Goal: Task Accomplishment & Management: Manage account settings

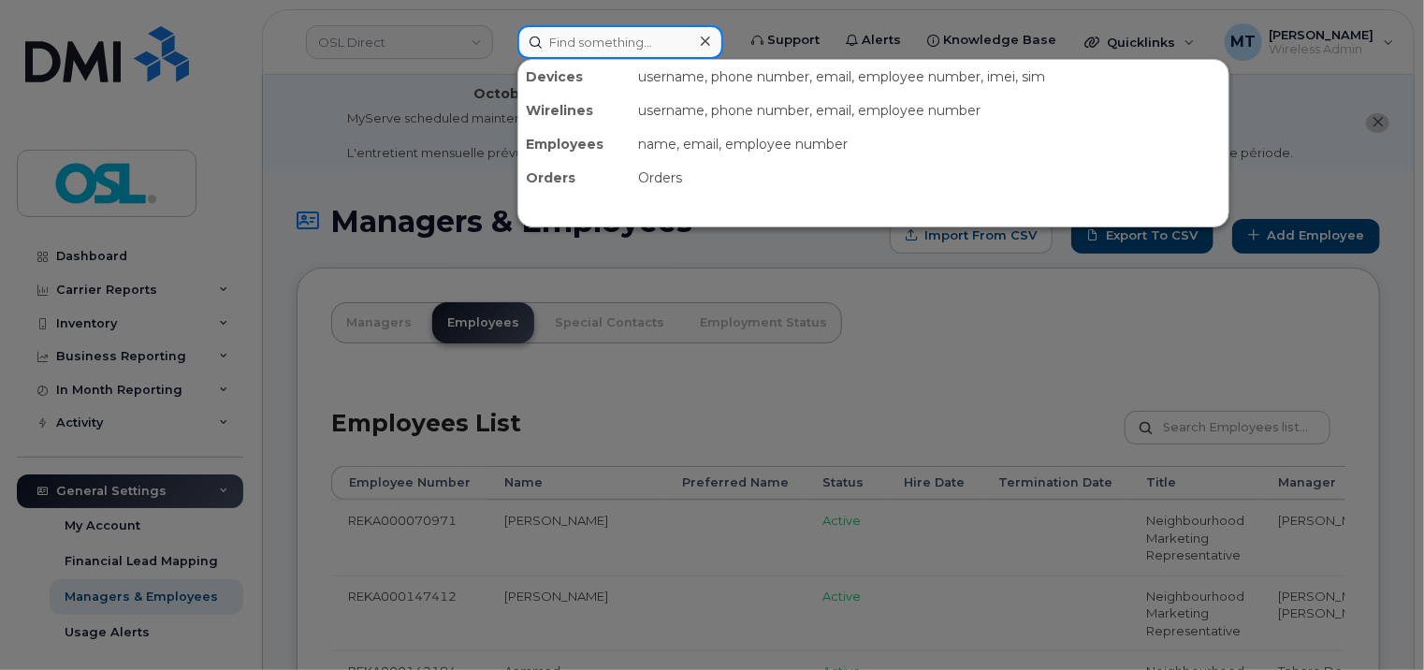
click at [630, 45] on input at bounding box center [621, 42] width 206 height 34
paste input "[DOMAIN_NAME][EMAIL_ADDRESS][DOMAIN_NAME]"
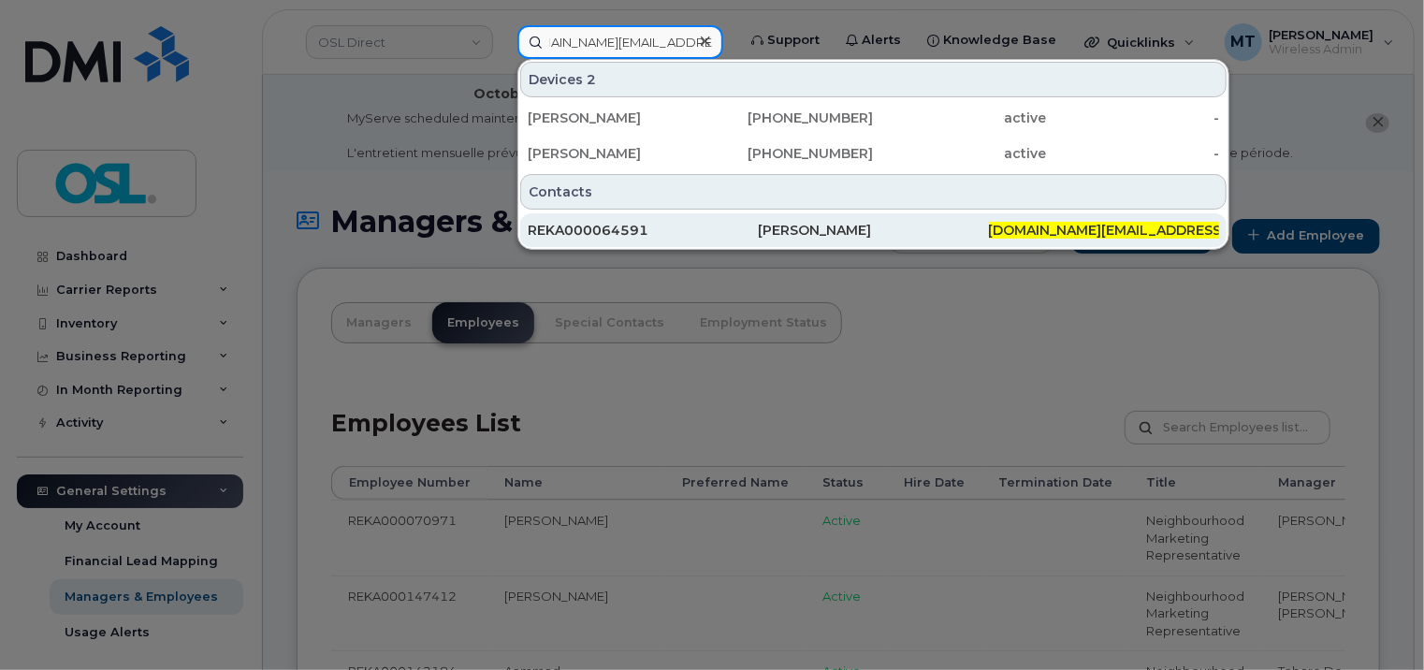
type input "[DOMAIN_NAME][EMAIL_ADDRESS][DOMAIN_NAME]"
click at [678, 234] on div "REKA000064591" at bounding box center [643, 230] width 230 height 19
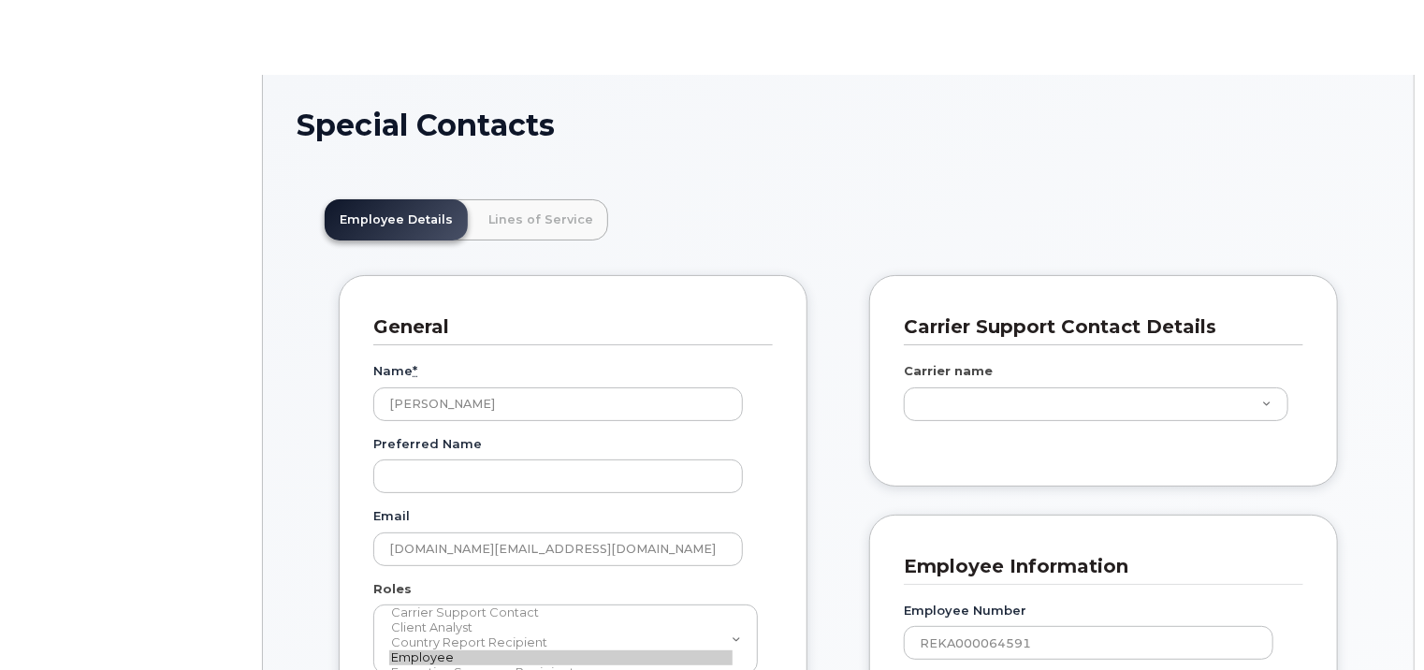
scroll to position [56, 0]
type input "3358009"
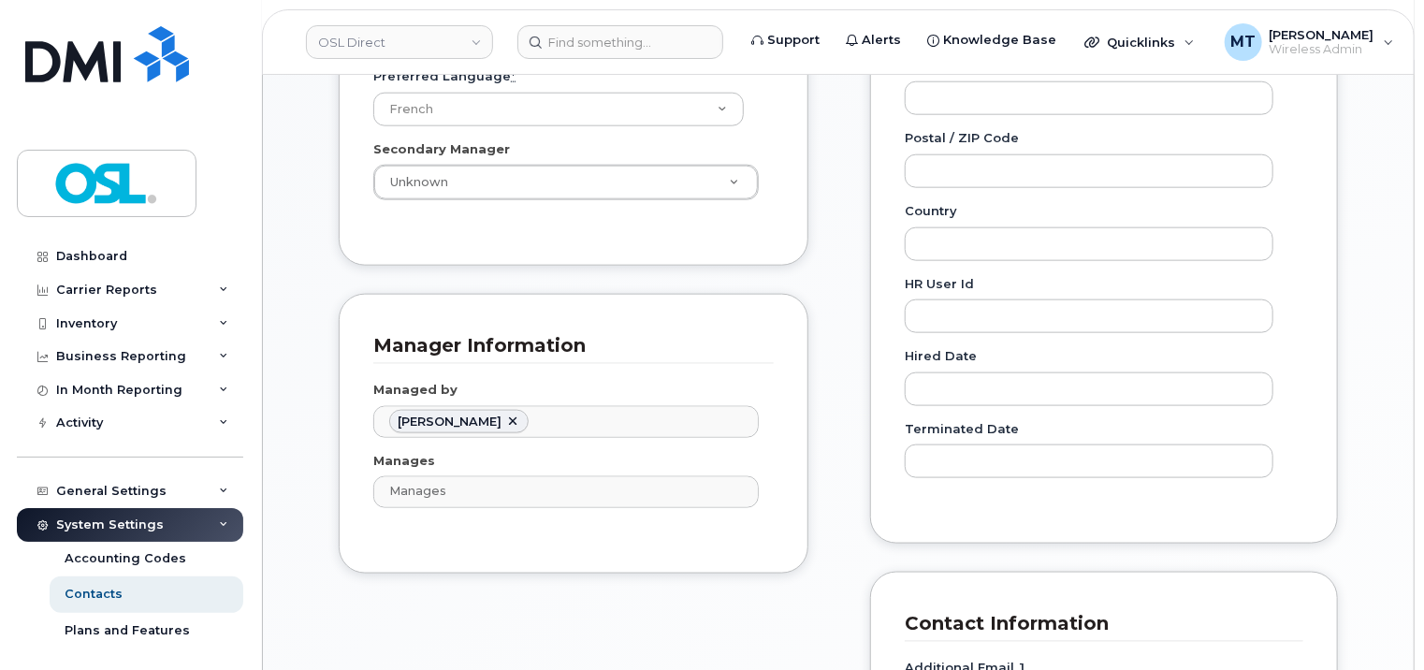
scroll to position [1031, 0]
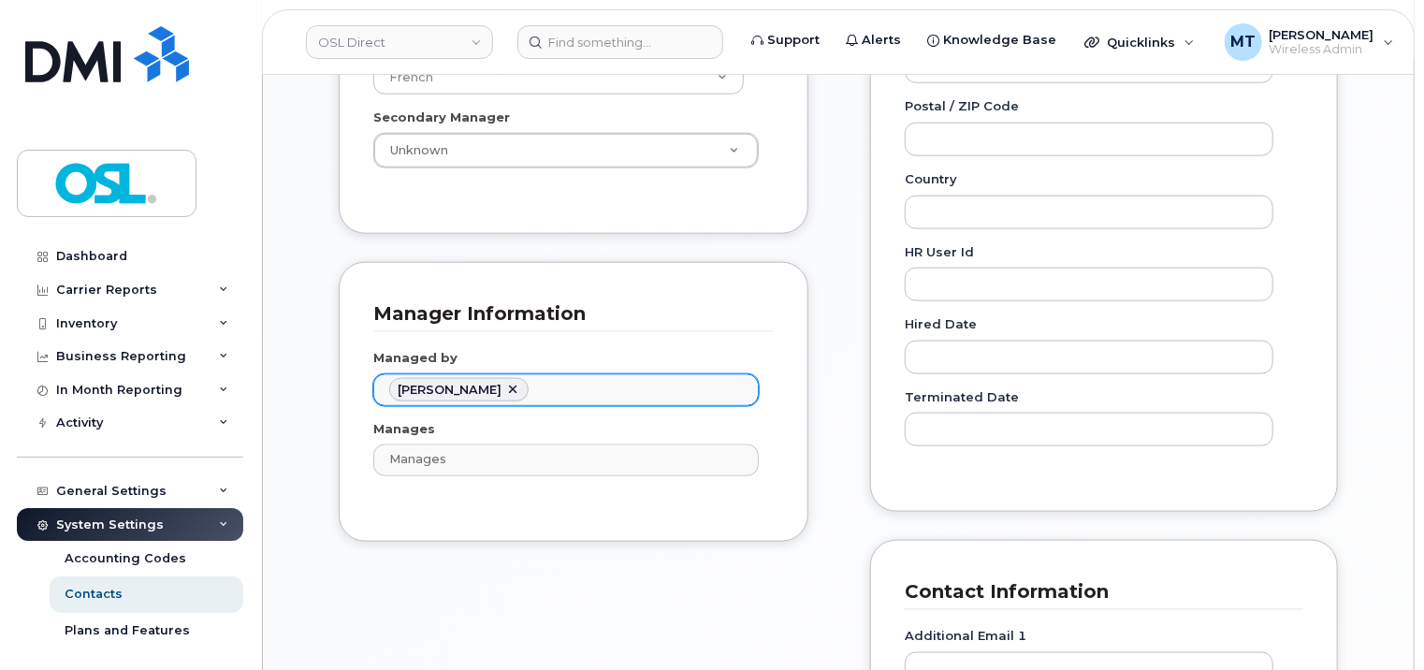
click at [520, 383] on link at bounding box center [512, 390] width 15 height 15
paste input "[DOMAIN_NAME][EMAIL_ADDRESS][DOMAIN_NAME]"
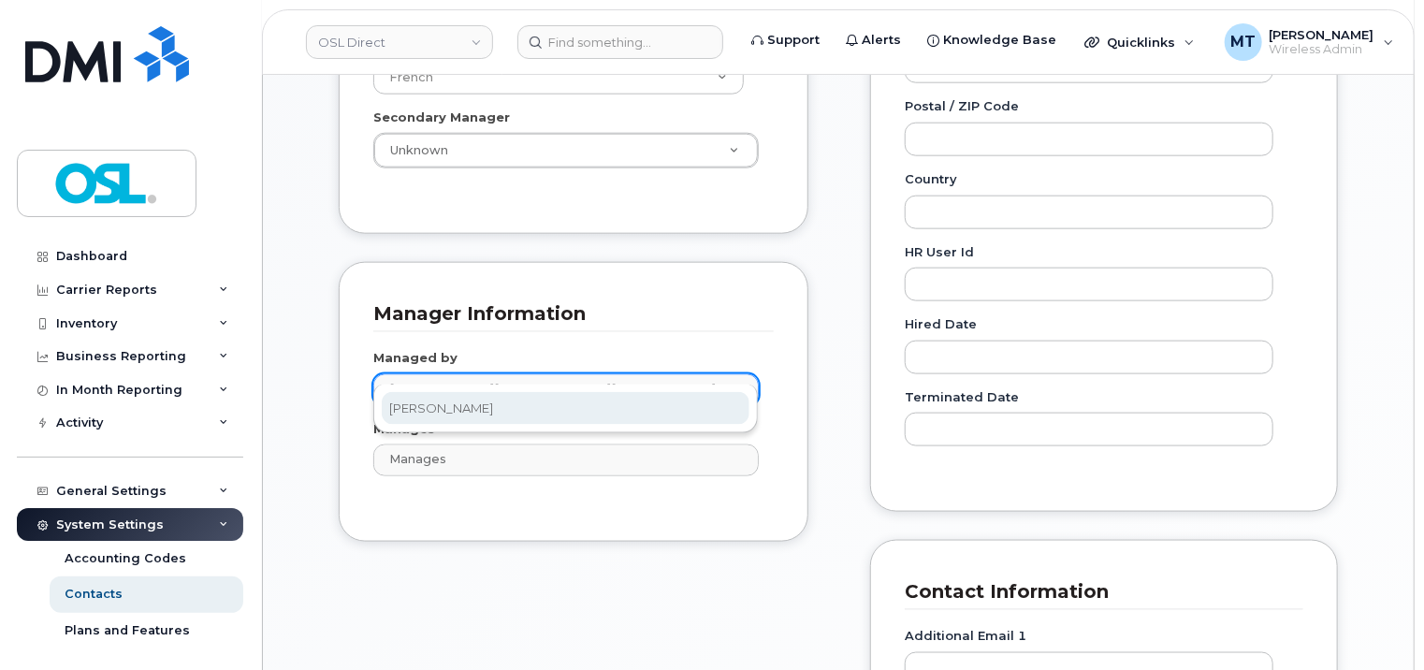
paste input "Ioannis"
type input "Ioannis"
type input "1527411"
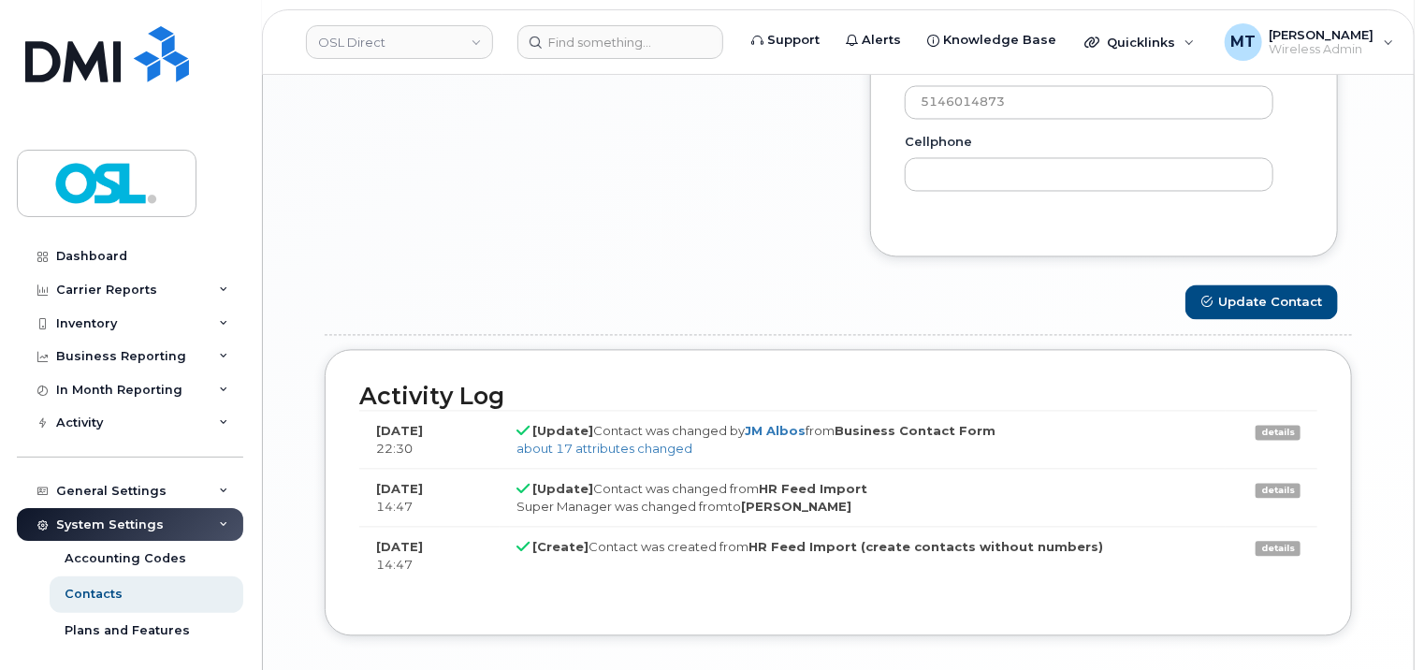
scroll to position [1838, 0]
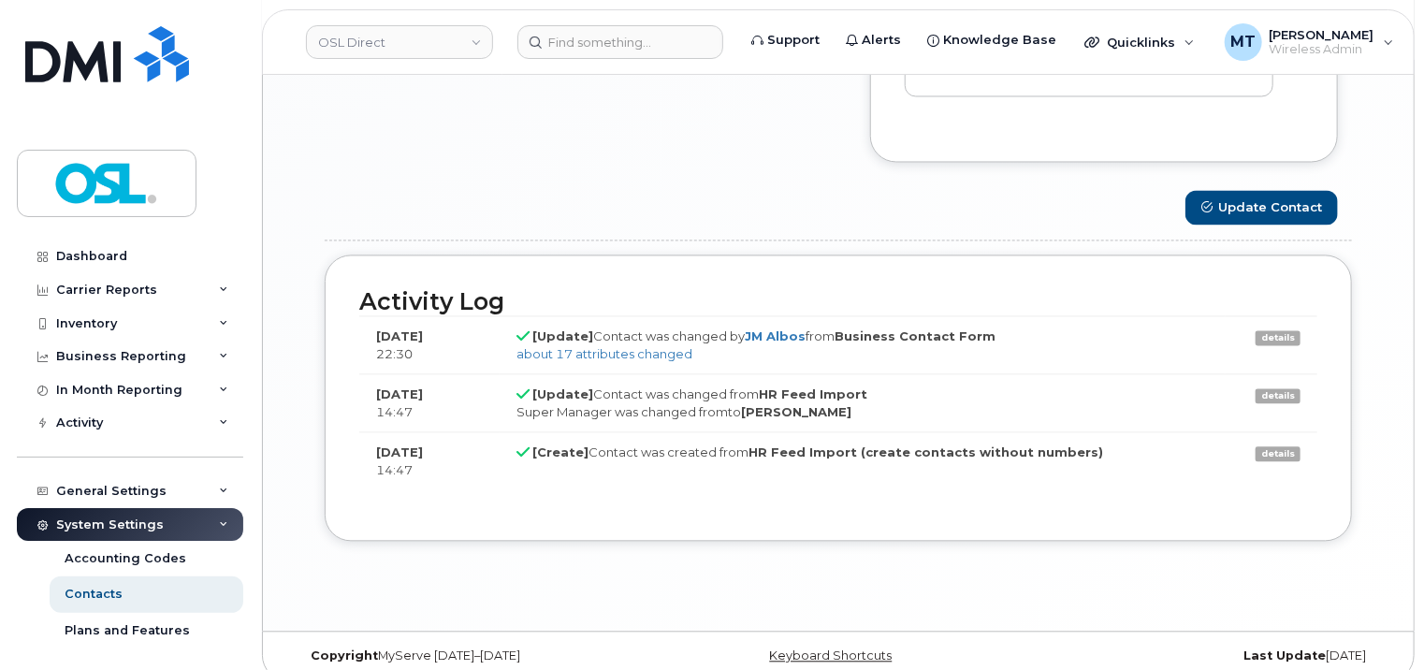
click at [1302, 190] on button "Update Contact" at bounding box center [1262, 207] width 153 height 35
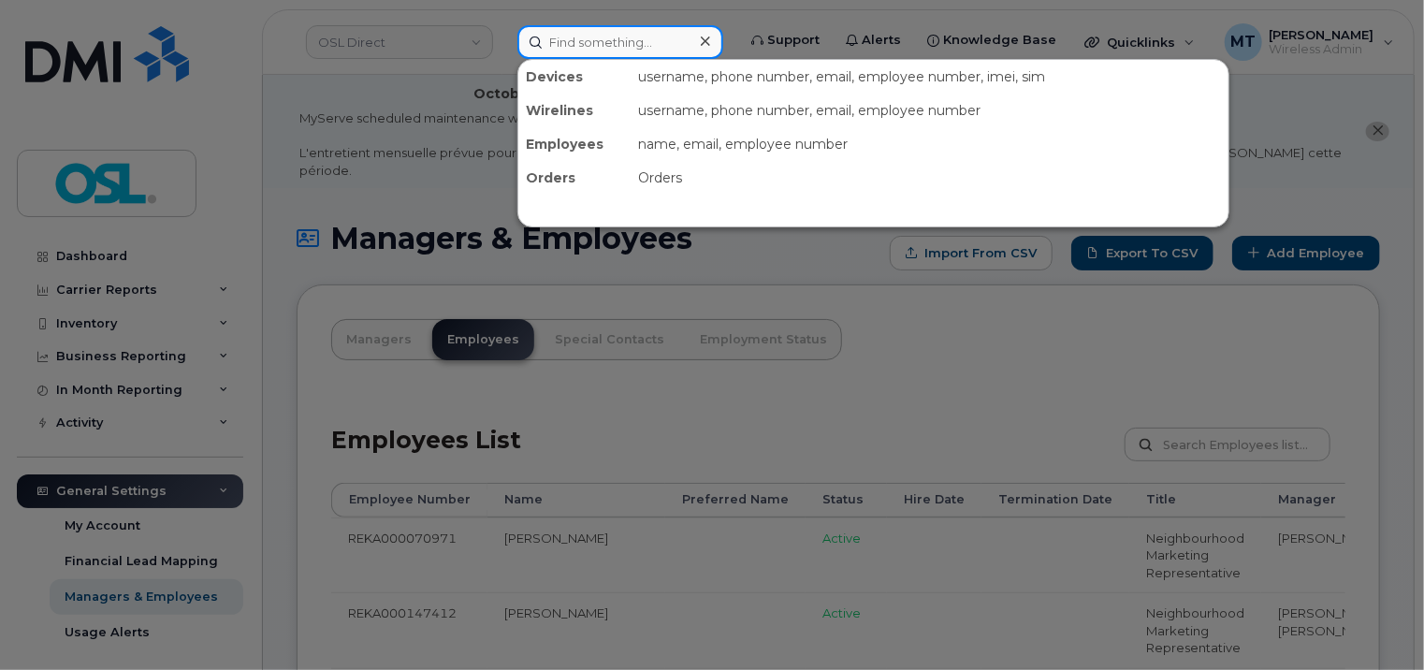
click at [638, 47] on input at bounding box center [621, 42] width 206 height 34
paste input "bader.bazzi@osldirect.com"
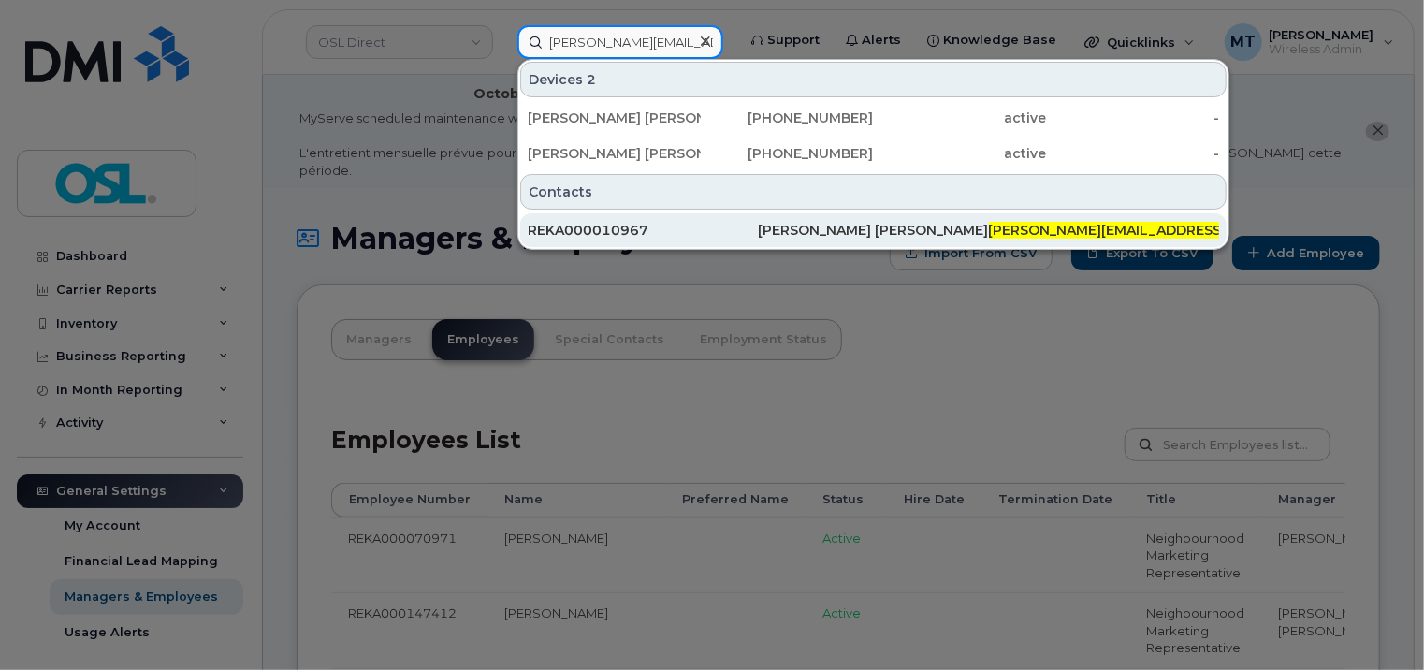
type input "bader.bazzi@osldirect.com"
click at [590, 232] on div "REKA000010967" at bounding box center [643, 230] width 230 height 19
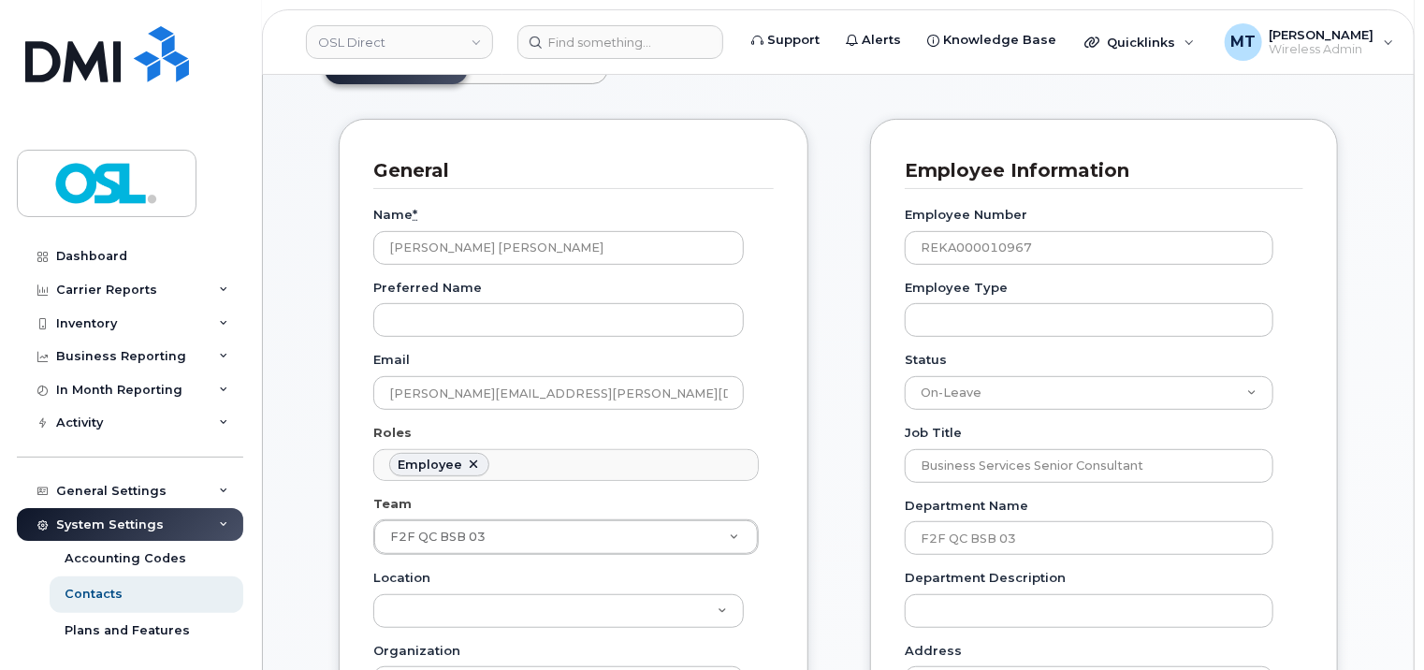
scroll to position [281, 0]
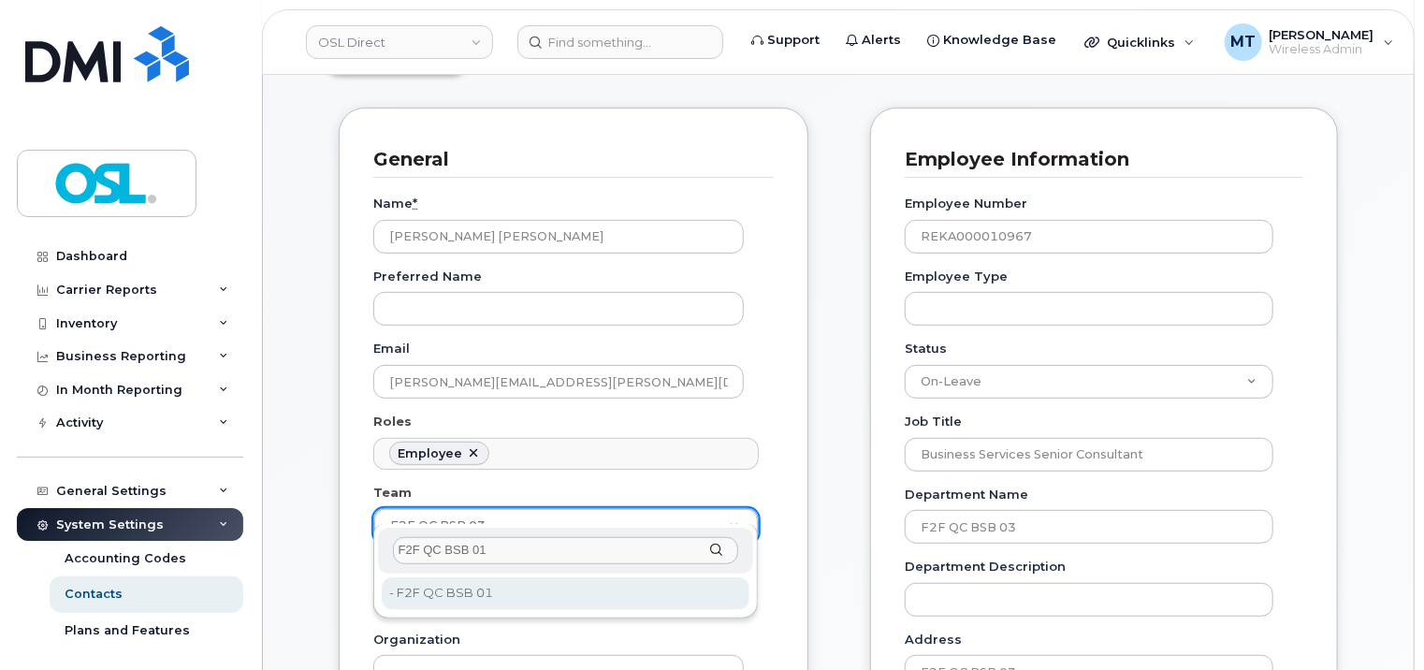
type input "F2F QC BSB 01"
type input "3358087"
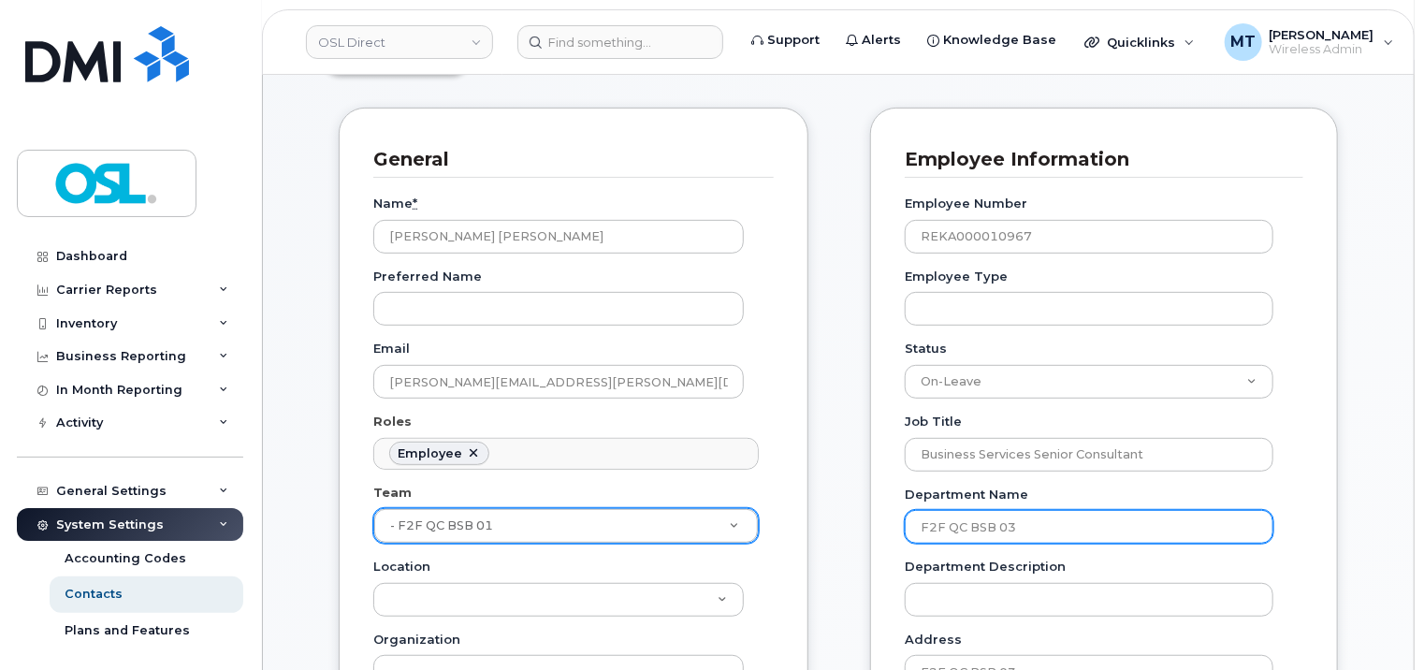
drag, startPoint x: 1047, startPoint y: 510, endPoint x: 873, endPoint y: 494, distance: 174.8
paste input "1"
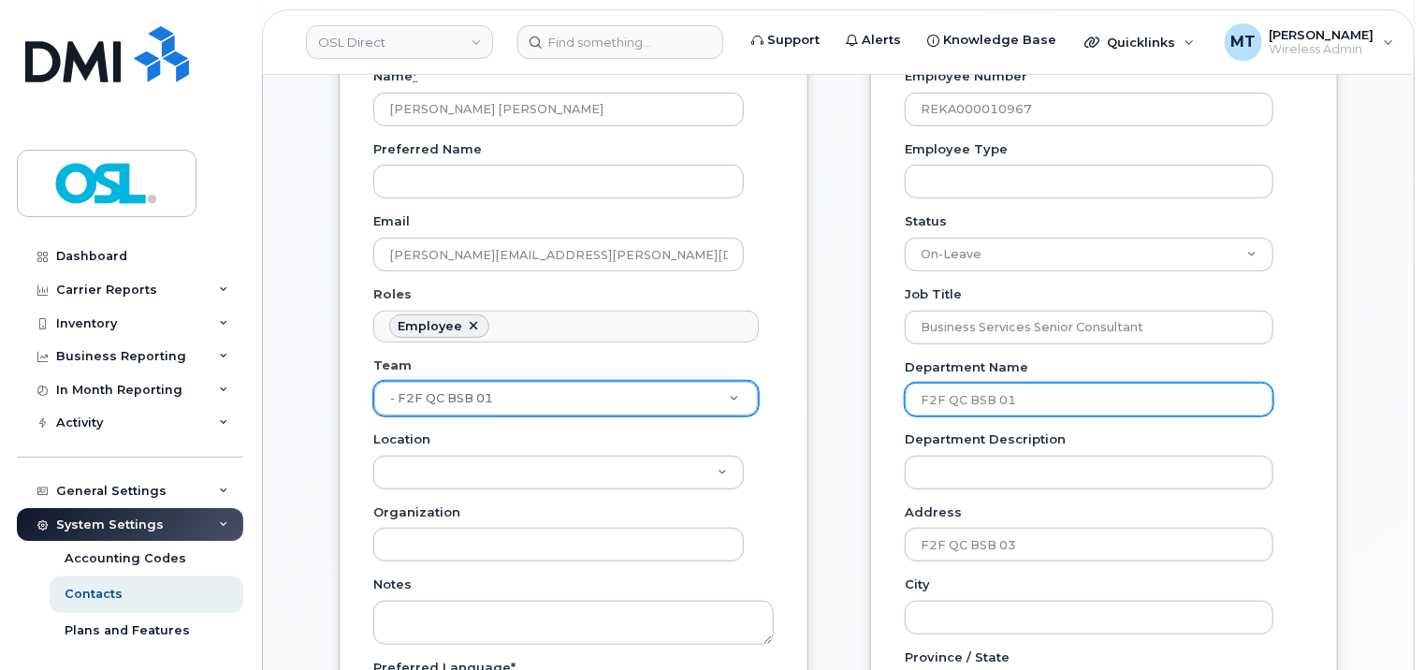
scroll to position [655, 0]
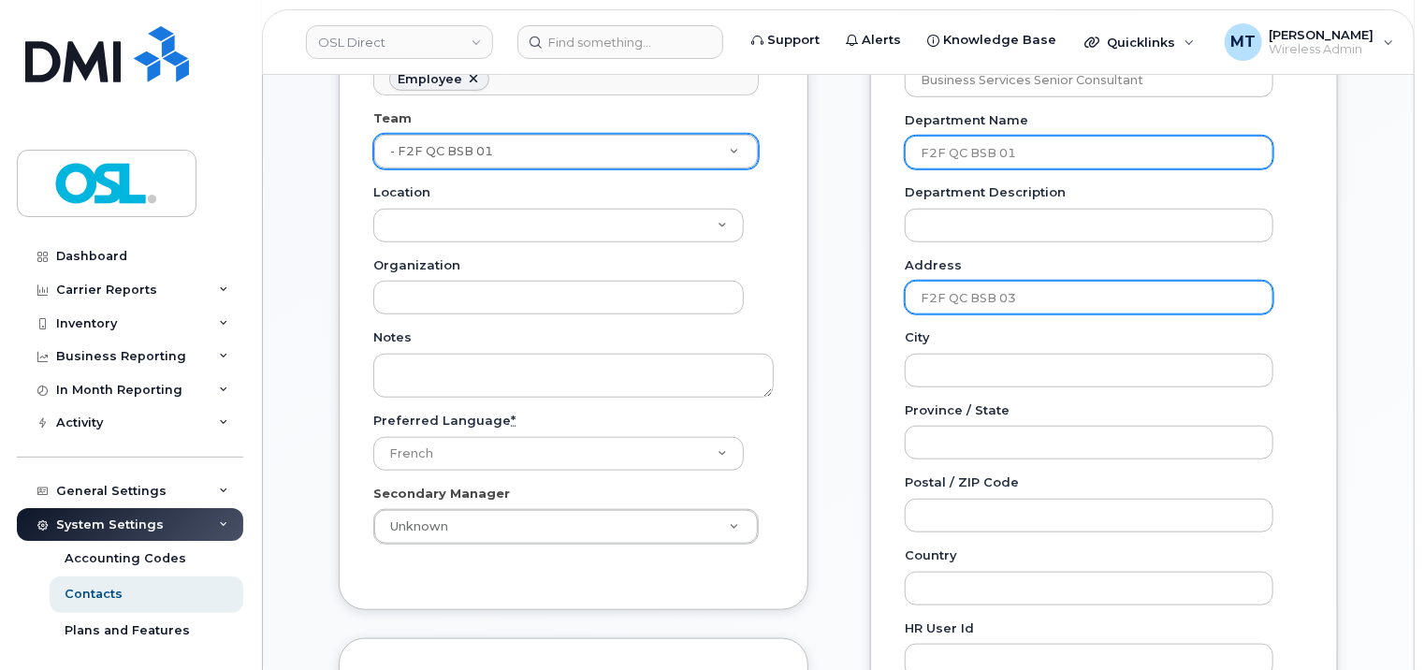
type input "F2F QC BSB 01"
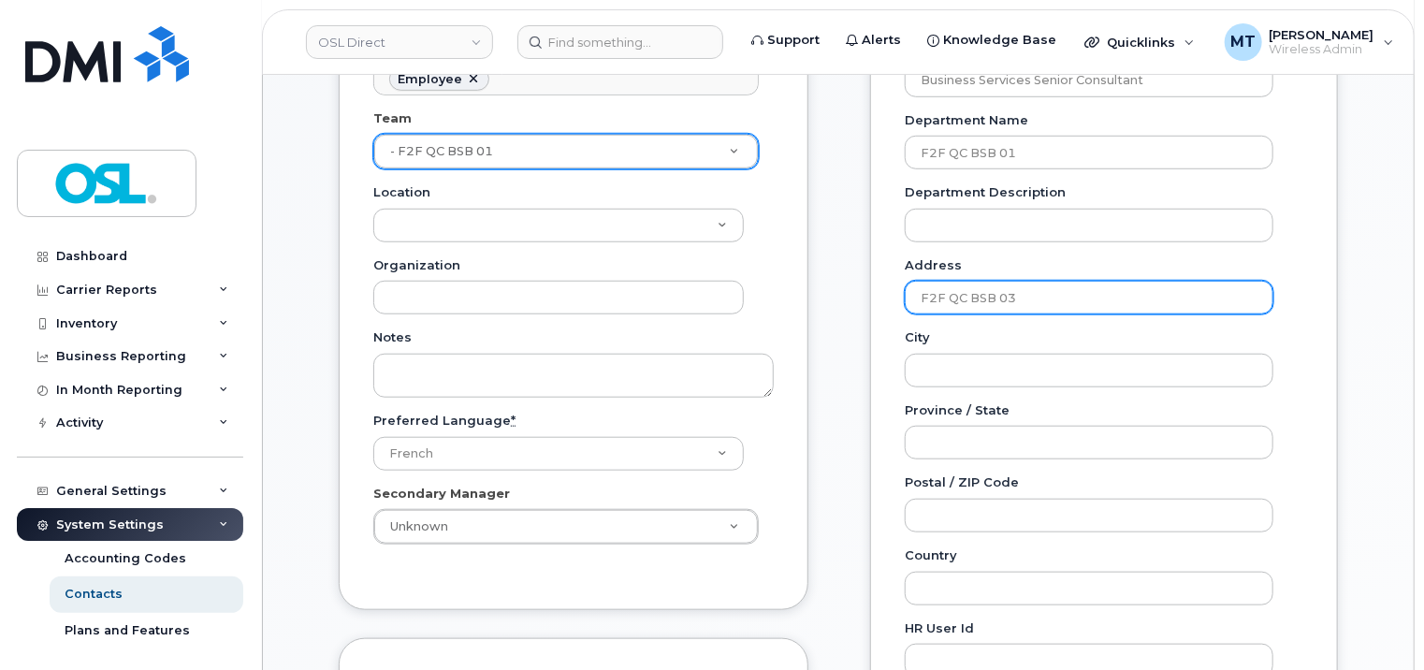
drag, startPoint x: 1078, startPoint y: 275, endPoint x: 872, endPoint y: 262, distance: 206.3
click at [872, 262] on div "Employee Information Employee Number REKA000010967 Employee Type Status Active …" at bounding box center [1104, 310] width 468 height 1155
paste input "1"
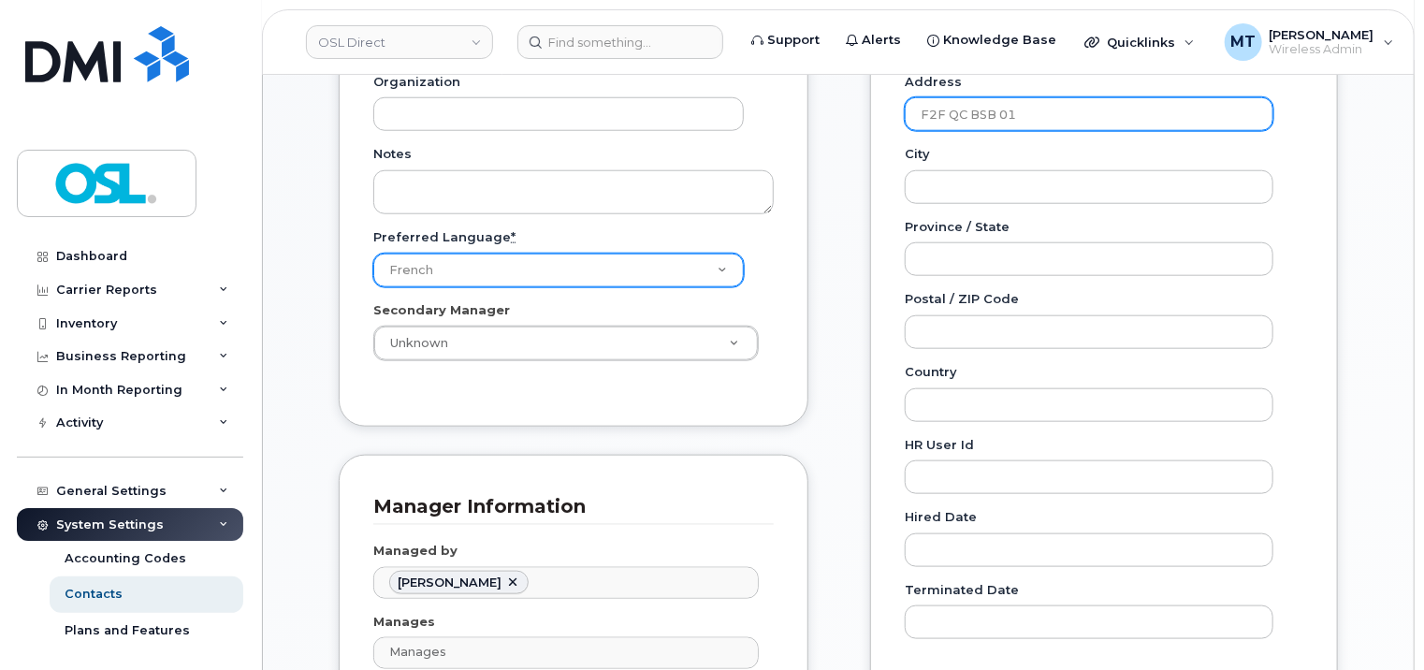
scroll to position [1029, 0]
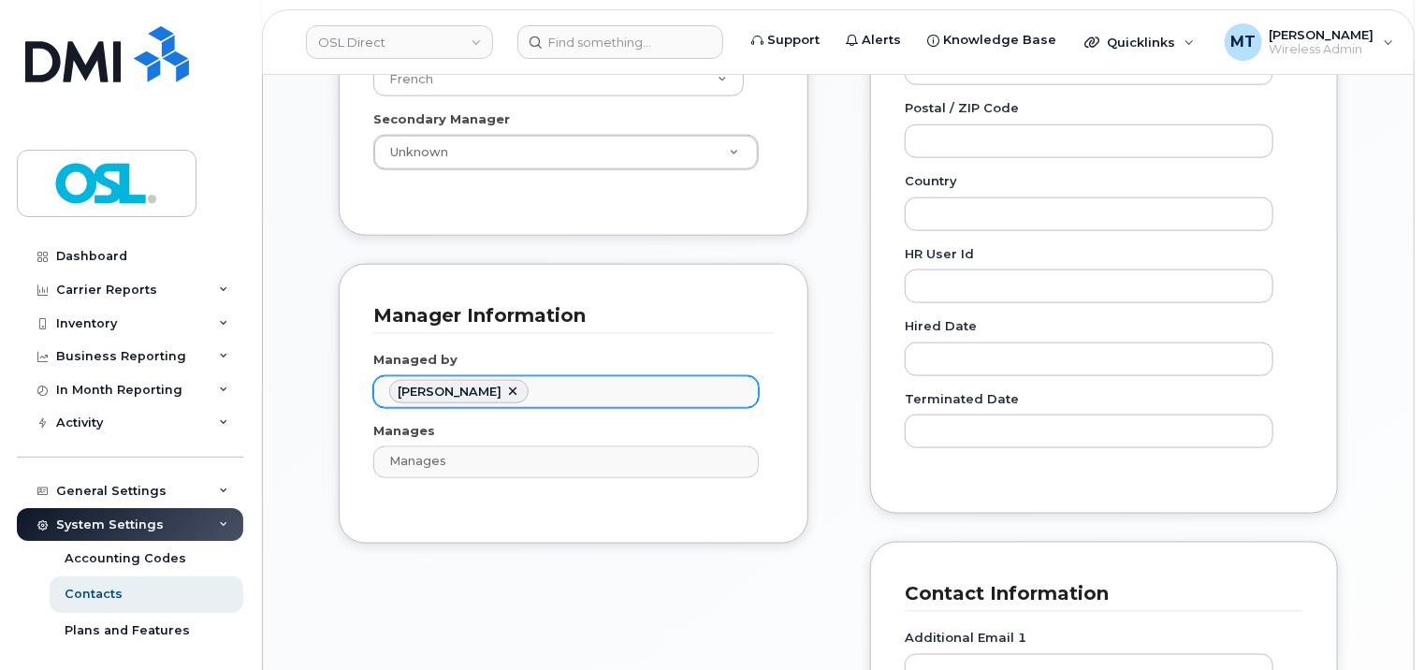
click at [520, 385] on link at bounding box center [512, 392] width 15 height 15
type input "F2F QC BSB 01"
type input "Managed by"
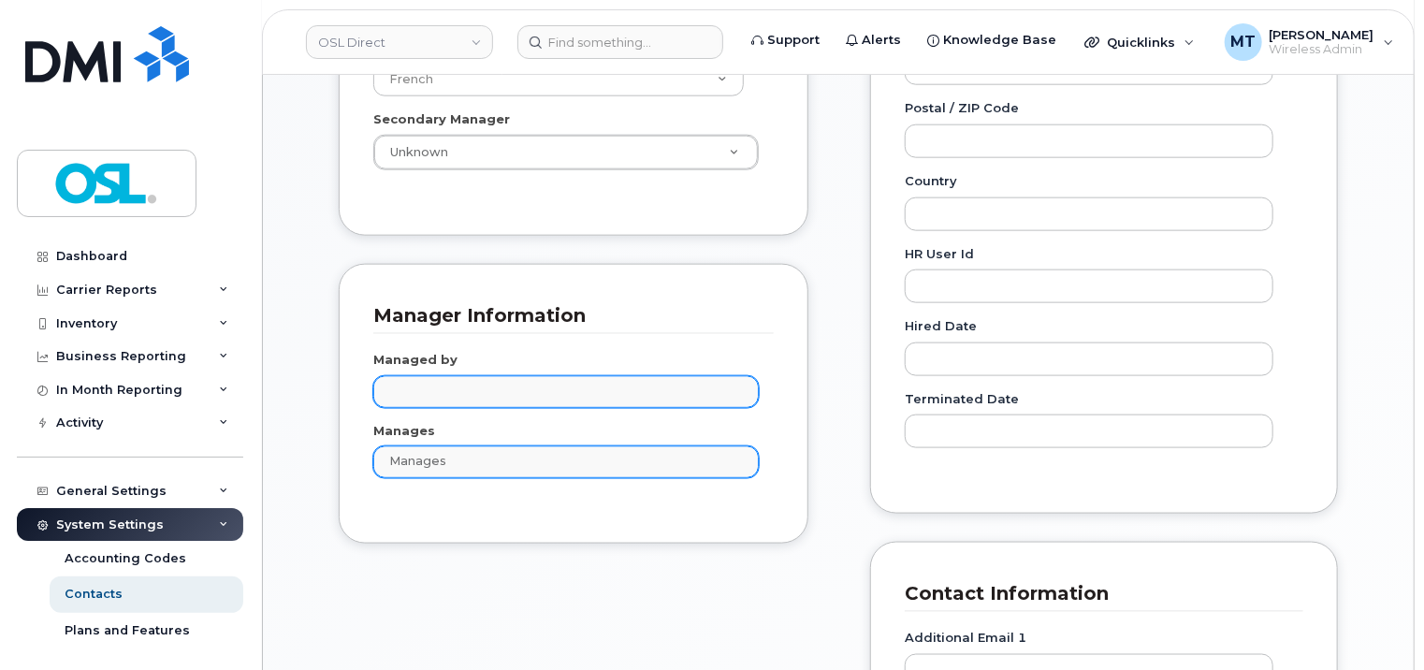
paste input "Eddrief"
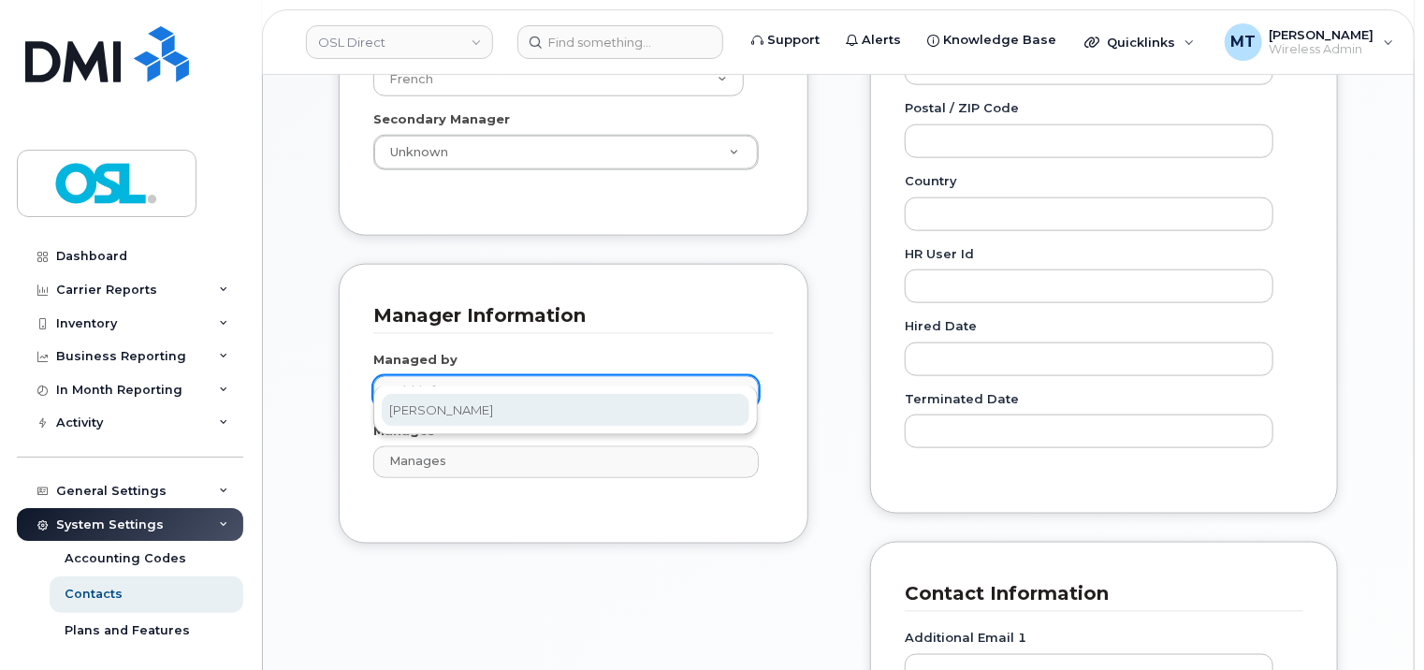
type input "Eddrief"
type input "1527399"
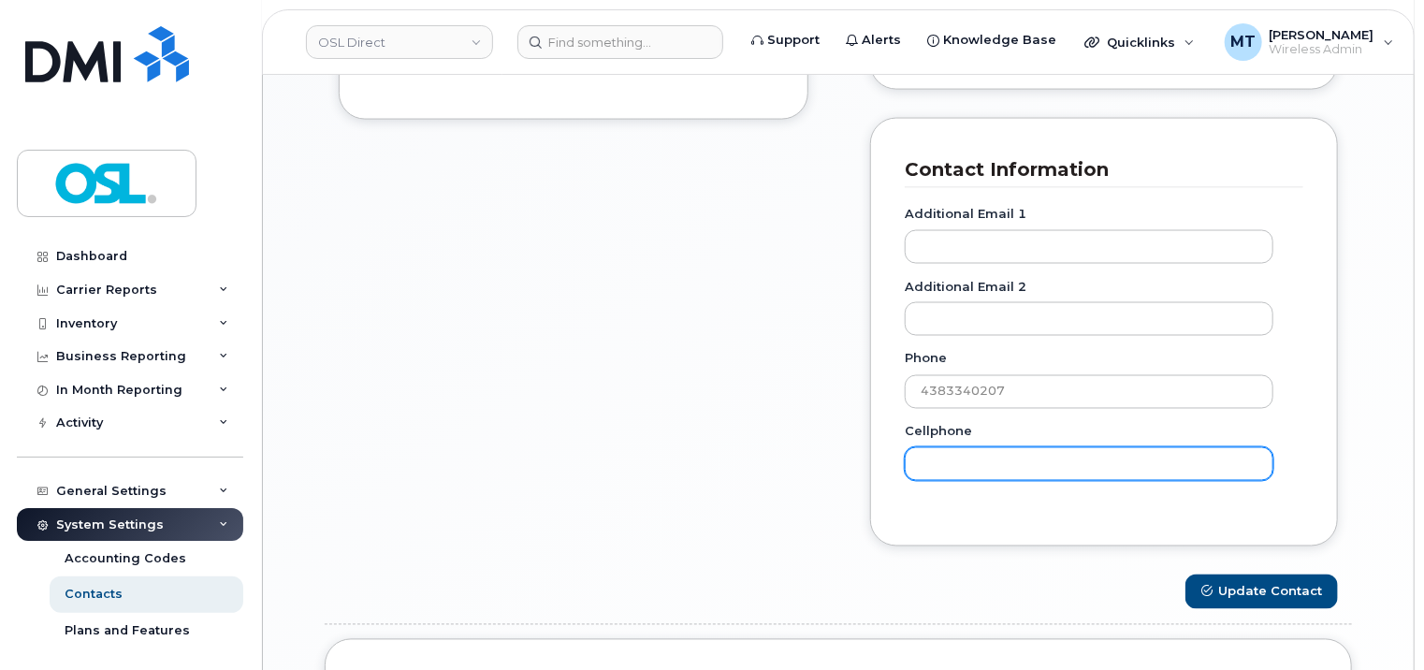
scroll to position [1591, 0]
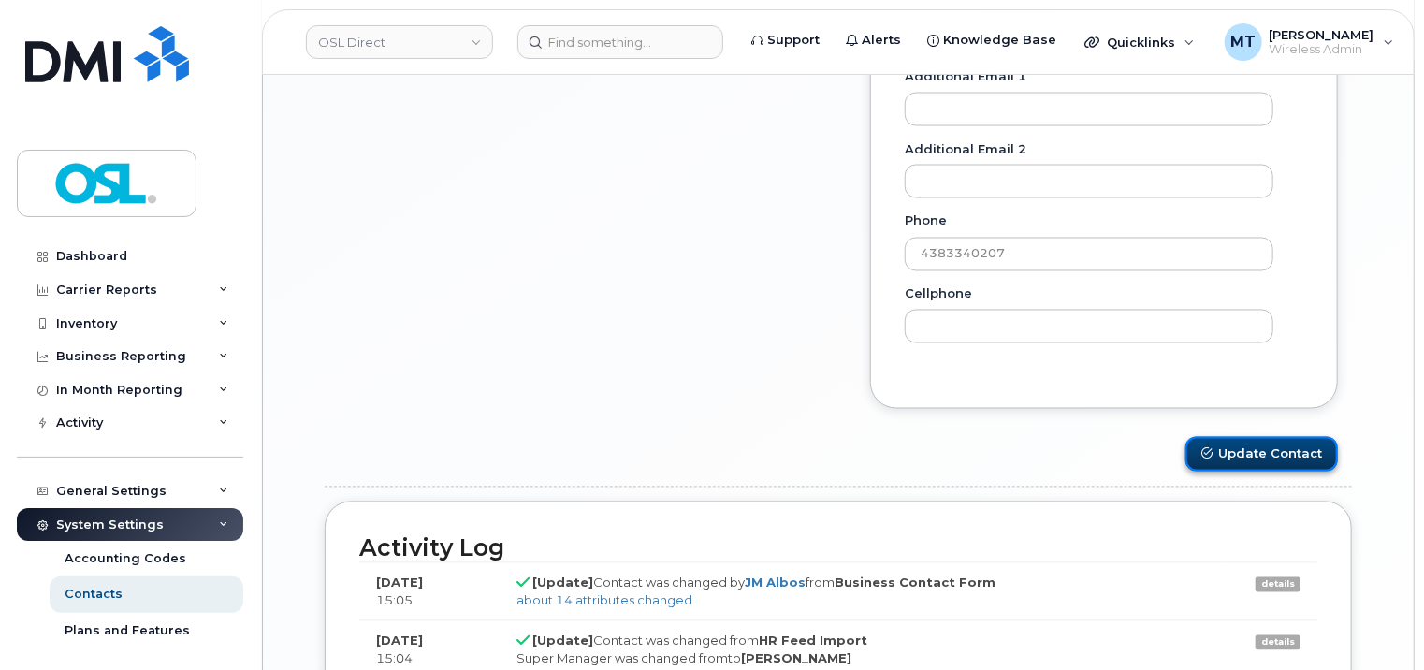
click at [1285, 437] on button "Update Contact" at bounding box center [1262, 454] width 153 height 35
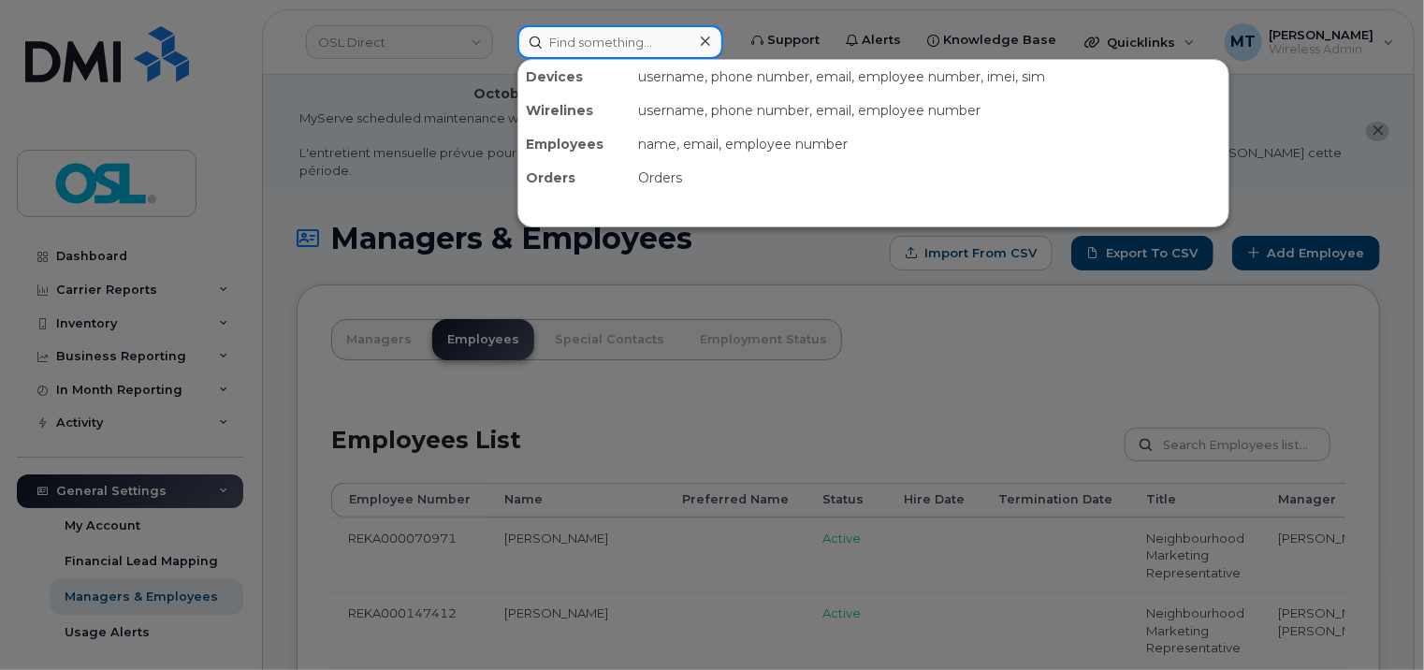
click at [655, 51] on input at bounding box center [621, 42] width 206 height 34
paste input "[PERSON_NAME][EMAIL_ADDRESS][DOMAIN_NAME]"
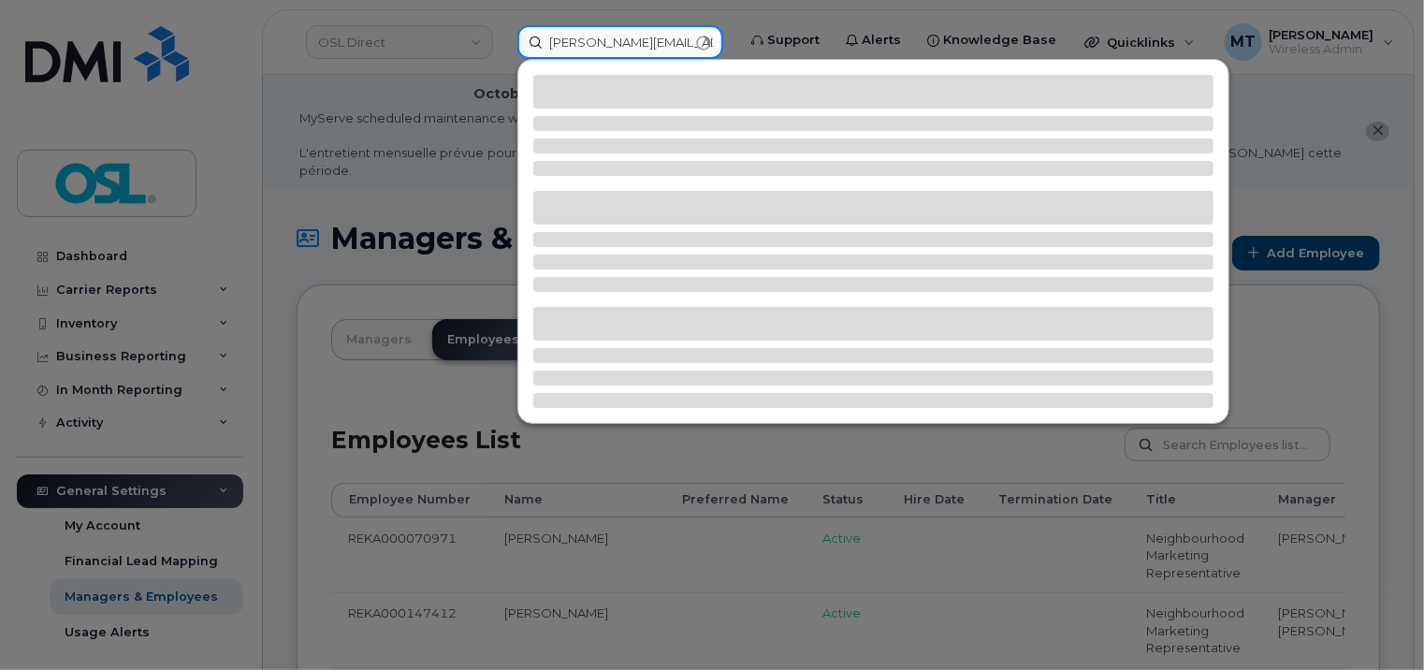
drag, startPoint x: 580, startPoint y: 48, endPoint x: 488, endPoint y: 42, distance: 91.9
click at [503, 42] on div "julienjohn.elms@osldirect.com" at bounding box center [621, 42] width 236 height 34
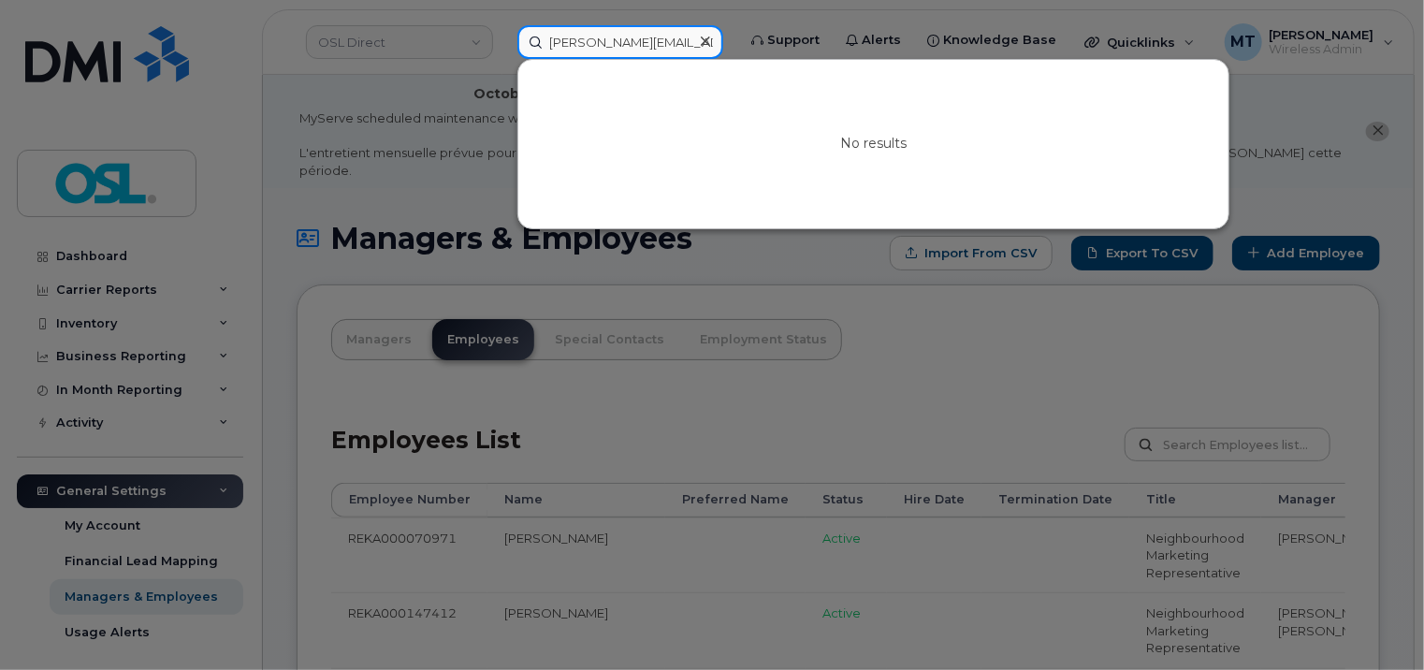
click at [570, 31] on input "julienjohn.elms@osldirect.com" at bounding box center [621, 42] width 206 height 34
type input "julienjohn.elms@osldirect.com"
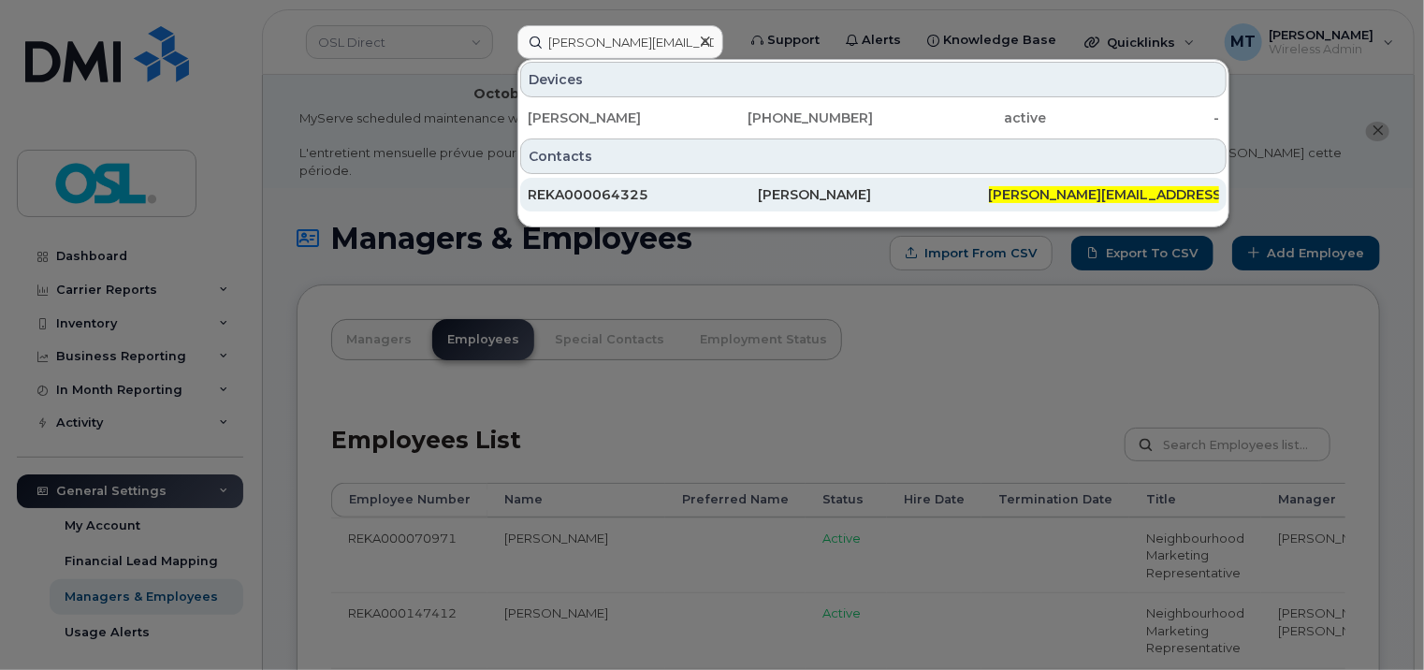
click at [655, 193] on div "REKA000064325" at bounding box center [643, 194] width 230 height 19
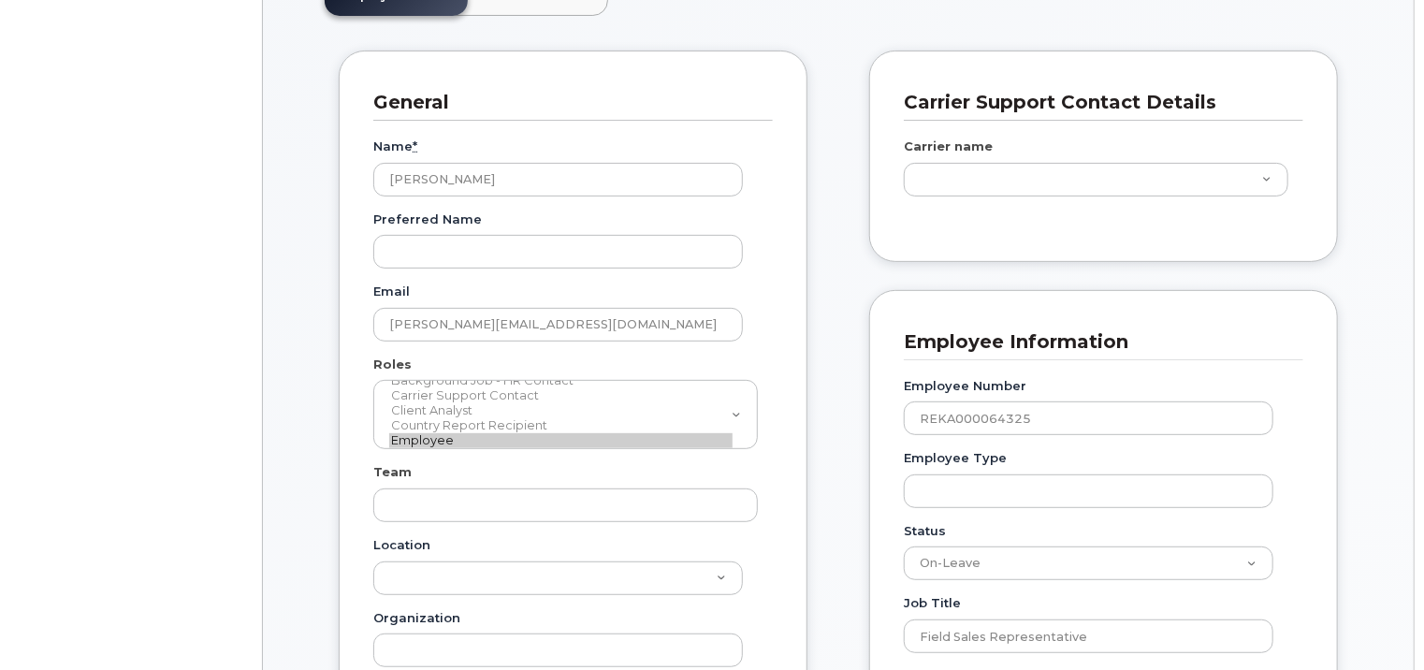
scroll to position [468, 0]
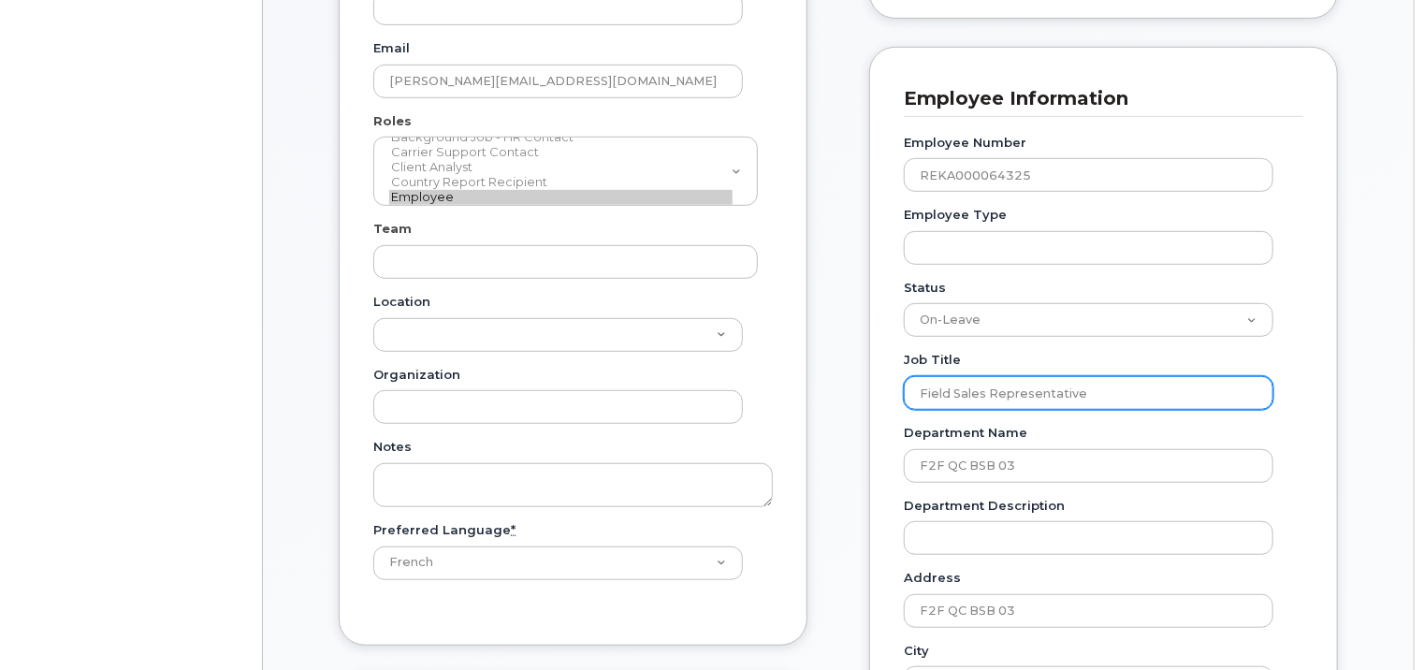
type input "3358091"
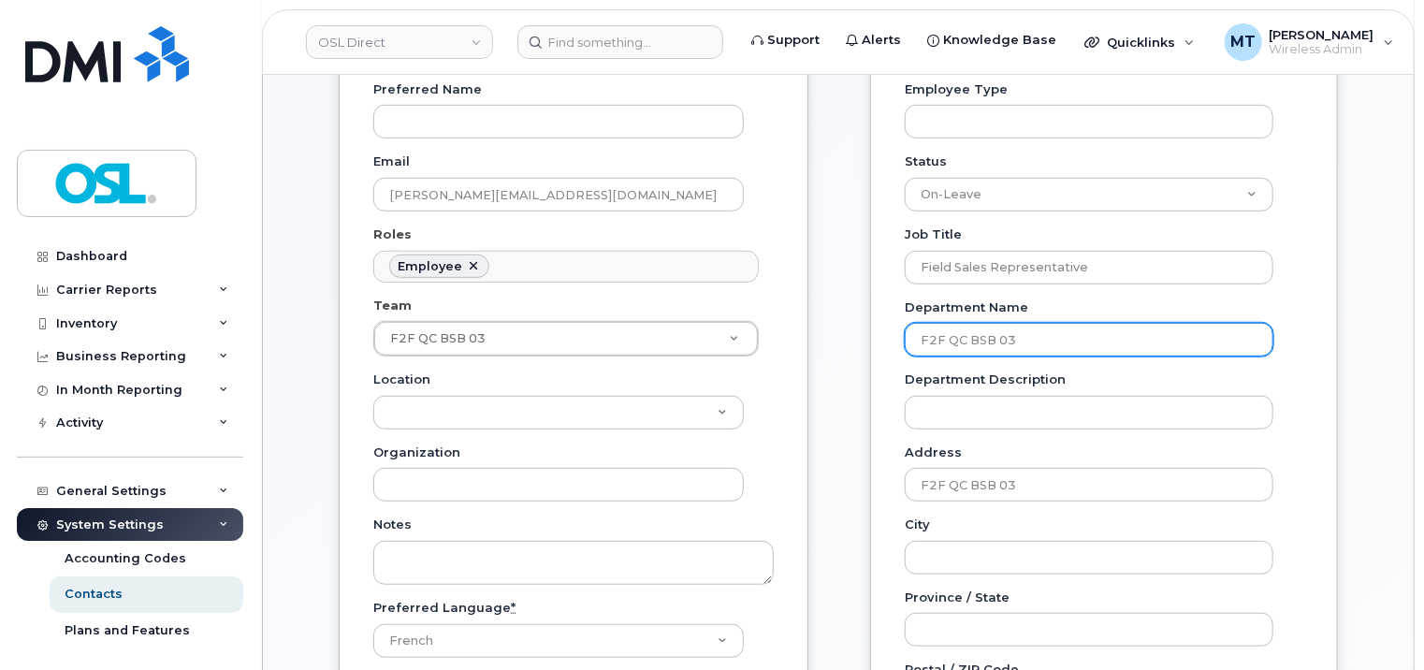
drag, startPoint x: 1065, startPoint y: 326, endPoint x: 788, endPoint y: 318, distance: 277.1
paste input "1"
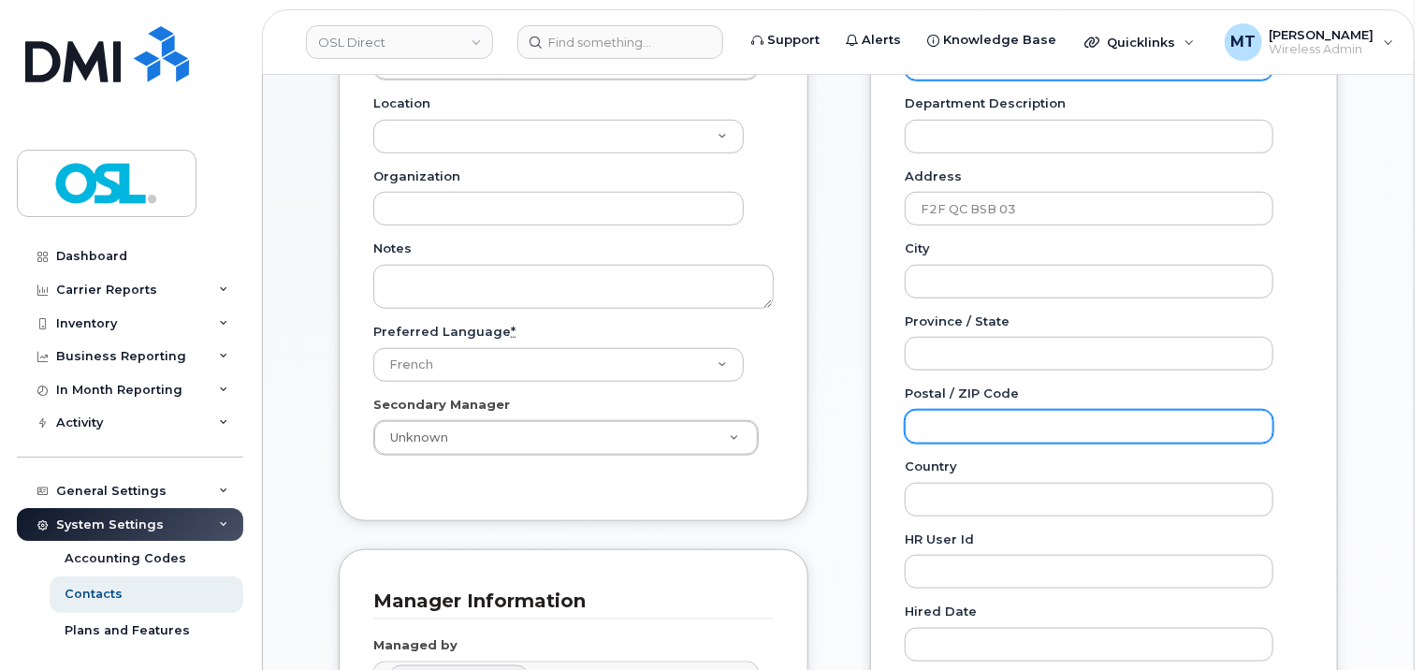
scroll to position [749, 0]
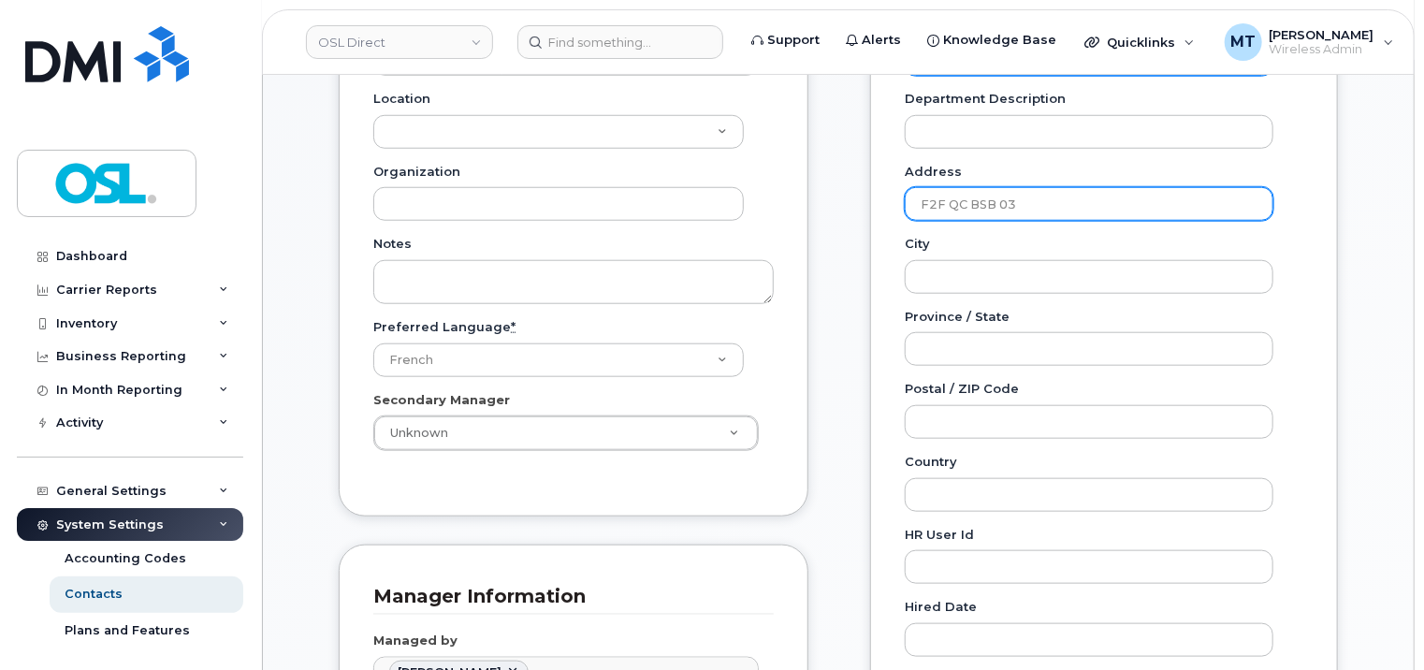
type input "F2F QC BSB 01"
drag, startPoint x: 1077, startPoint y: 188, endPoint x: 904, endPoint y: 184, distance: 173.2
click at [898, 184] on div "Employee Information Employee Number REKA000064325 Employee Type Status Active …" at bounding box center [1104, 217] width 468 height 1155
paste input "1"
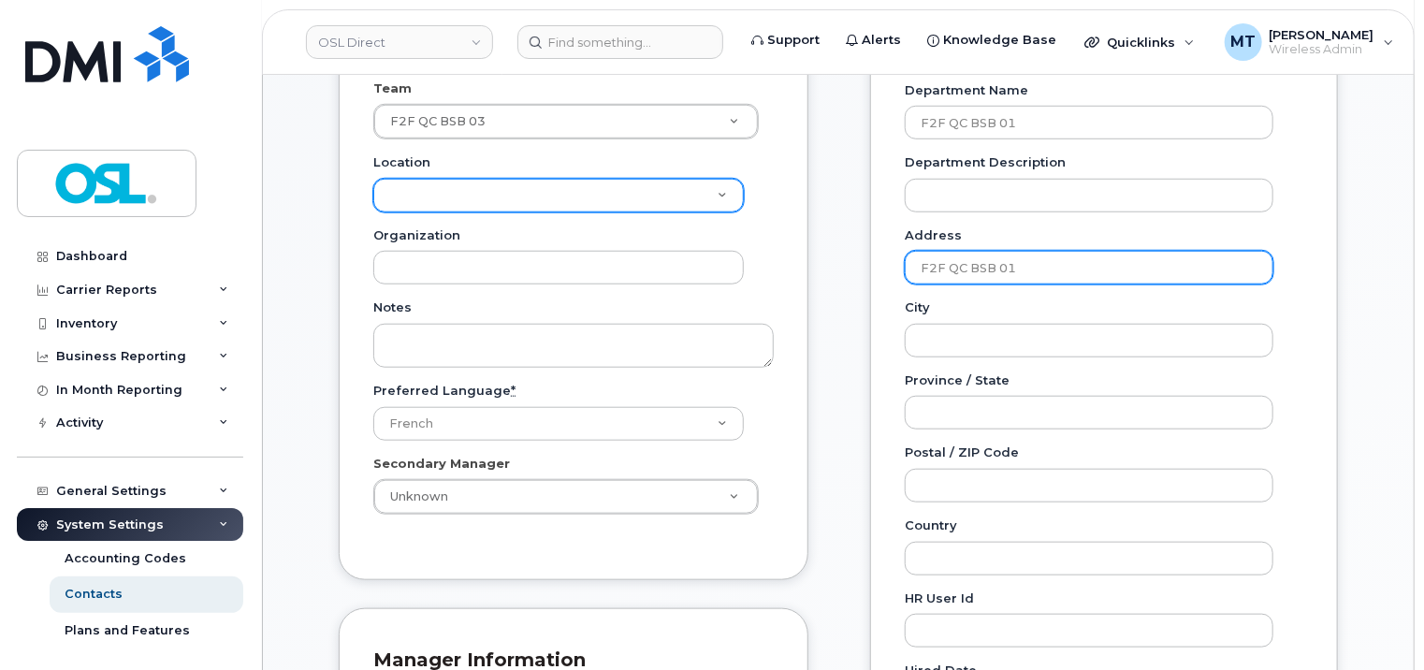
scroll to position [561, 0]
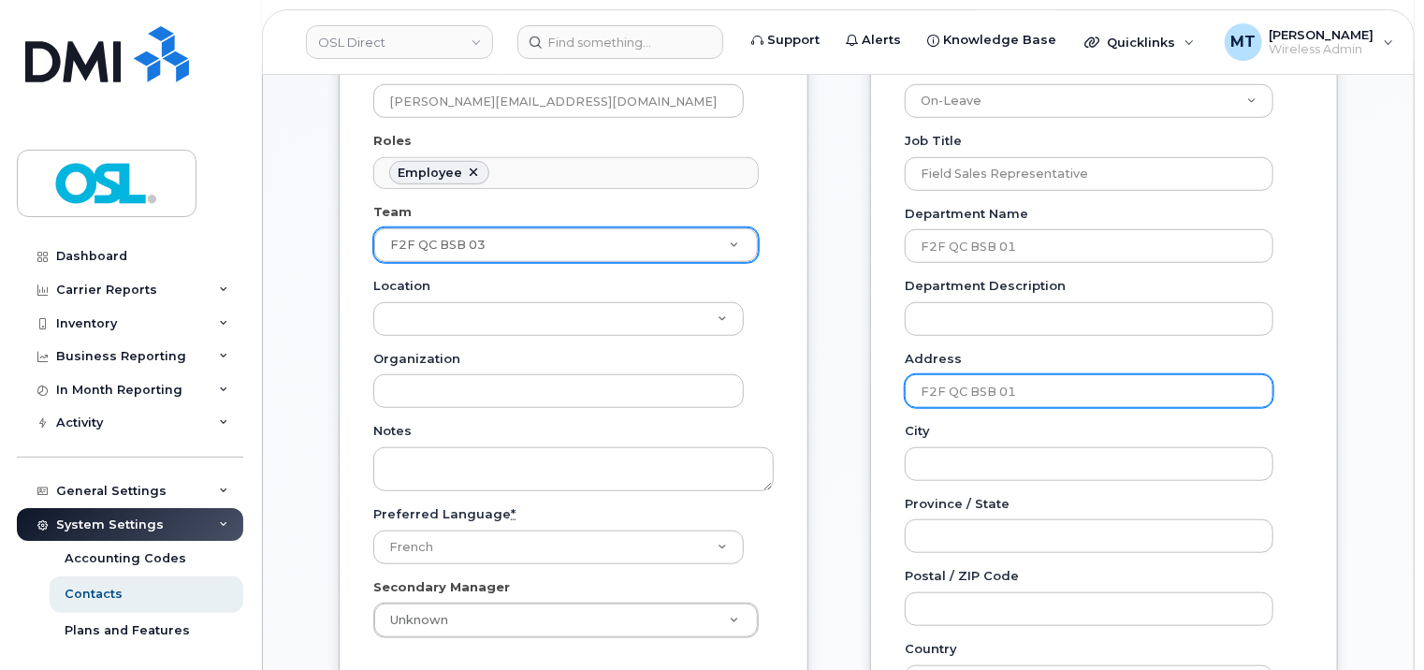
type input "F2F QC BSB 01"
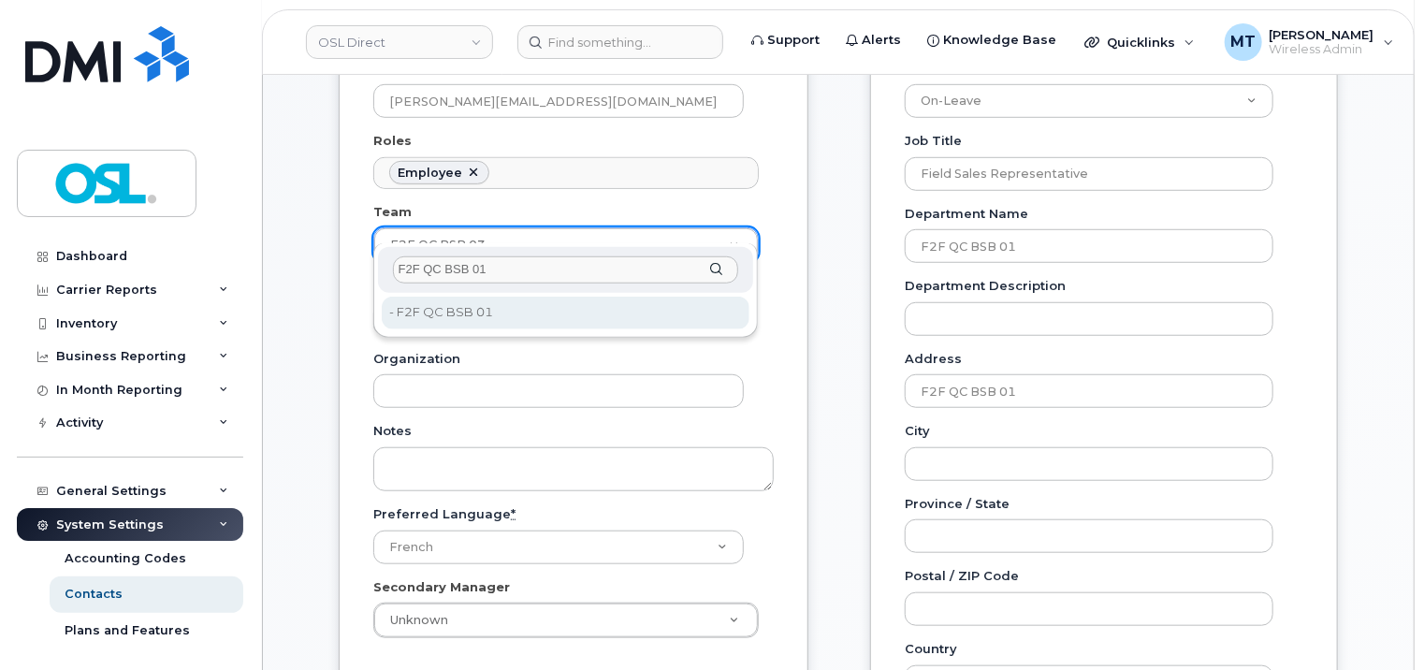
type input "F2F QC BSB 01"
type input "3358087"
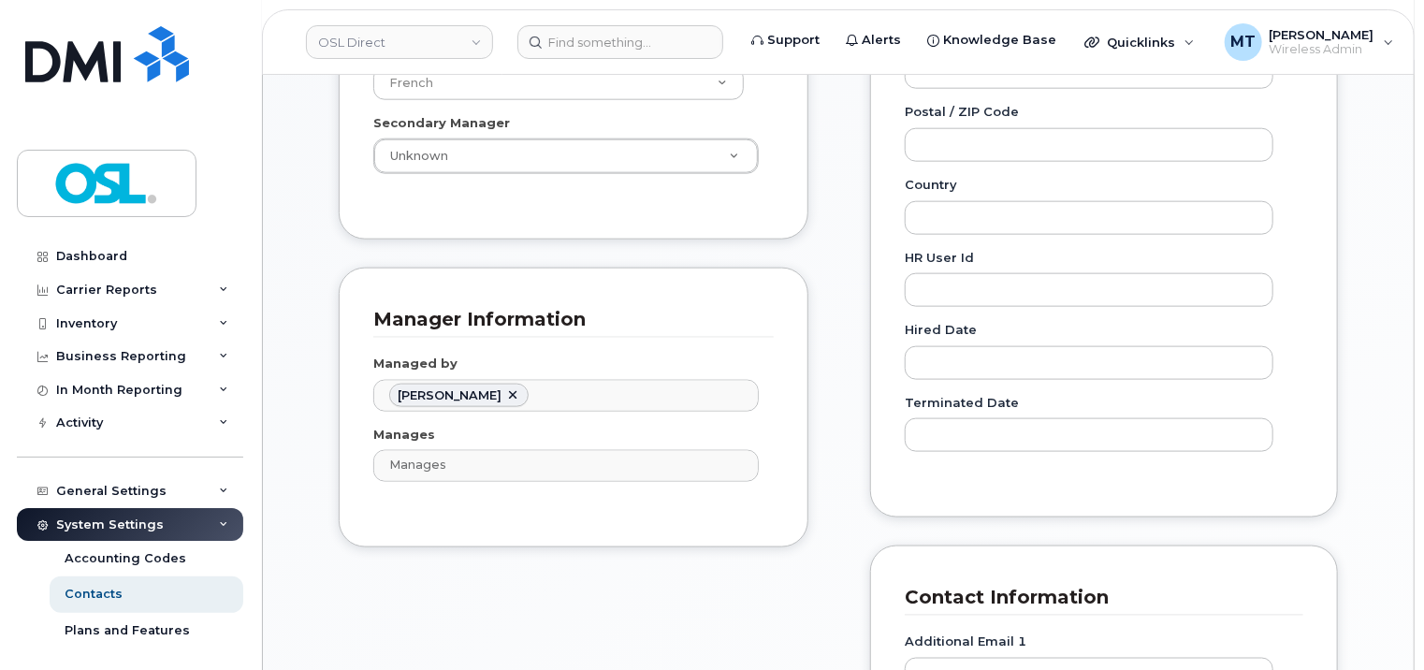
scroll to position [1029, 0]
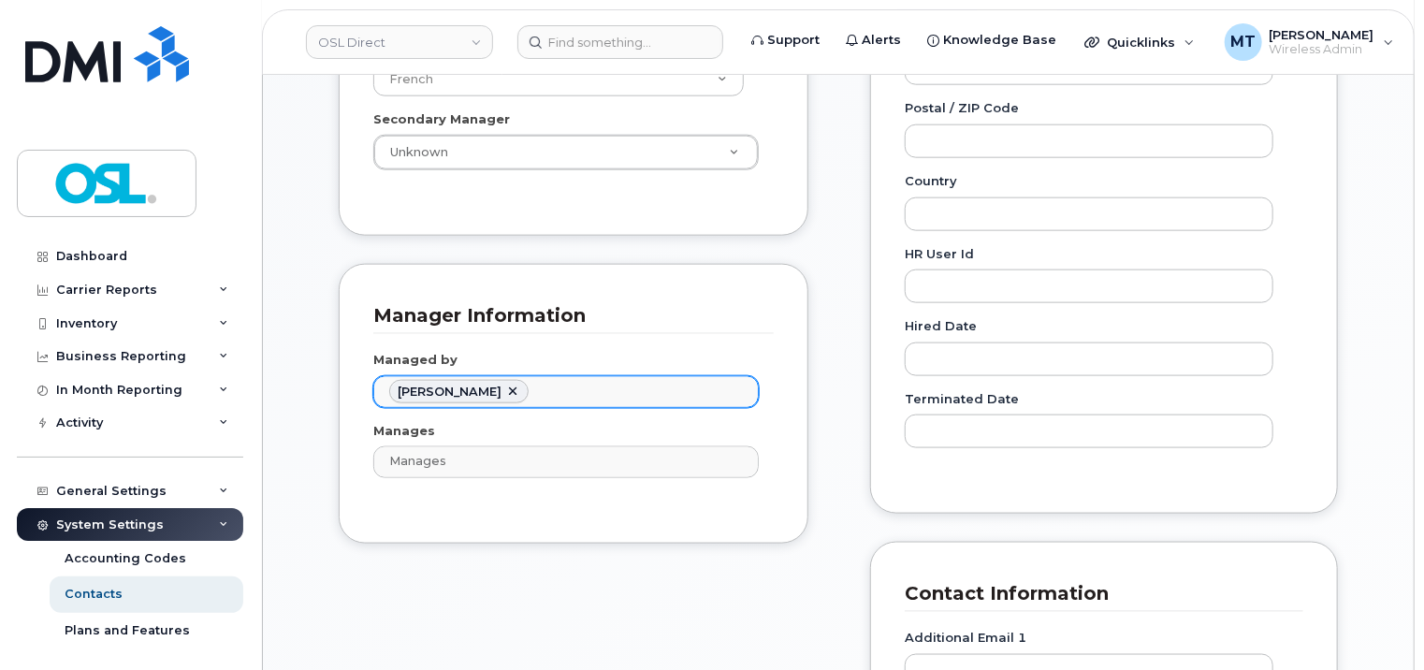
click at [520, 385] on link at bounding box center [512, 392] width 15 height 15
type input "Managed by"
click at [652, 378] on input "text" at bounding box center [569, 391] width 369 height 26
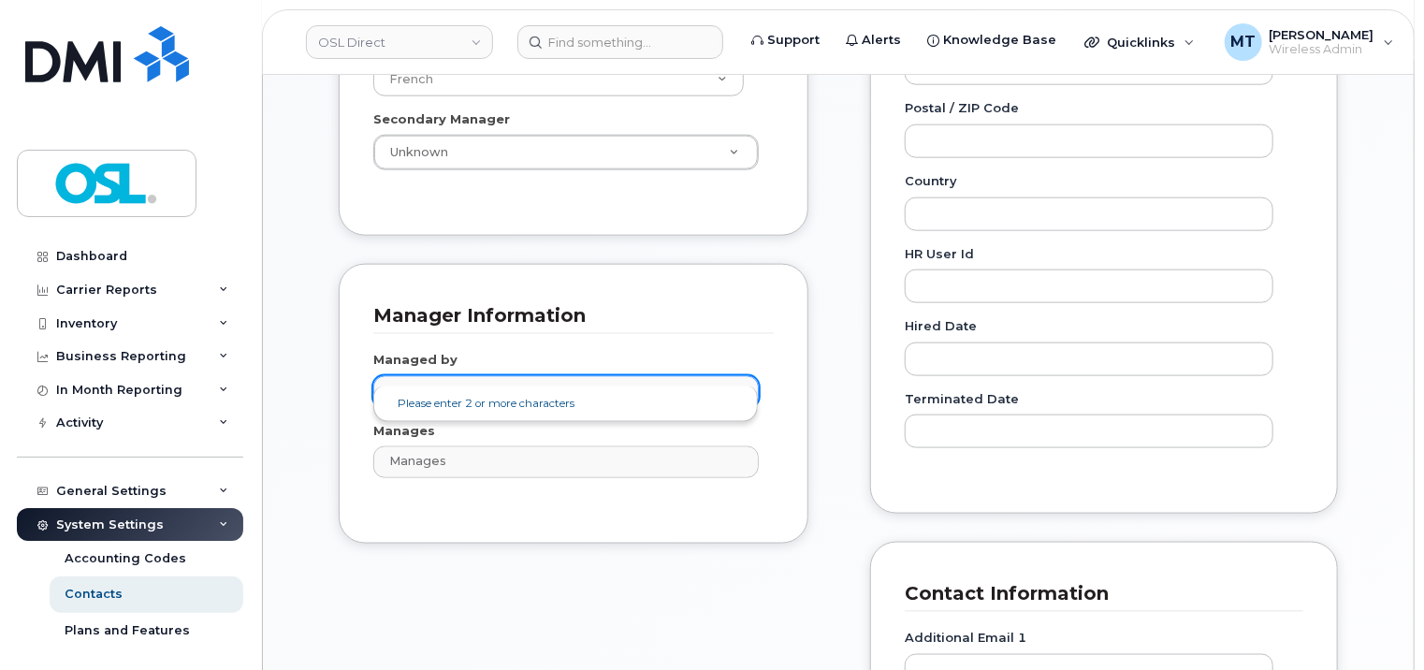
paste input "julienjohn.elms@osldirect.com"
paste input "Eddrief"
type input "Eddrief"
type input "1527399"
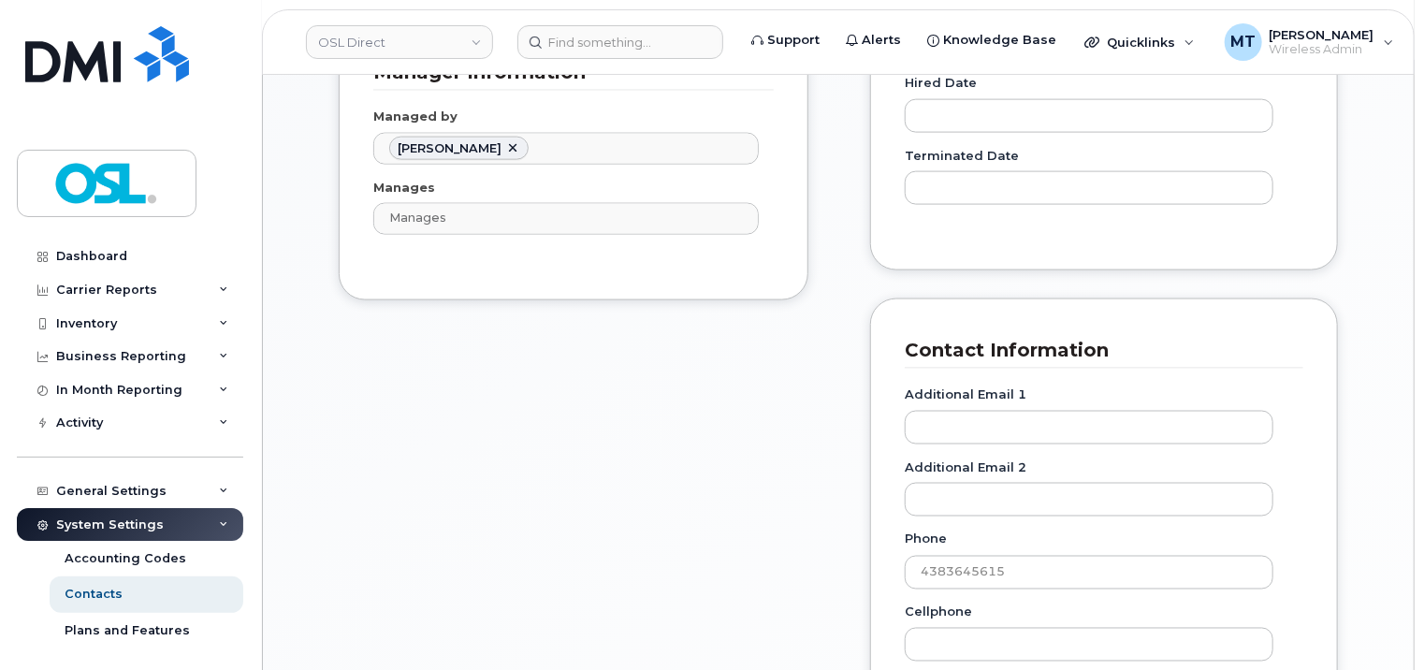
scroll to position [1591, 0]
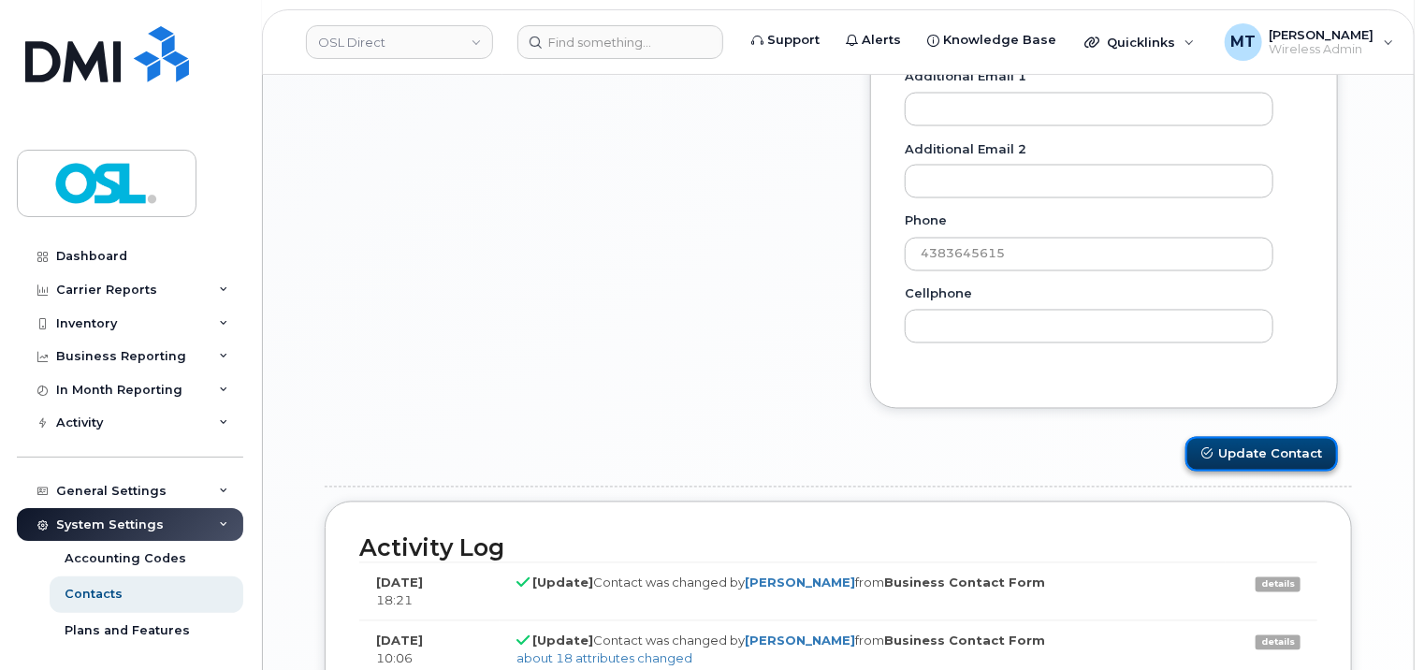
click at [1279, 442] on button "Update Contact" at bounding box center [1262, 454] width 153 height 35
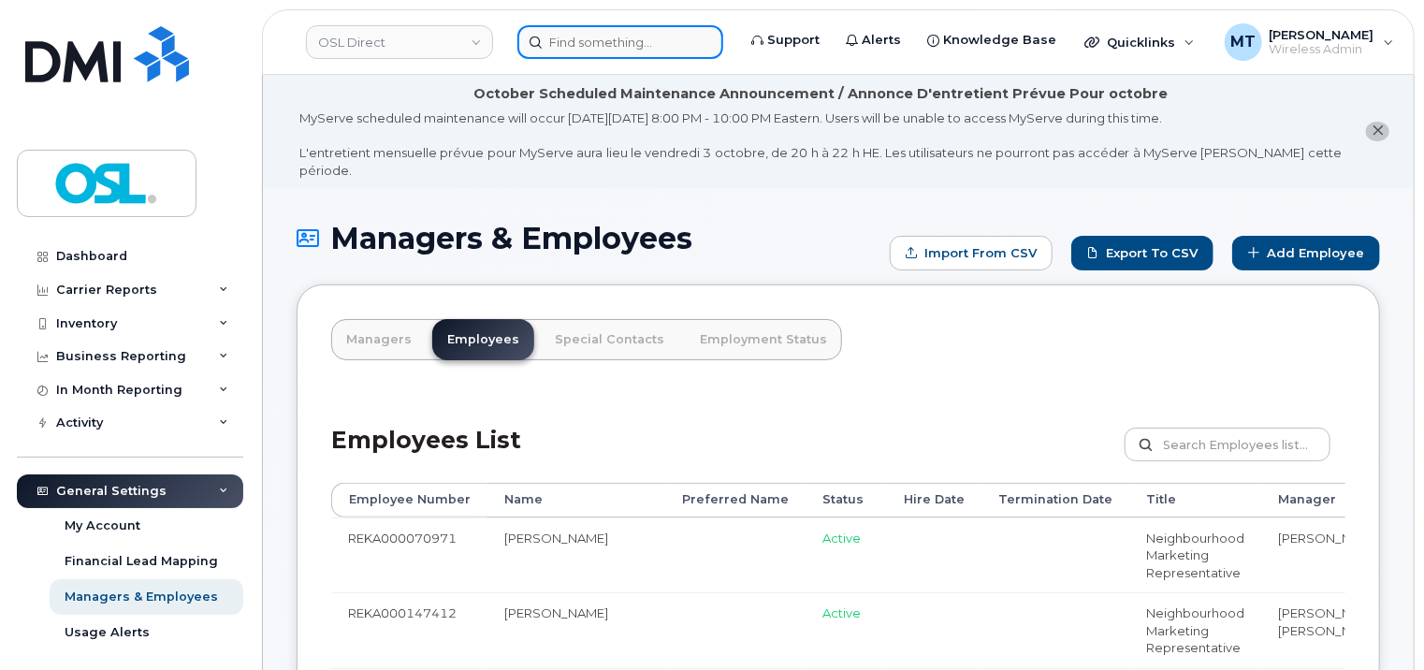
click at [631, 51] on input at bounding box center [621, 42] width 206 height 34
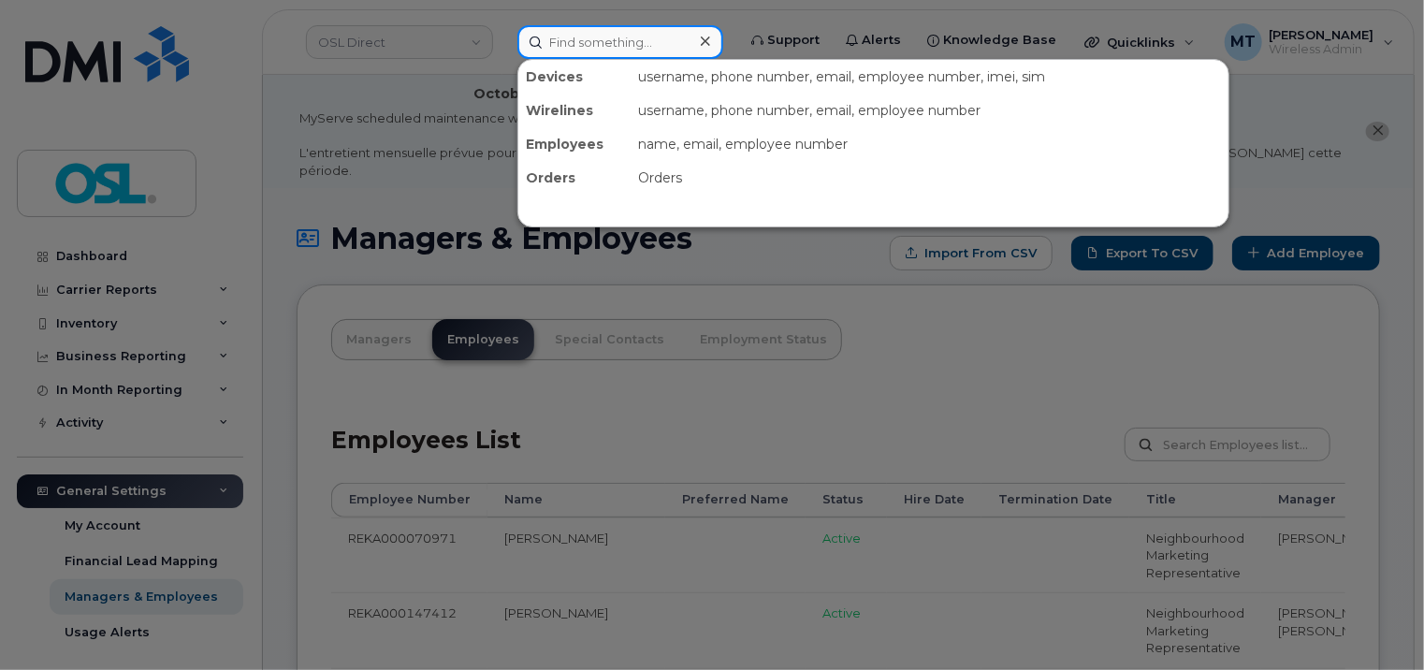
paste input "[EMAIL_ADDRESS][DOMAIN_NAME]"
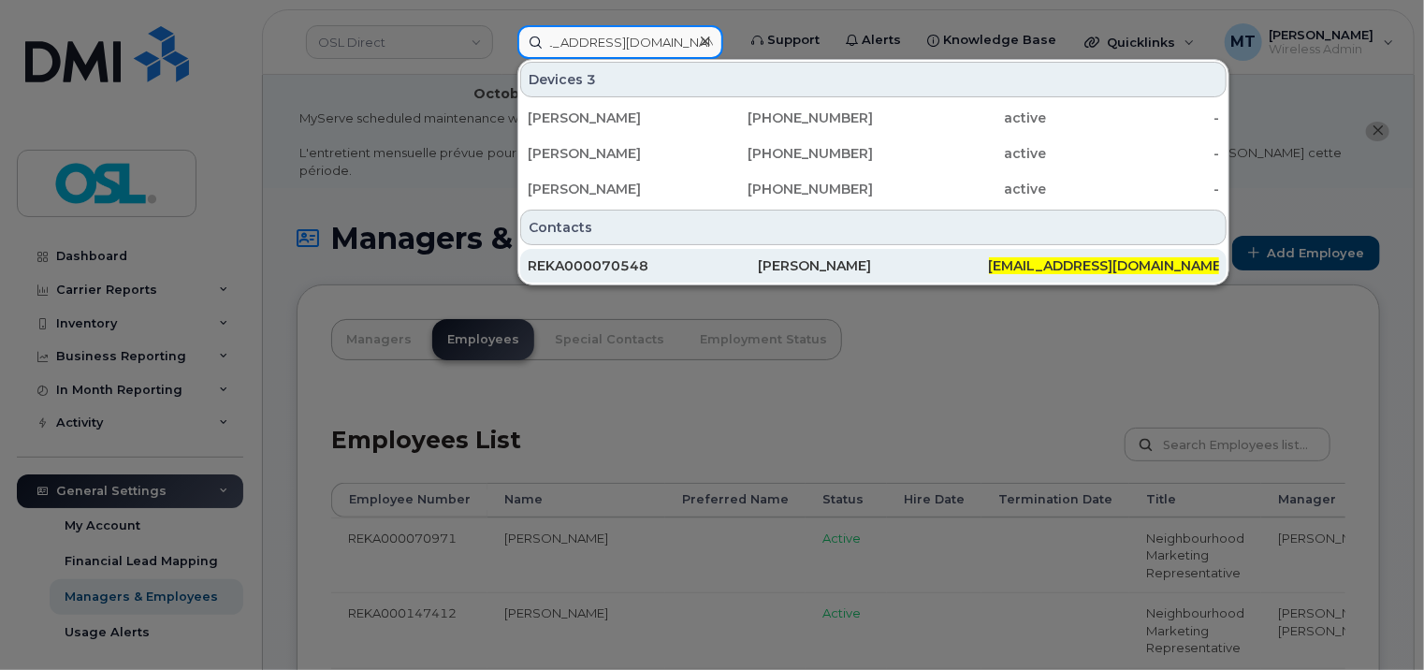
type input "[EMAIL_ADDRESS][DOMAIN_NAME]"
click at [684, 270] on div "REKA000070548" at bounding box center [643, 265] width 230 height 19
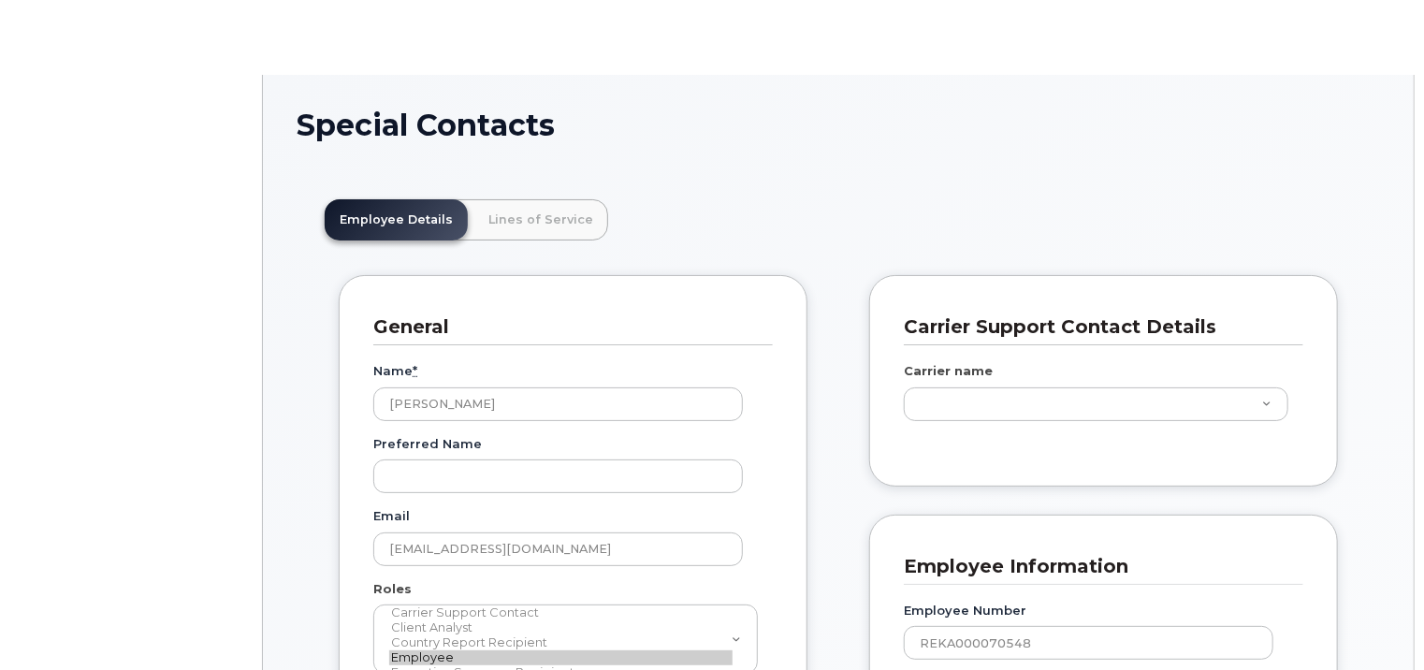
scroll to position [56, 0]
type input "3358091"
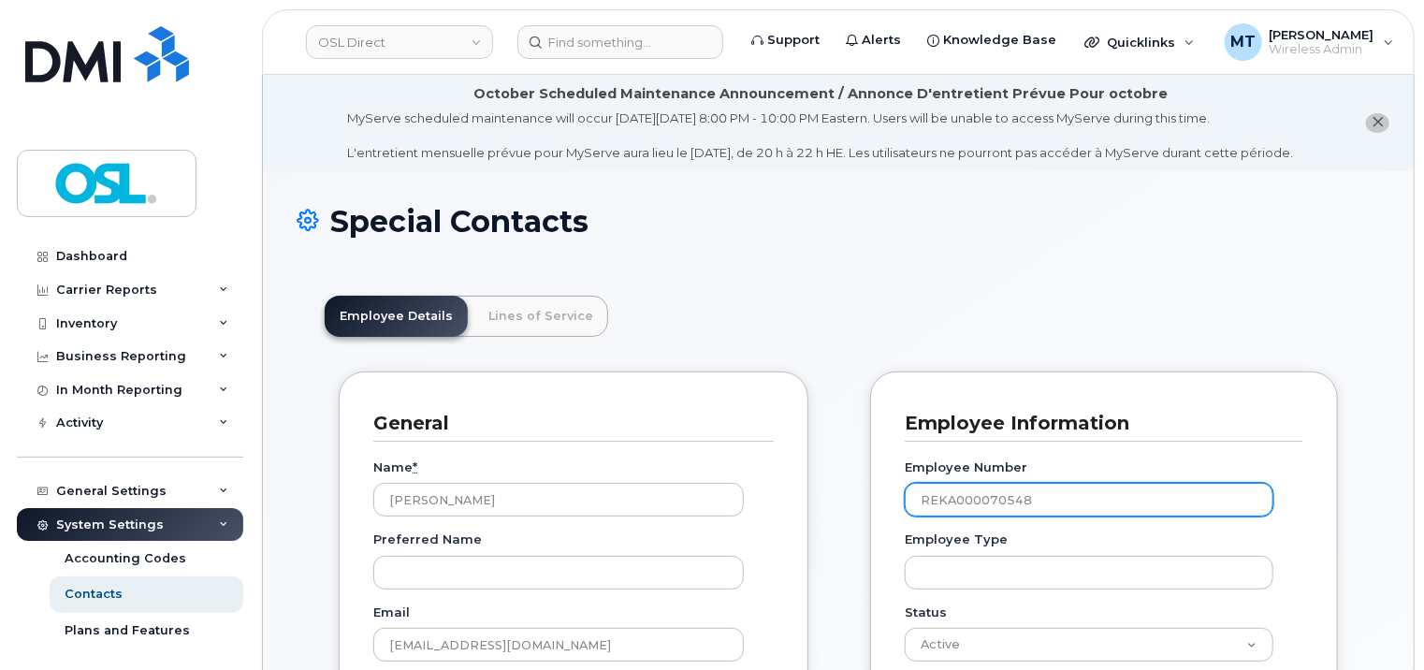
scroll to position [468, 0]
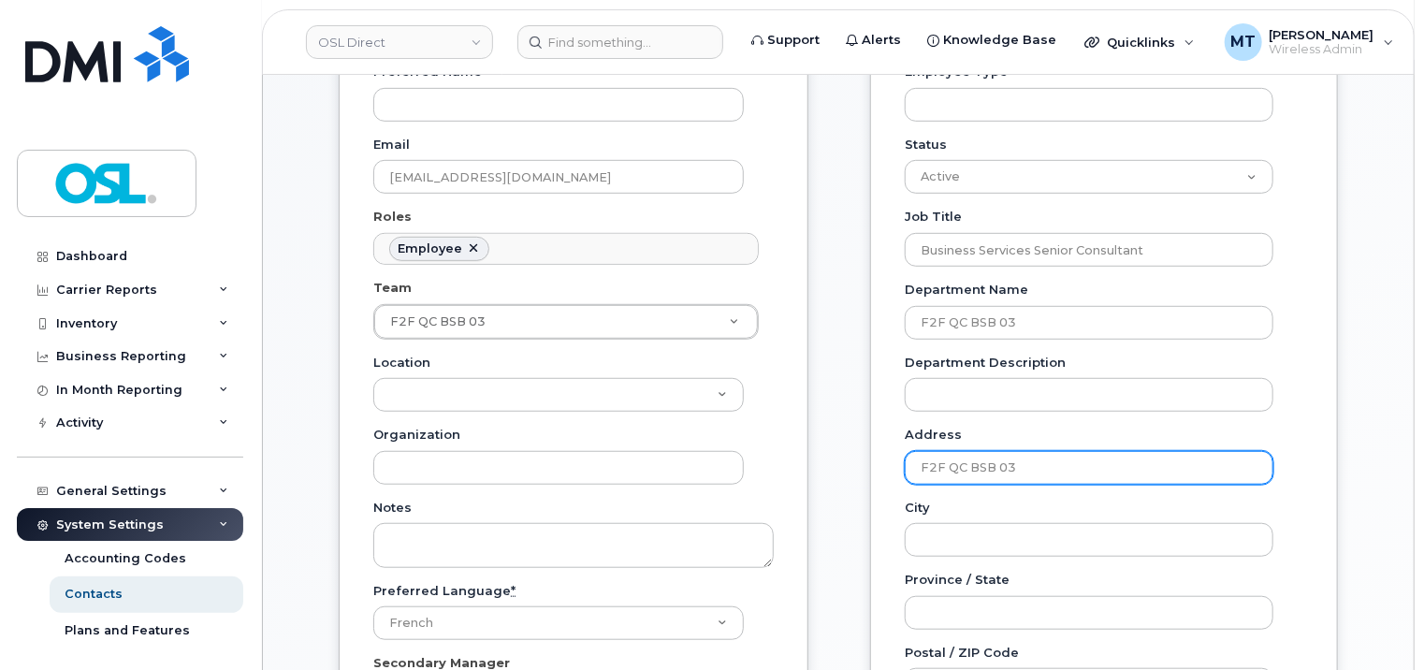
drag, startPoint x: 1074, startPoint y: 473, endPoint x: 907, endPoint y: 465, distance: 167.7
click at [907, 465] on input "F2F QC BSB 03" at bounding box center [1089, 468] width 369 height 34
paste input "1"
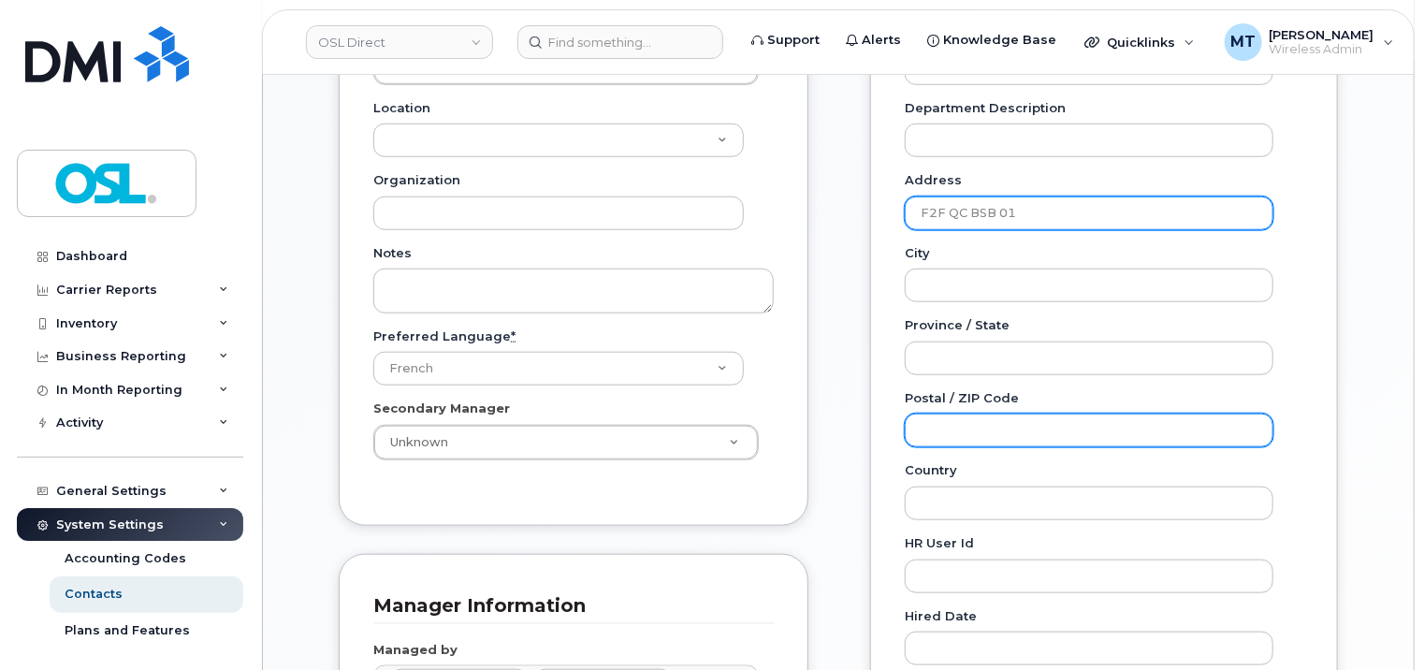
scroll to position [561, 0]
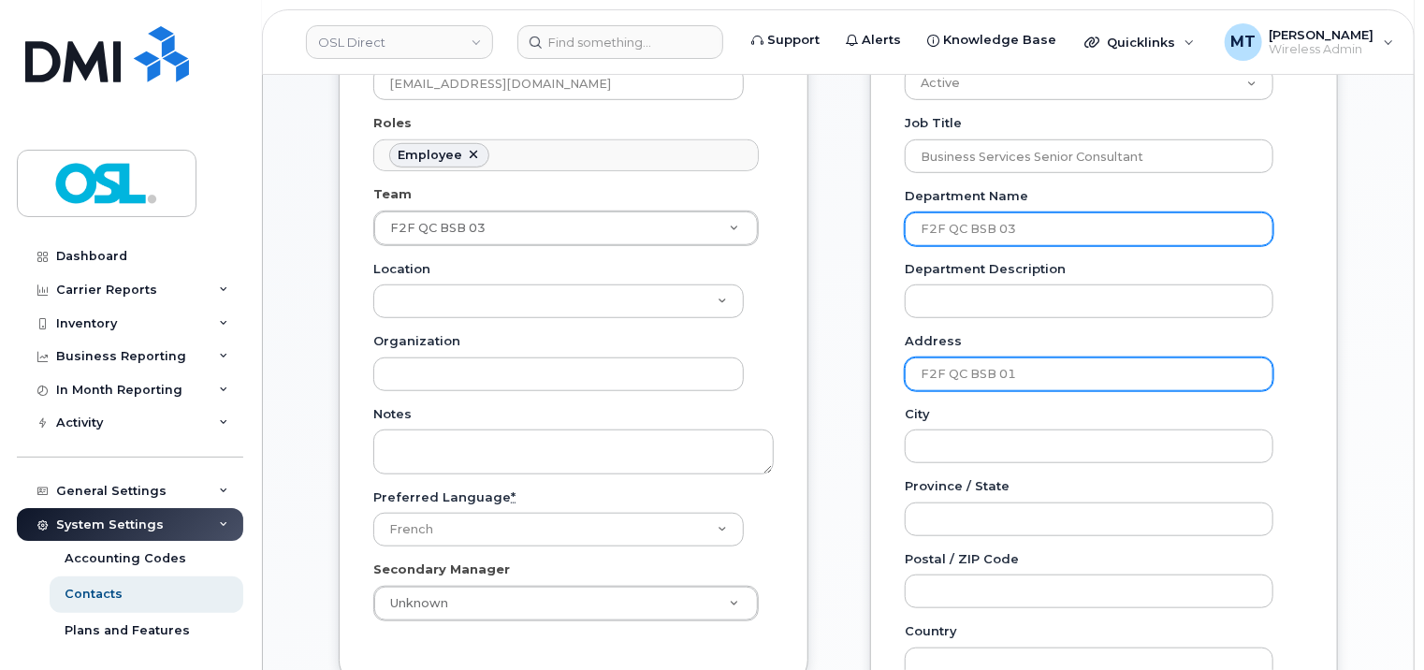
type input "F2F QC BSB 01"
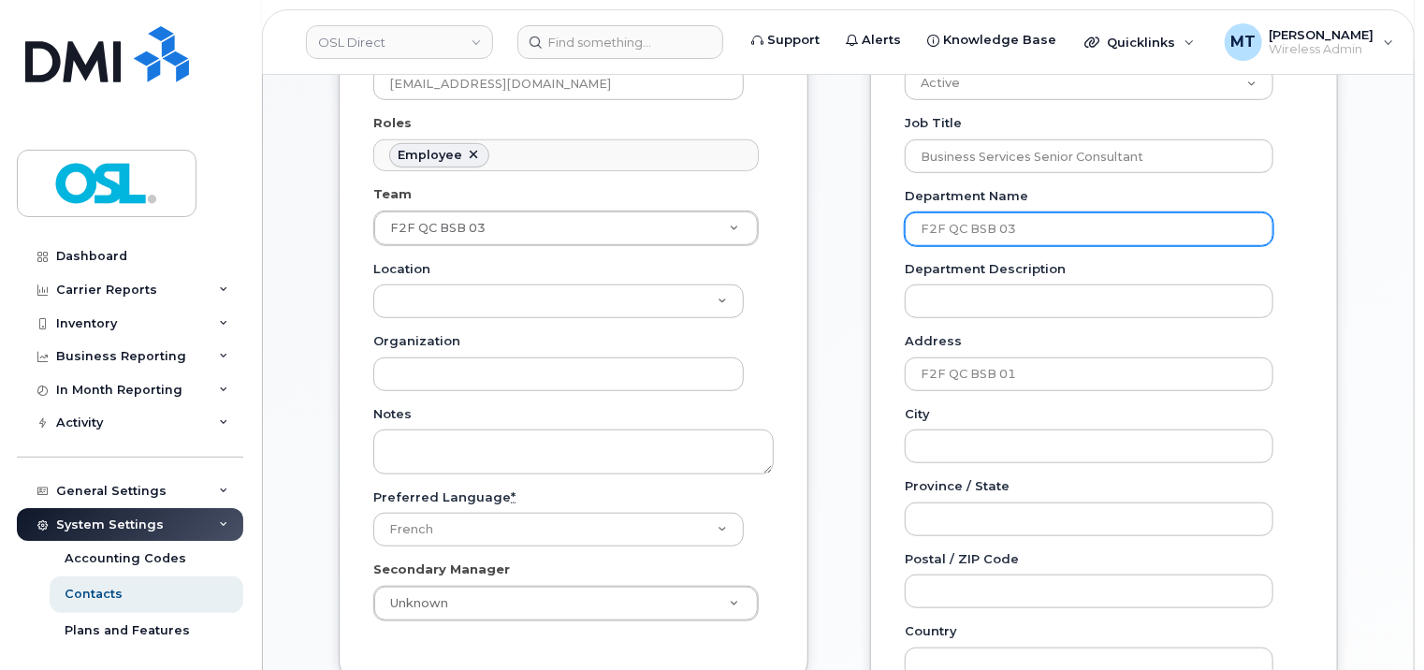
drag, startPoint x: 1057, startPoint y: 231, endPoint x: 884, endPoint y: 225, distance: 172.3
click at [884, 225] on div "Employee Information Employee Number REKA000070548 Employee Type Status Active …" at bounding box center [1104, 387] width 468 height 1155
paste input "1"
type input "F2F QC BSB 01"
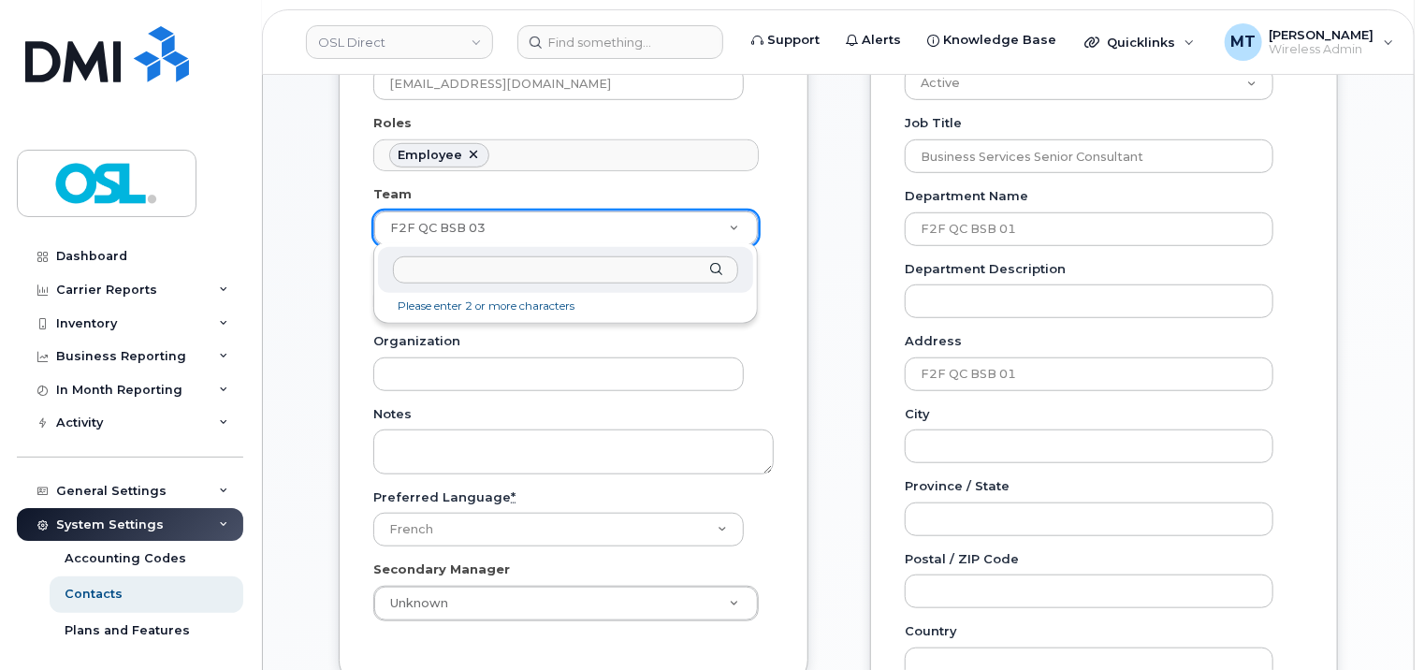
drag, startPoint x: 609, startPoint y: 212, endPoint x: 573, endPoint y: 219, distance: 37.1
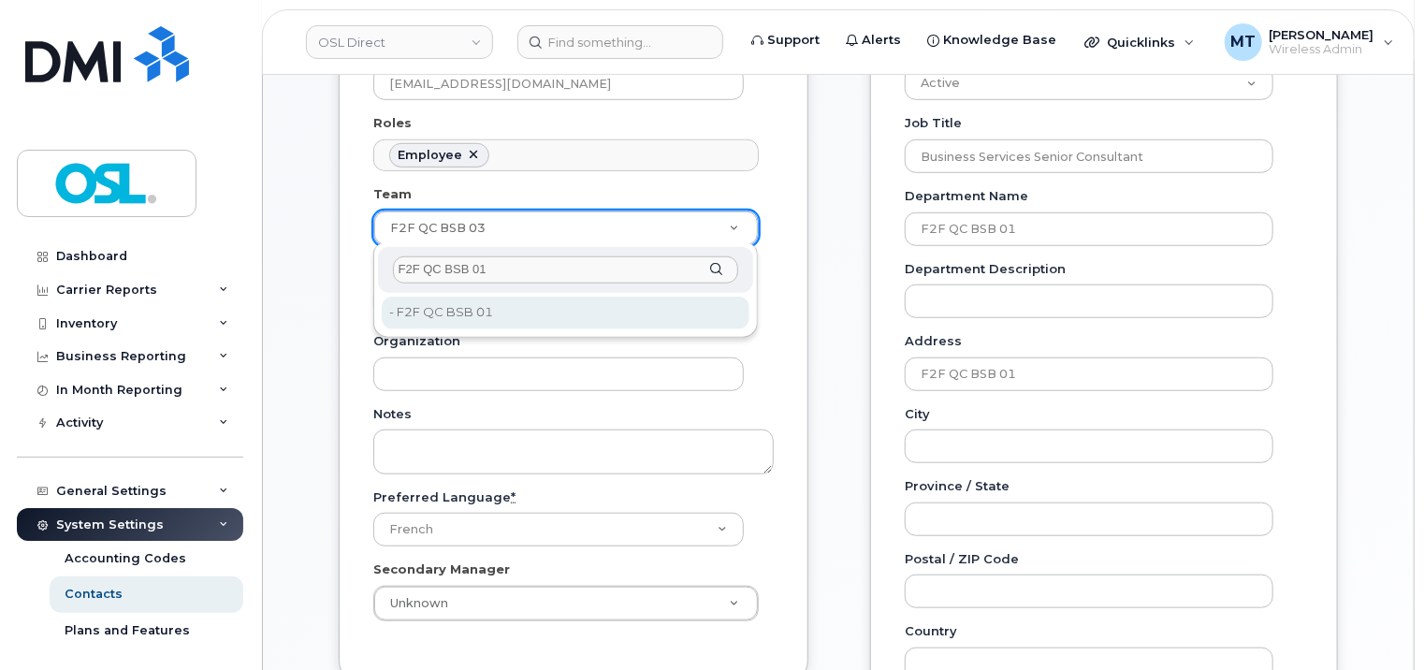
type input "F2F QC BSB 01"
type input "3358087"
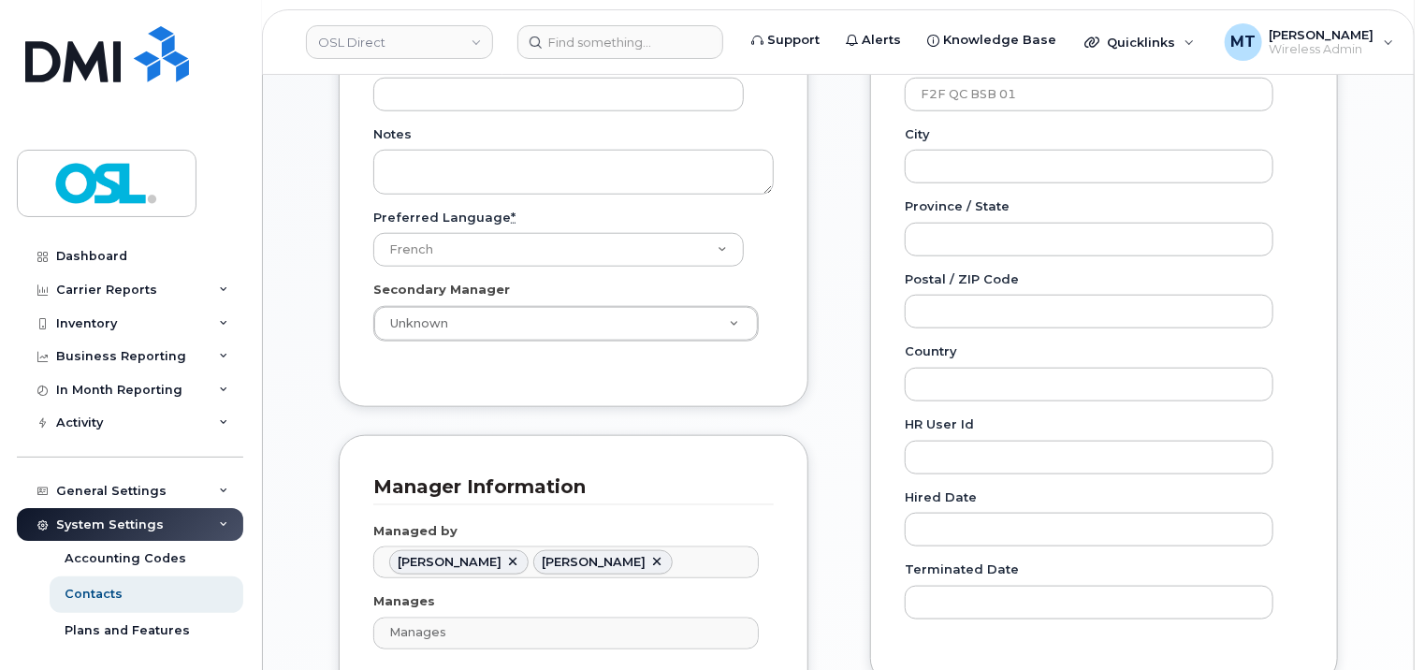
scroll to position [842, 0]
click at [660, 559] on link at bounding box center [656, 561] width 15 height 15
type input "1571500"
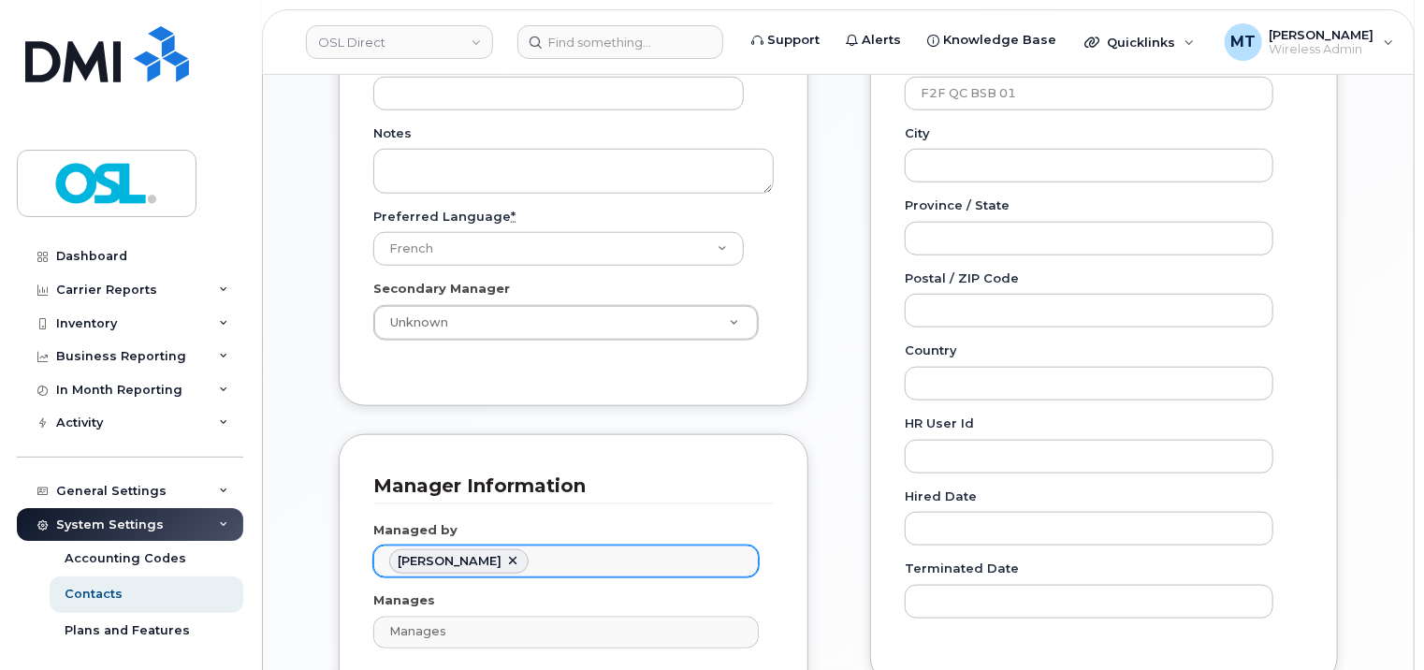
click at [520, 561] on link at bounding box center [512, 561] width 15 height 15
paste input "Eddrief"
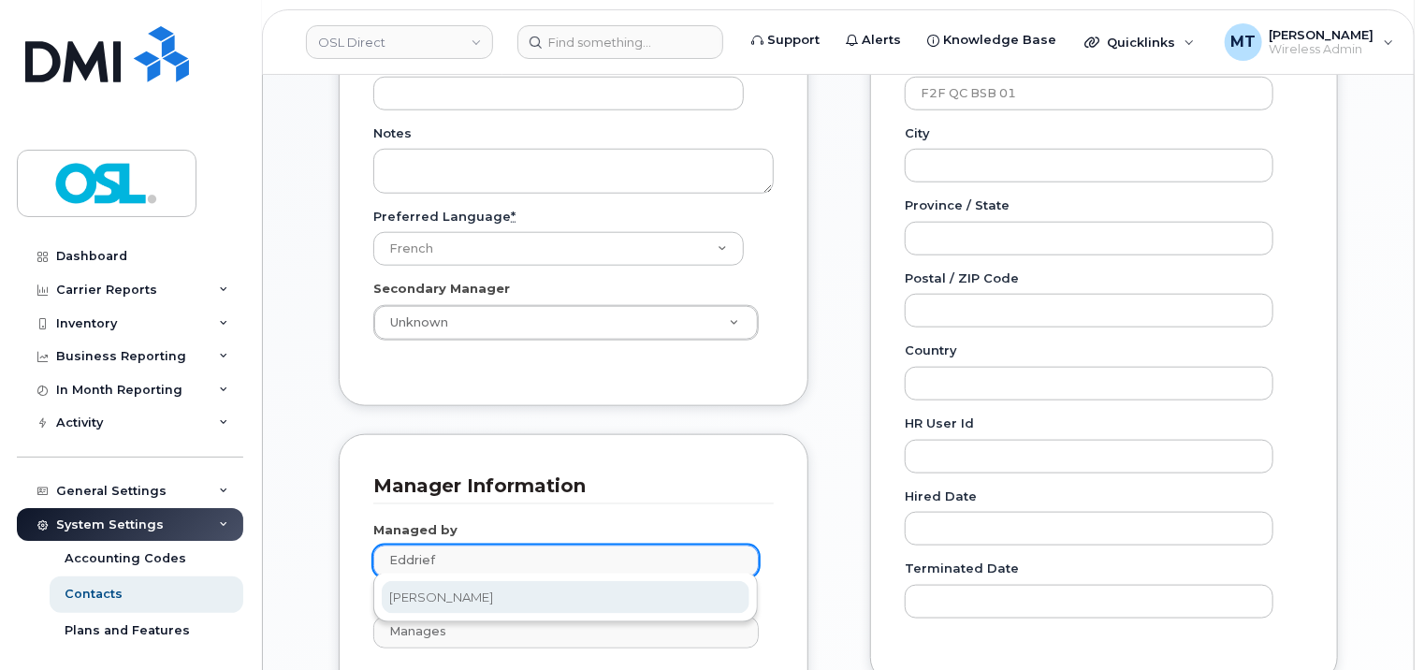
type input "Eddrief"
type input "1527399"
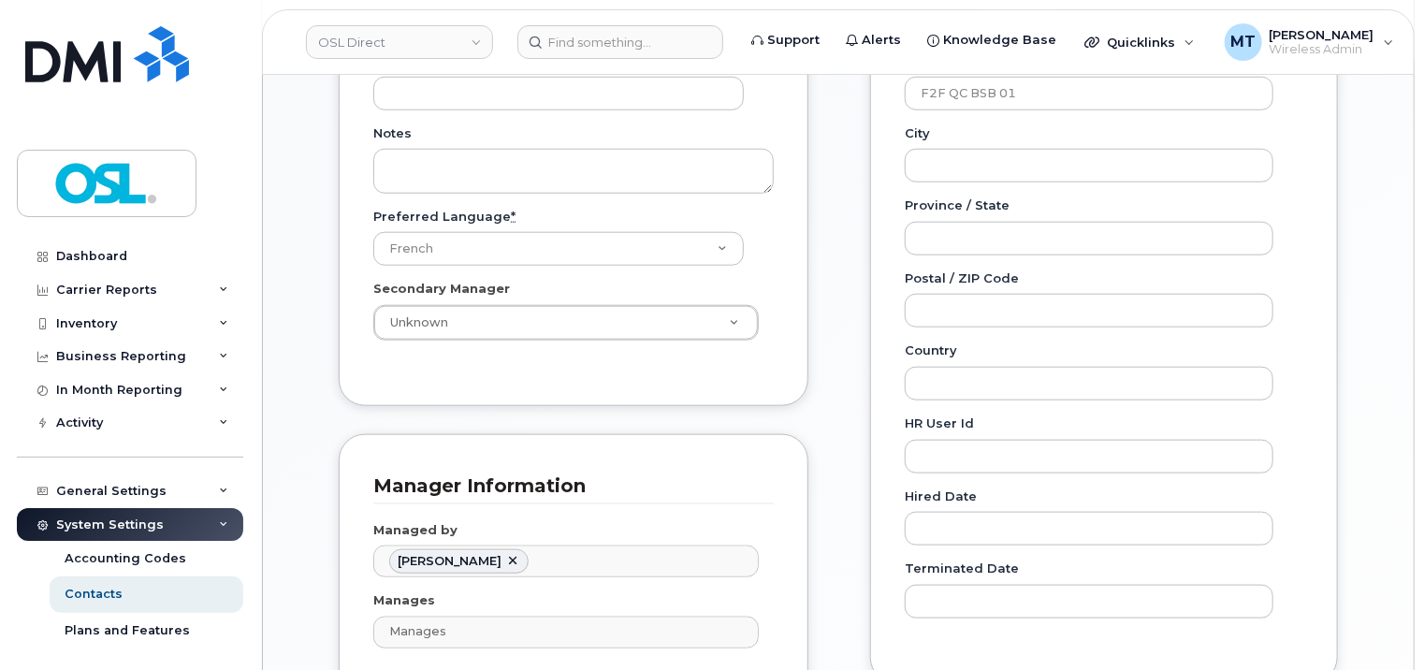
scroll to position [1310, 0]
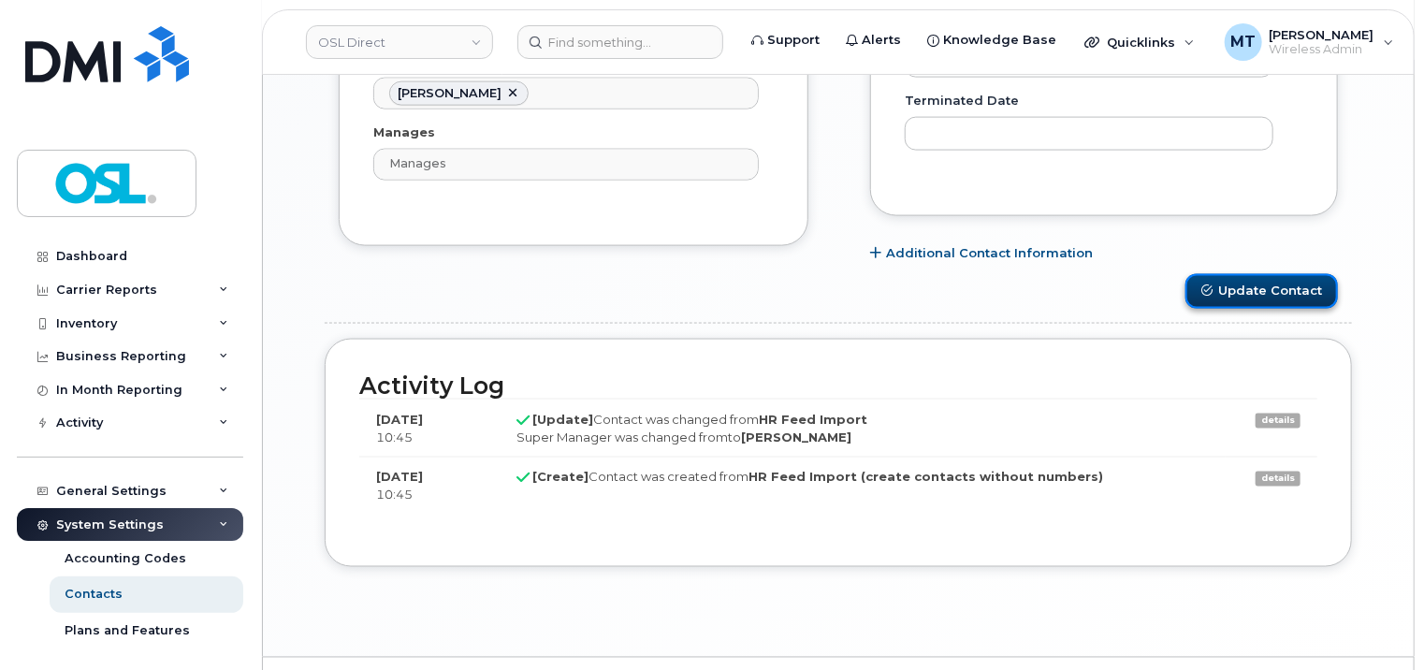
click at [1273, 297] on button "Update Contact" at bounding box center [1262, 291] width 153 height 35
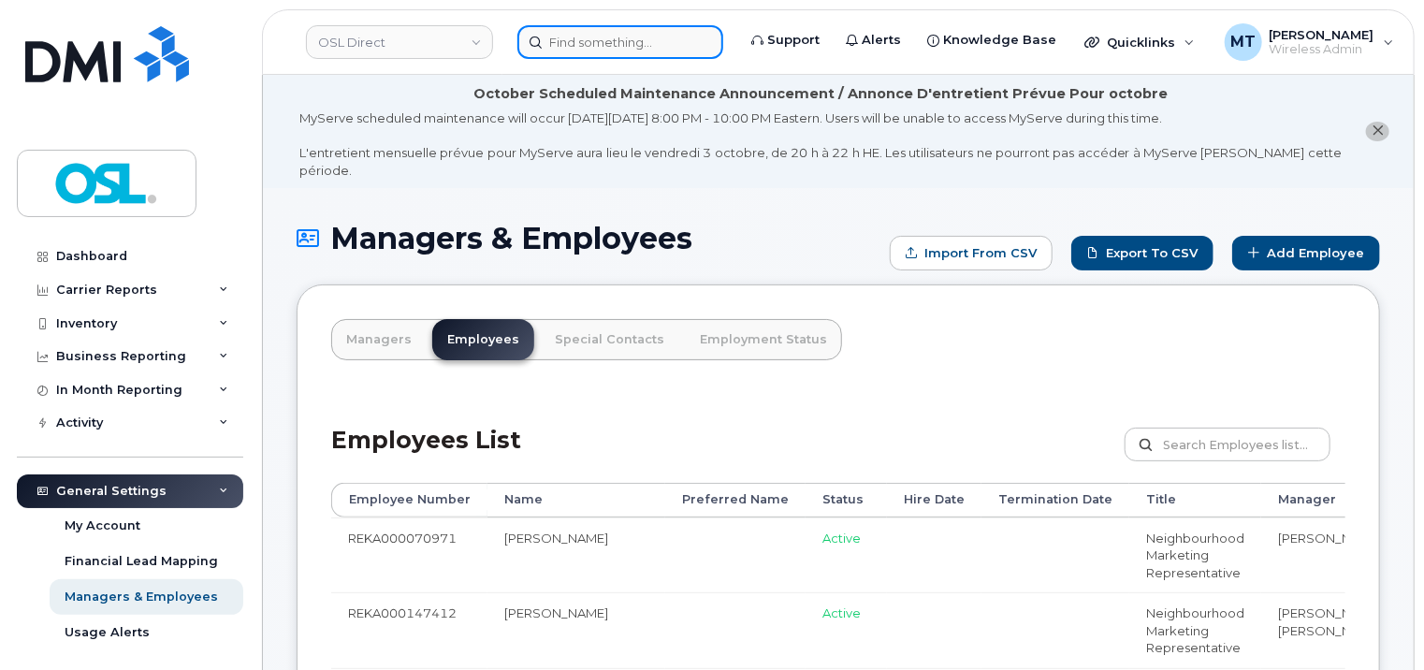
click at [605, 41] on input at bounding box center [621, 42] width 206 height 34
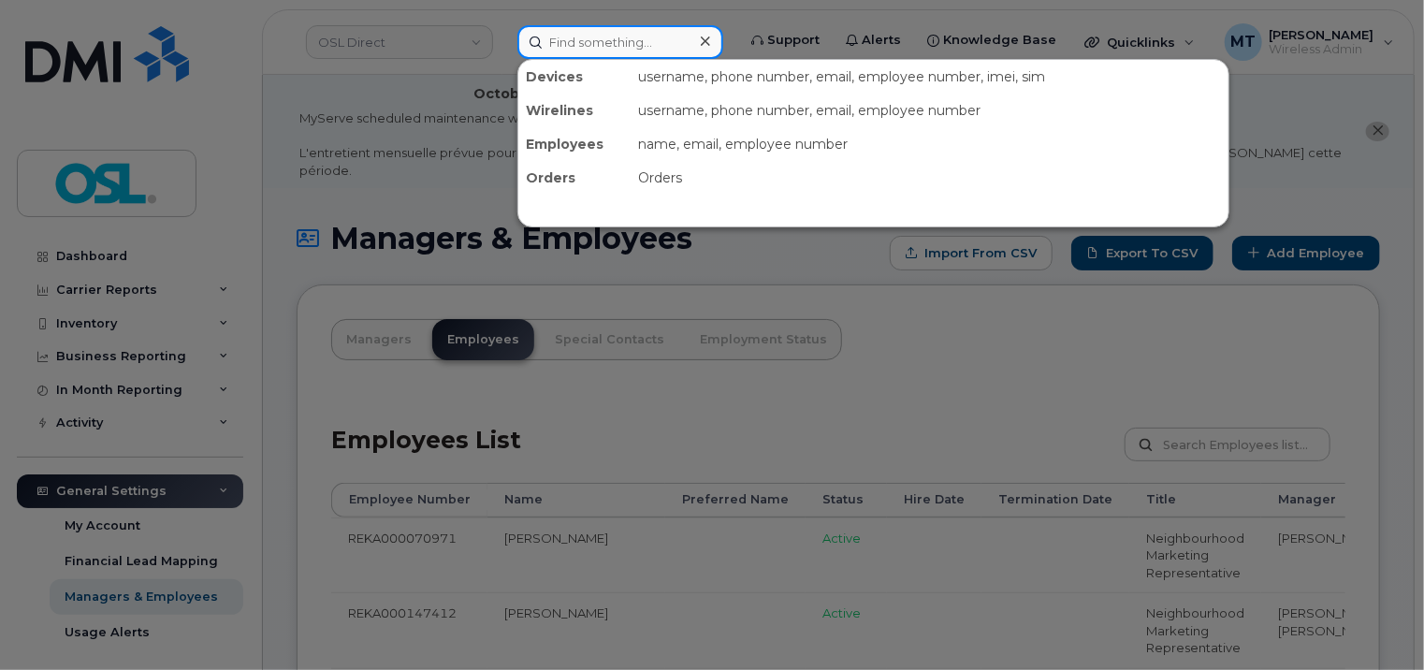
paste input "christophejoseph.dickey@osldirect.com"
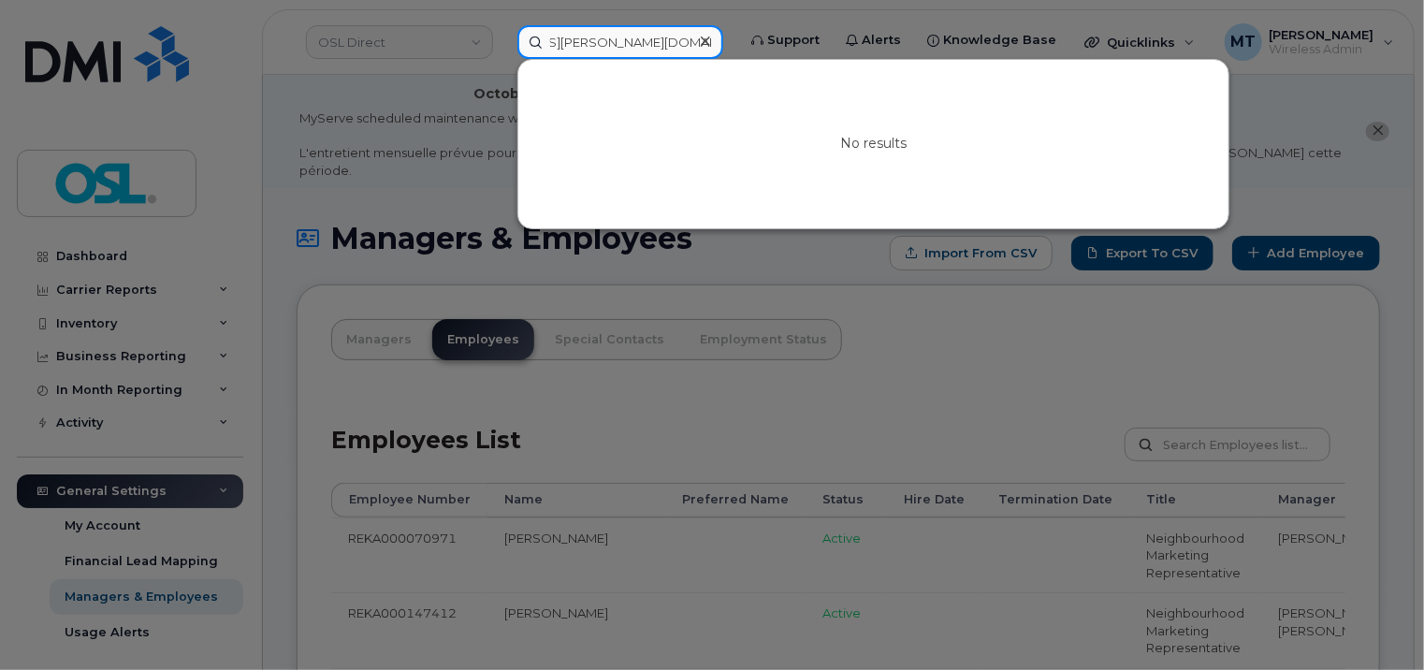
drag, startPoint x: 590, startPoint y: 44, endPoint x: 434, endPoint y: 44, distance: 156.3
click at [503, 44] on div "christophejoseph.dickey@osldirect.com No results" at bounding box center [621, 42] width 236 height 34
click at [575, 37] on input "christophejoseph.dickey@osldirect.com" at bounding box center [621, 42] width 206 height 34
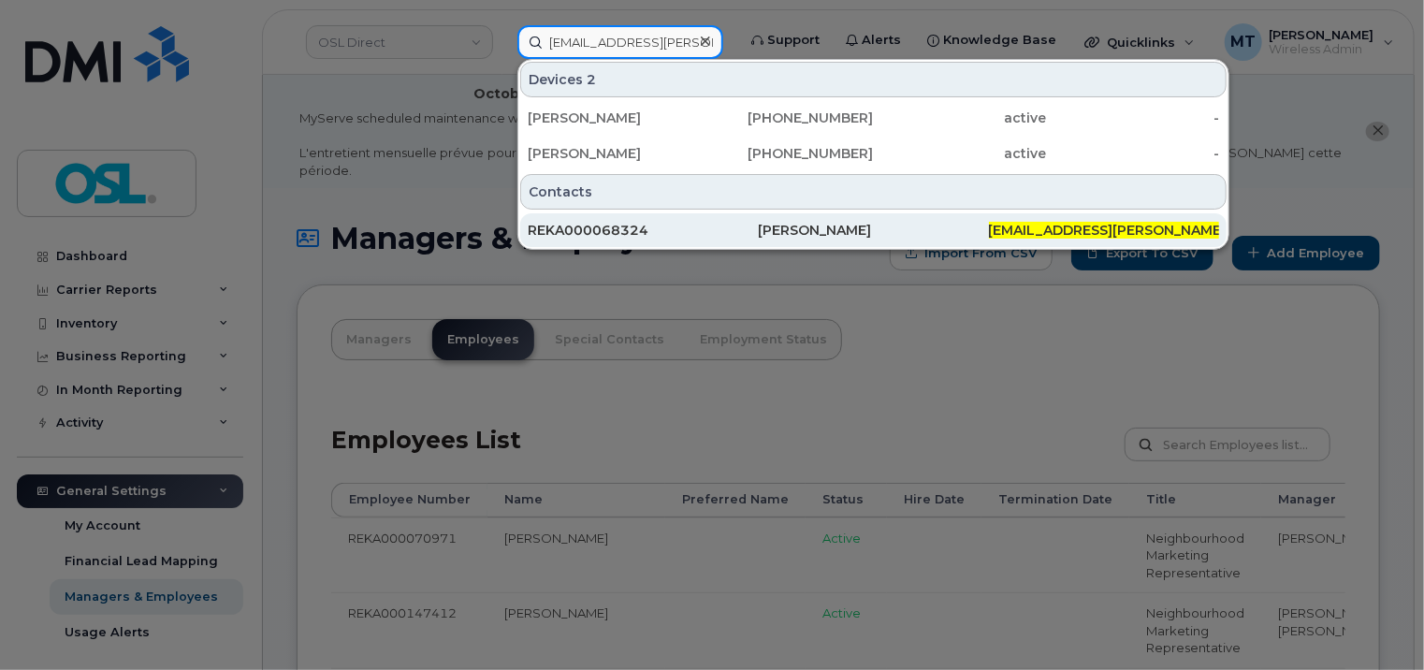
type input "christophejoseph.dickey@osldirect.com"
click at [716, 221] on div "REKA000068324" at bounding box center [643, 230] width 230 height 19
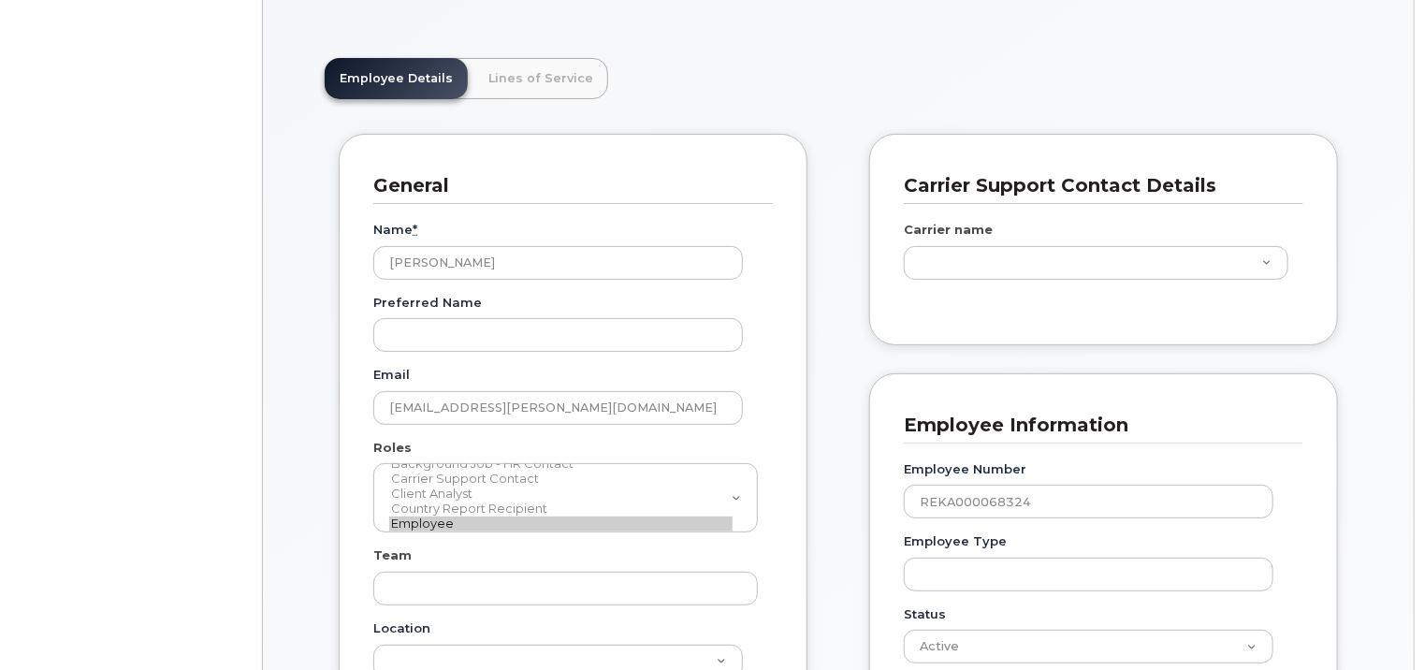
scroll to position [374, 0]
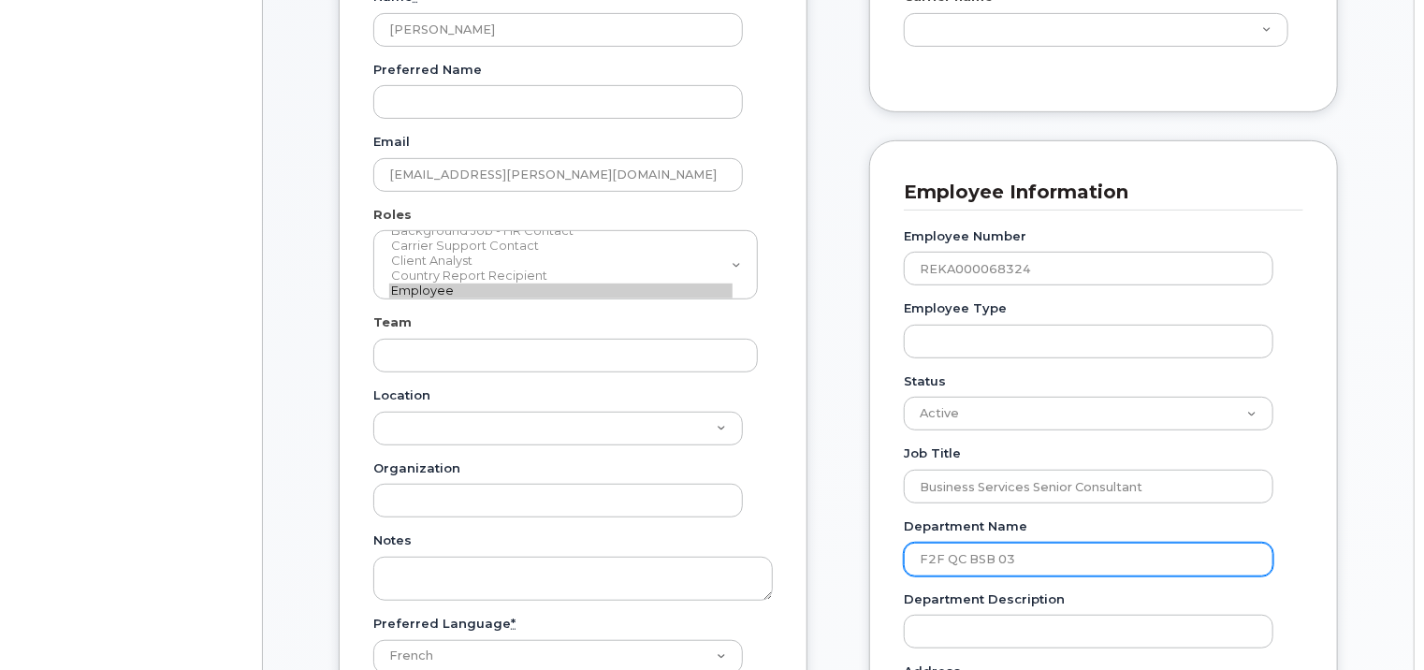
drag, startPoint x: 1059, startPoint y: 568, endPoint x: 893, endPoint y: 566, distance: 166.6
type input "3358091"
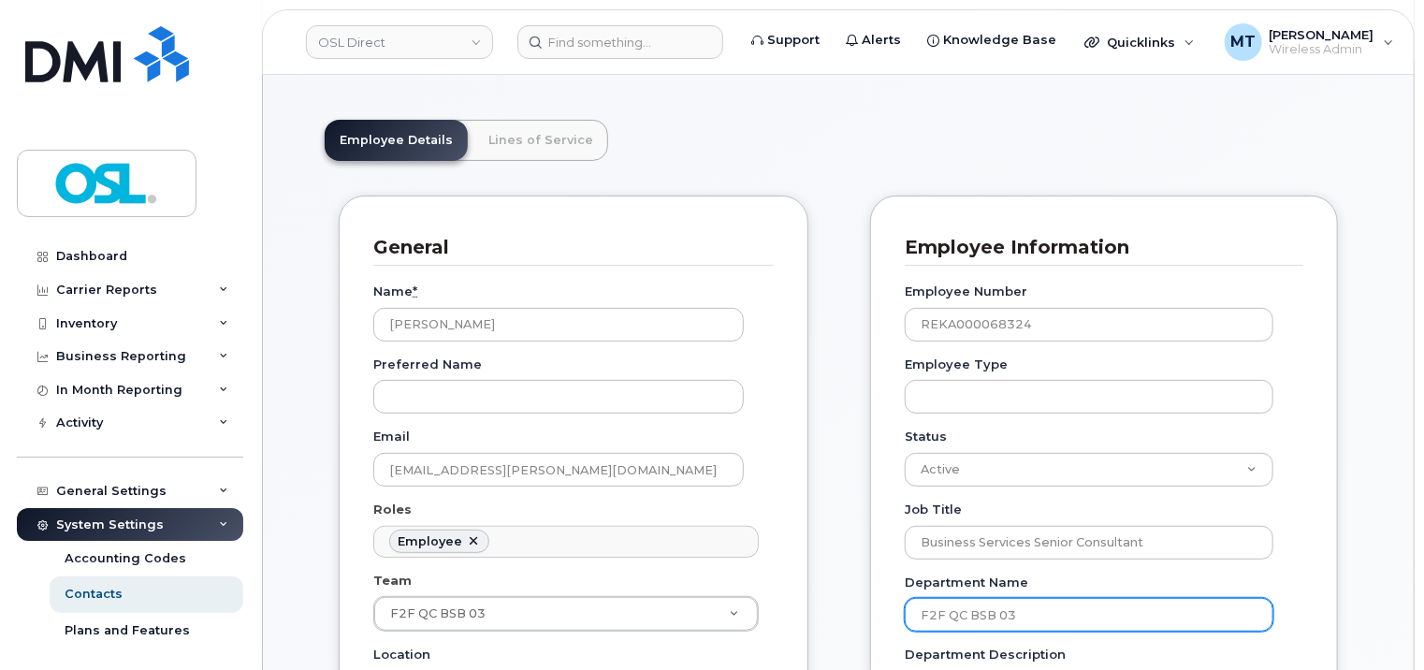
scroll to position [468, 0]
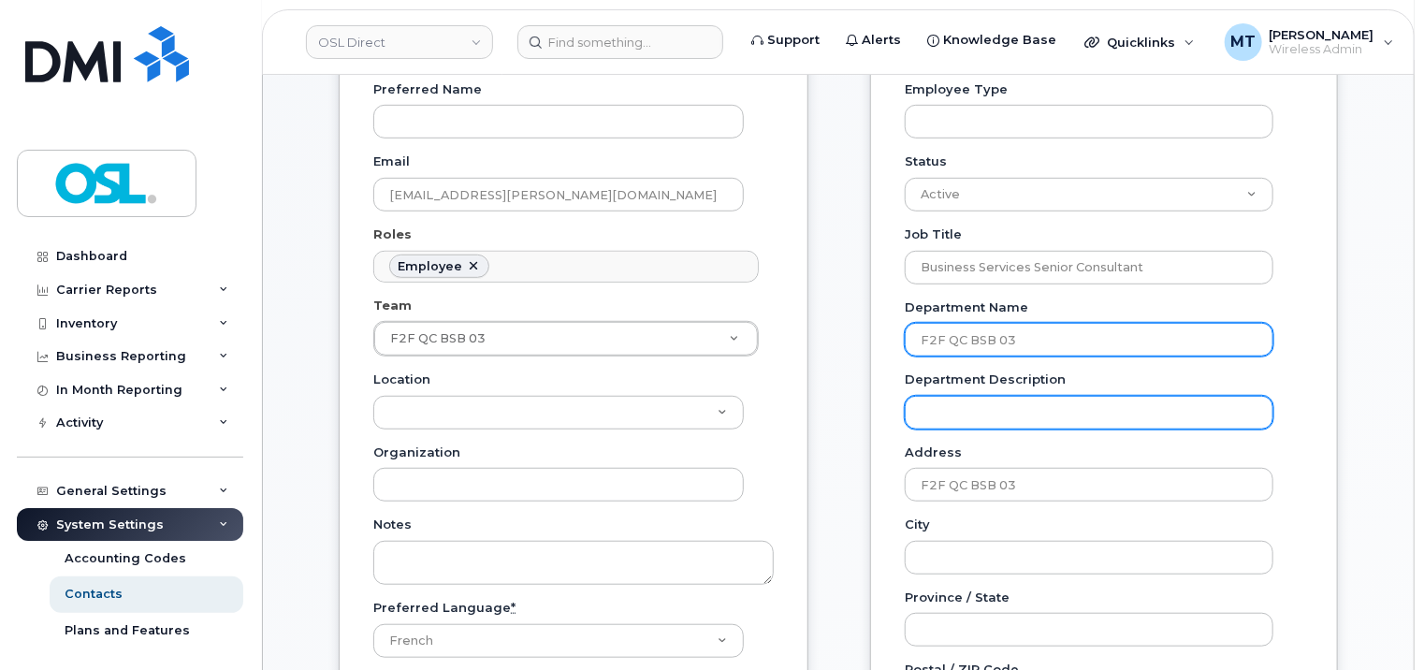
paste input "1"
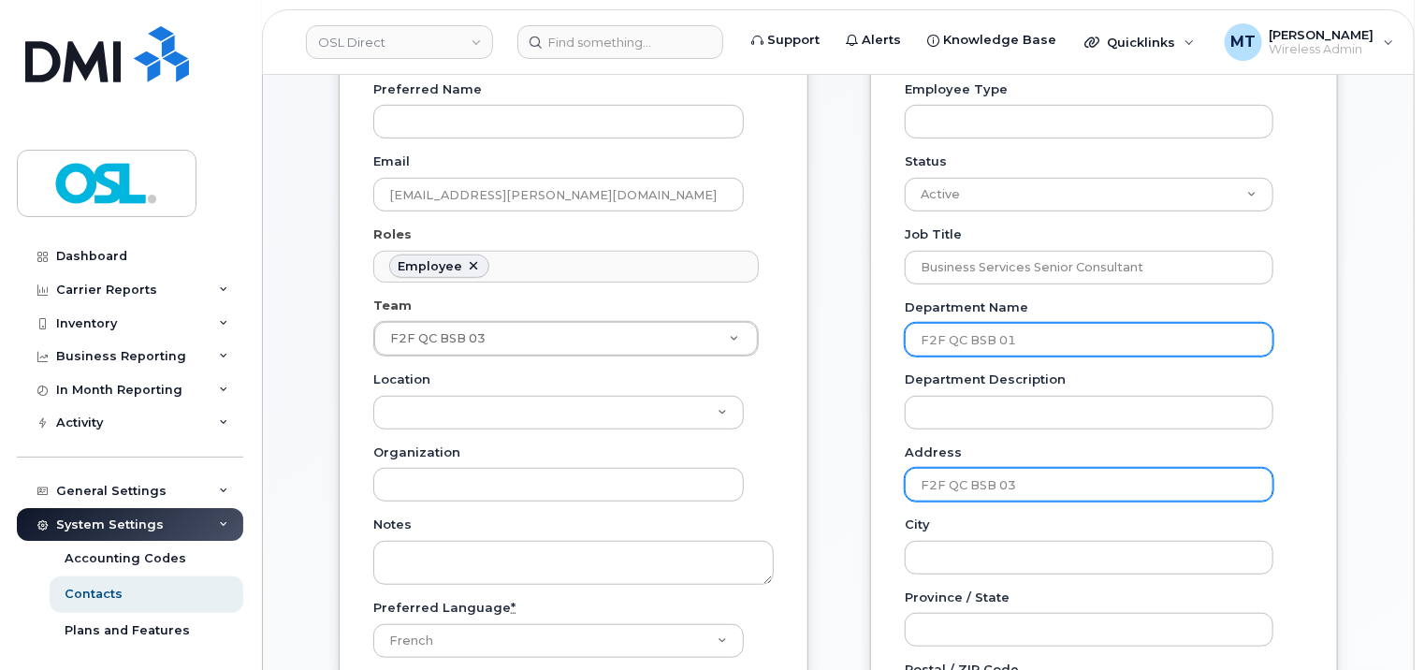
type input "F2F QC BSB 01"
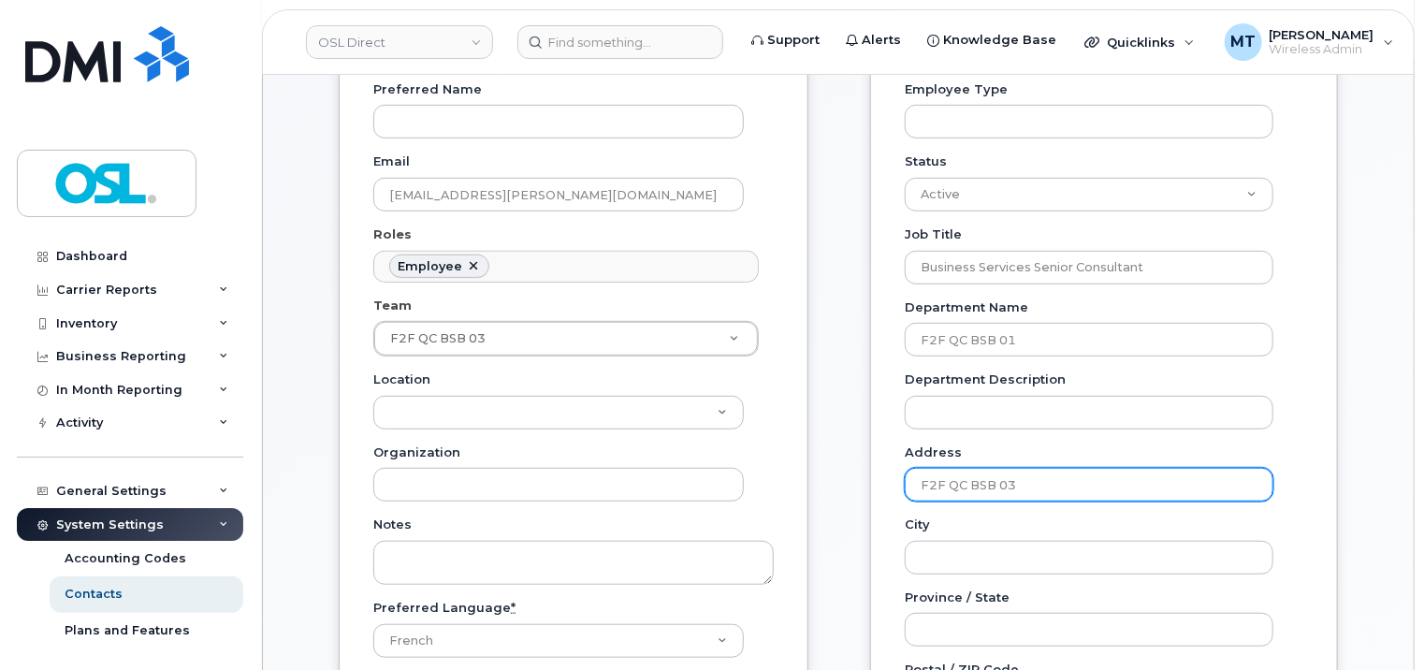
click at [1059, 469] on input "F2F QC BSB 03" at bounding box center [1089, 485] width 369 height 34
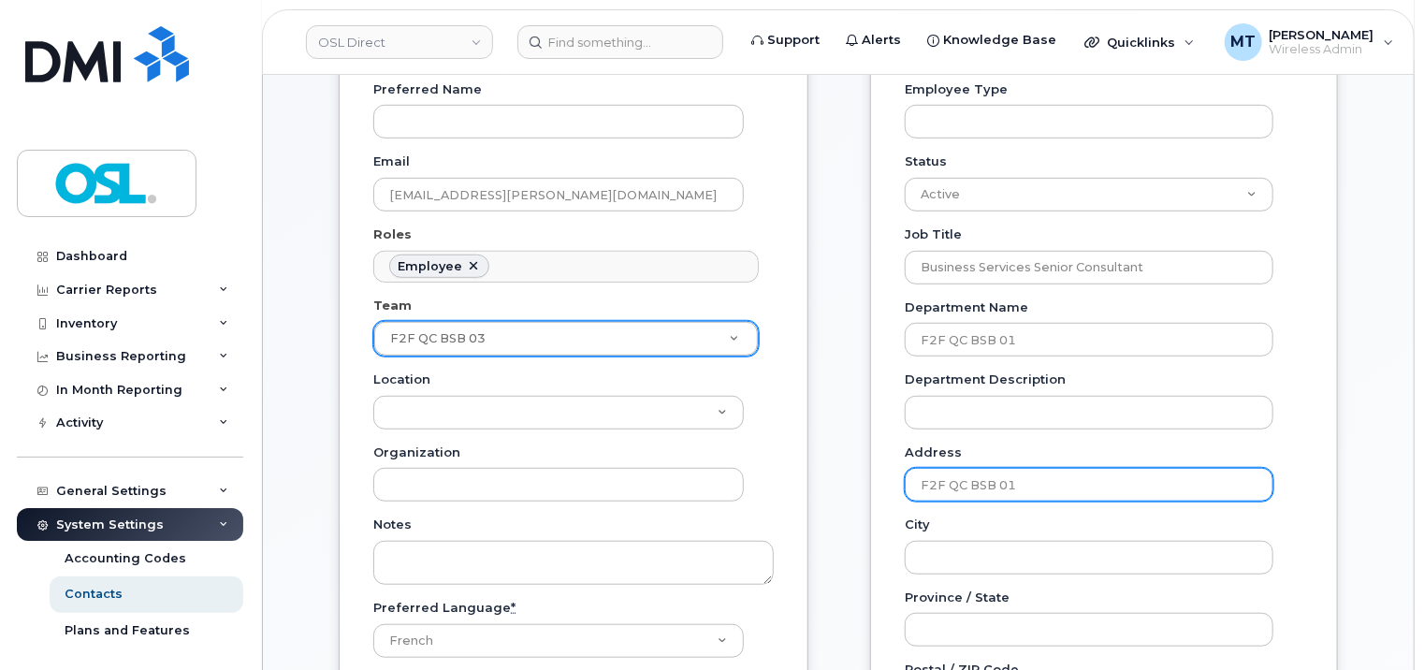
type input "F2F QC BSB 01"
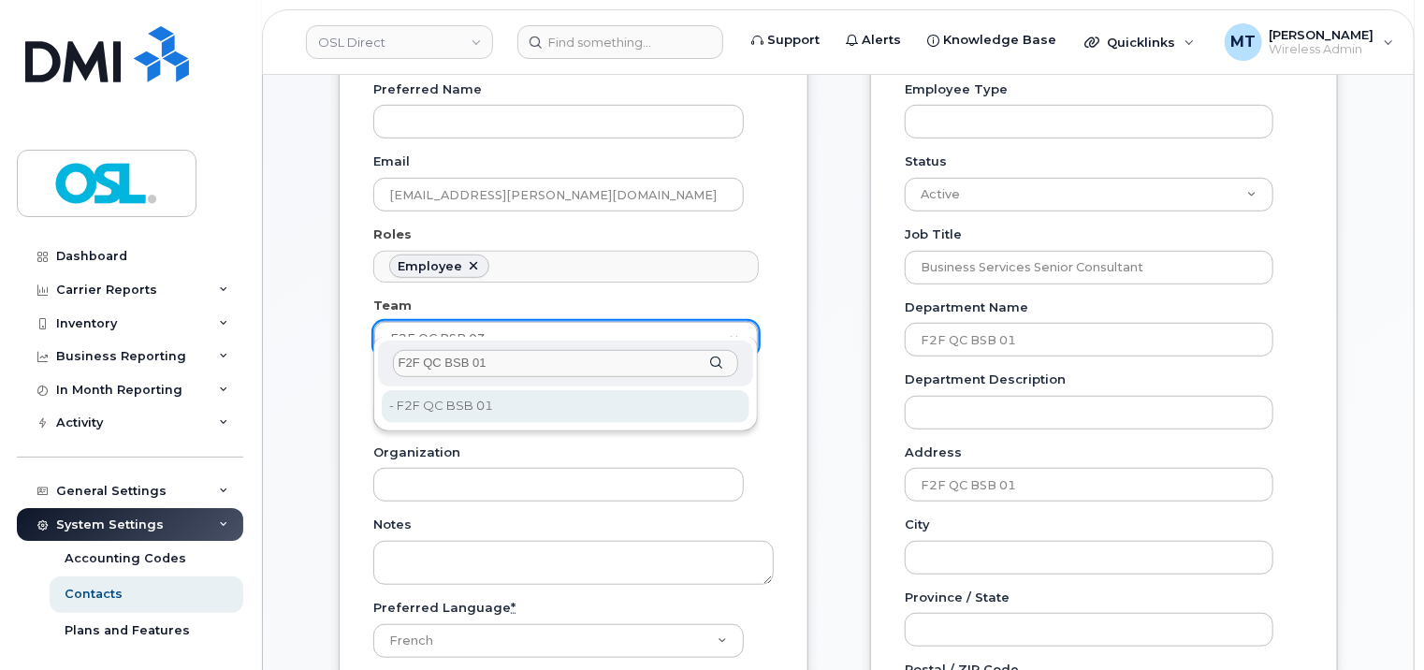
type input "F2F QC BSB 01"
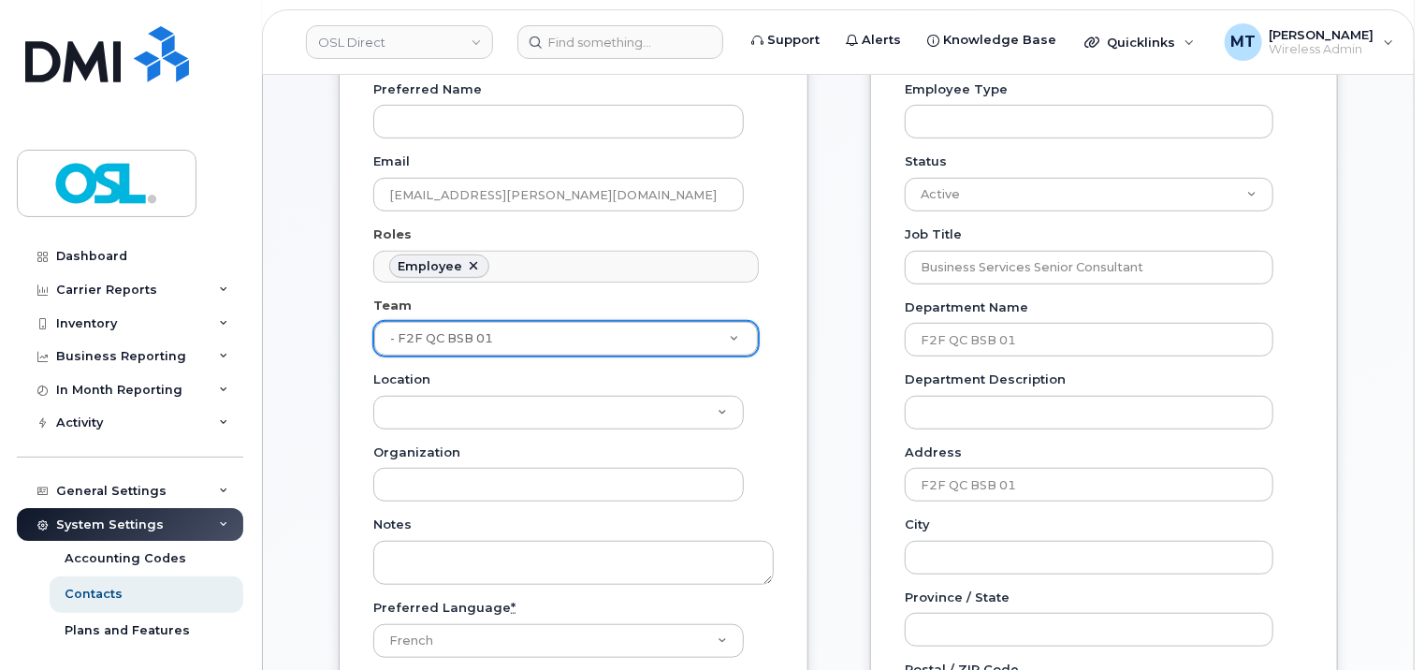
type input "3358087"
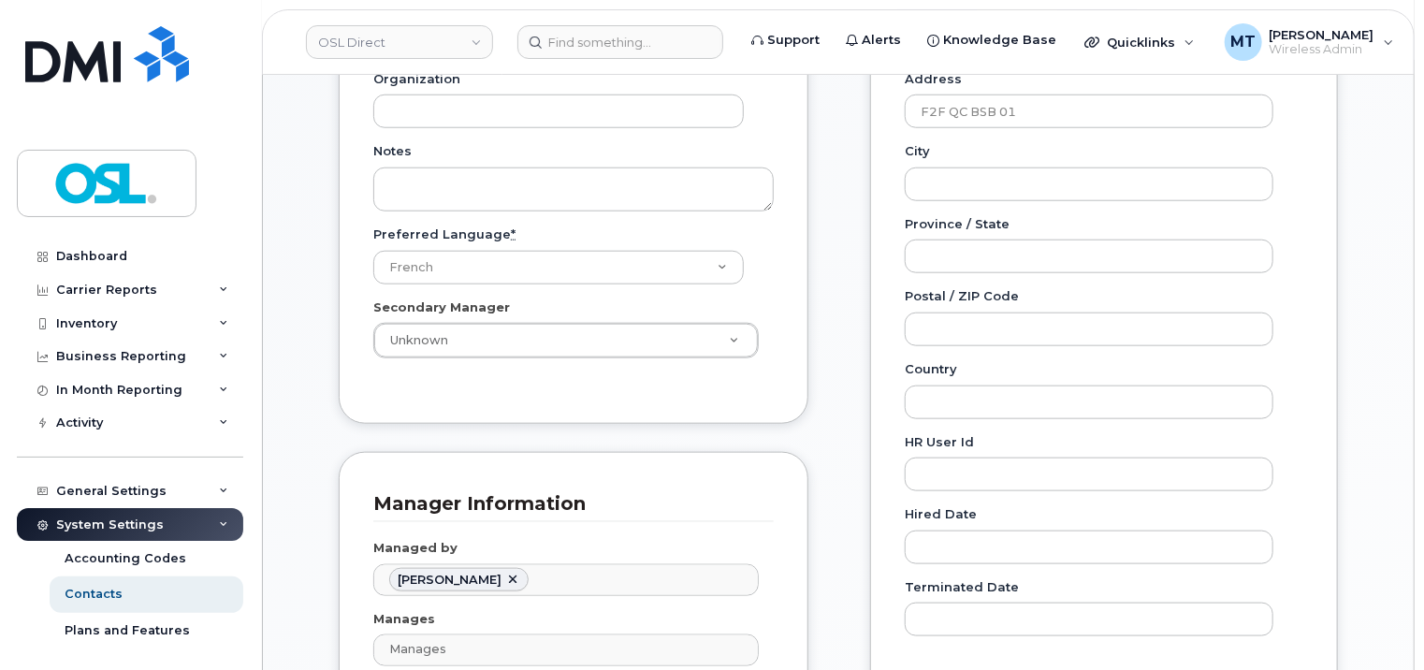
scroll to position [842, 0]
click at [505, 572] on link at bounding box center [512, 579] width 15 height 15
paste input "Eddrief"
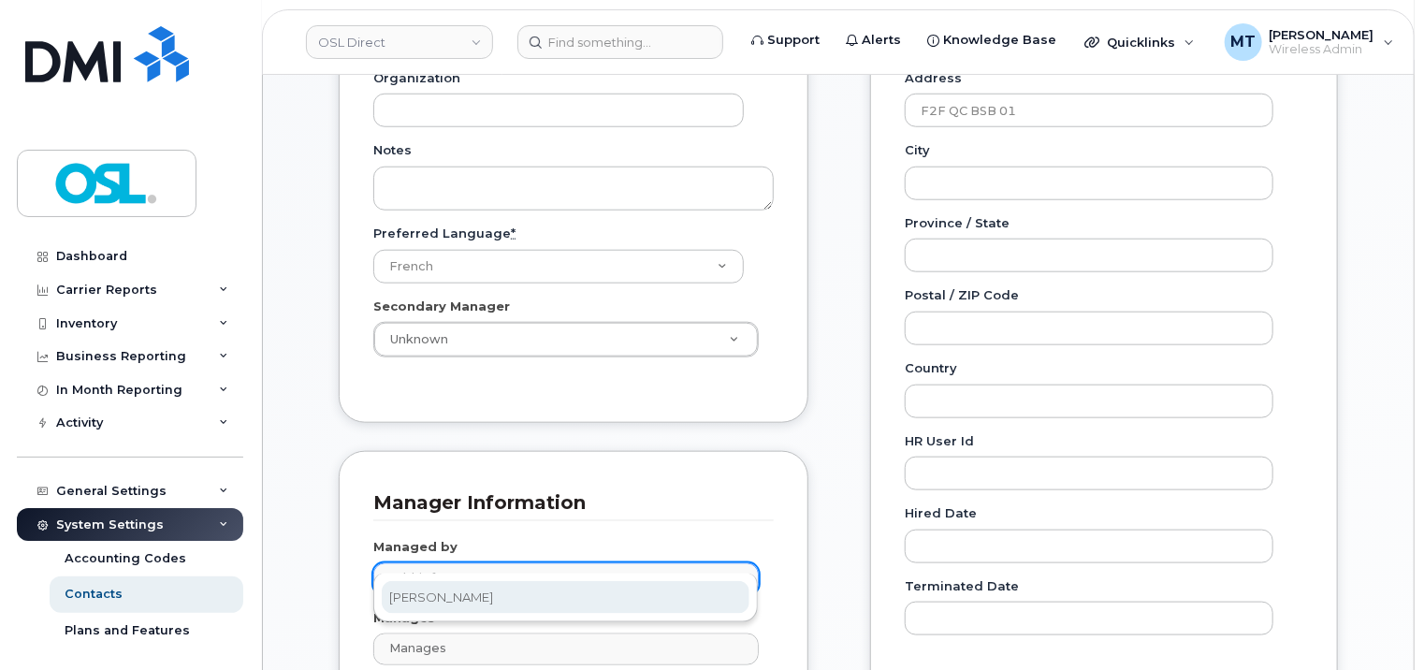
type input "Eddrief"
type input "1527399"
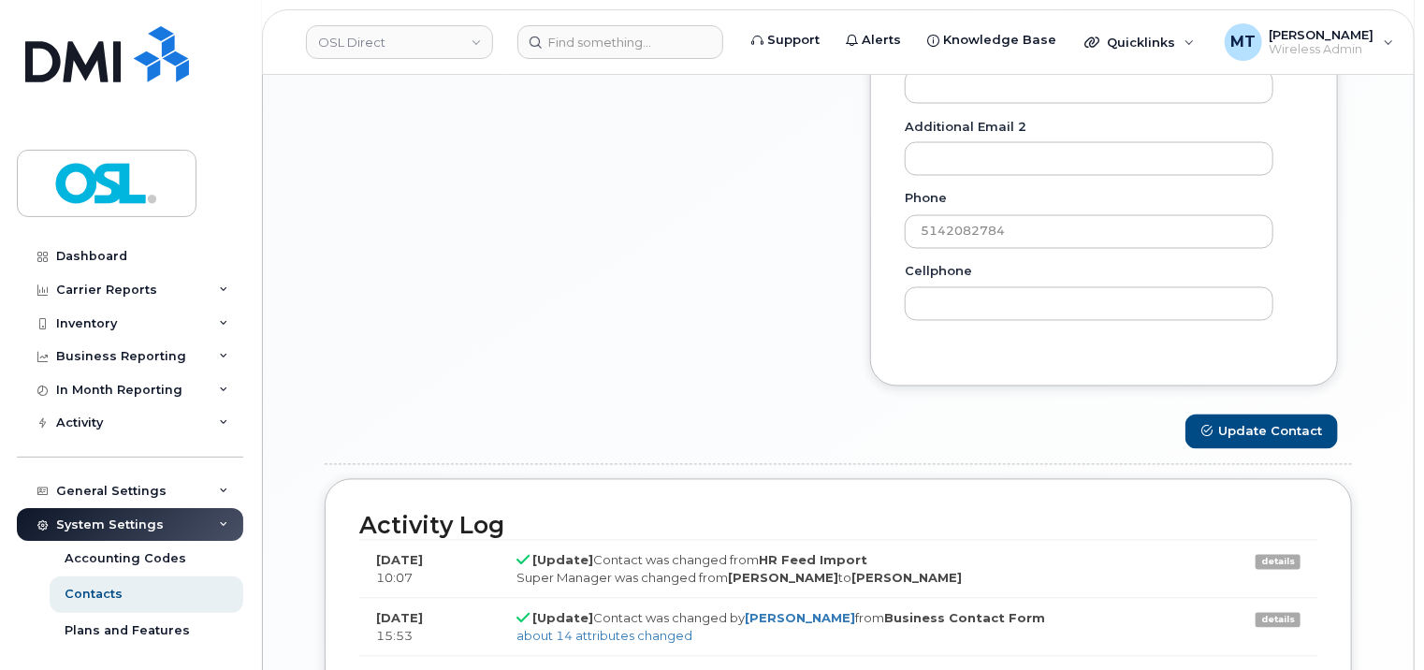
scroll to position [1778, 0]
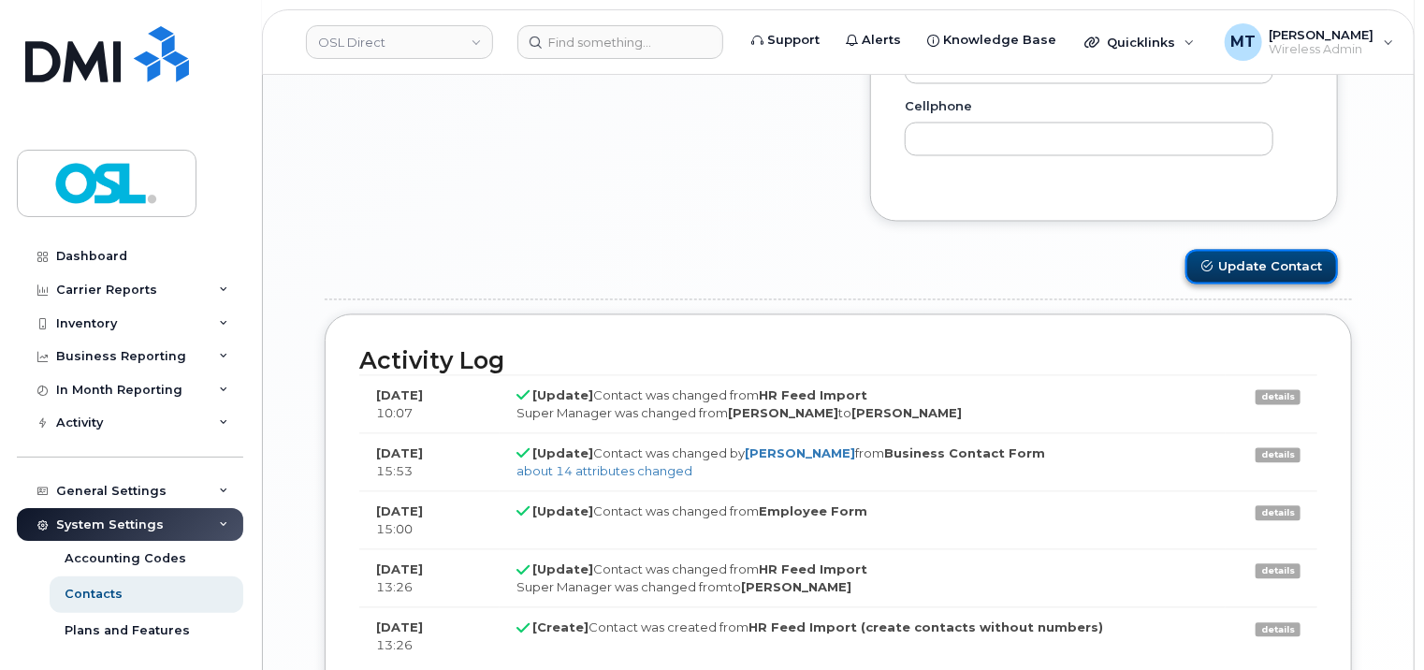
click at [1280, 252] on button "Update Contact" at bounding box center [1262, 267] width 153 height 35
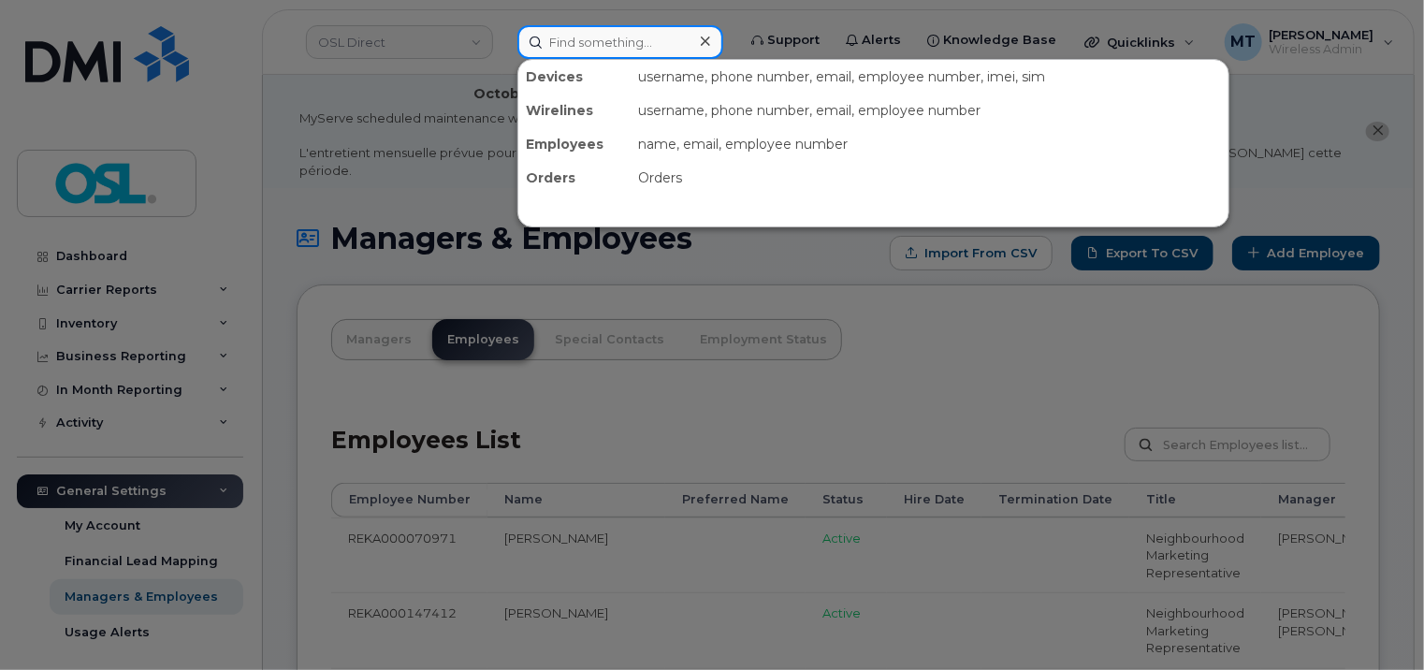
click at [599, 52] on input at bounding box center [621, 42] width 206 height 34
paste input "[EMAIL_ADDRESS][DOMAIN_NAME]"
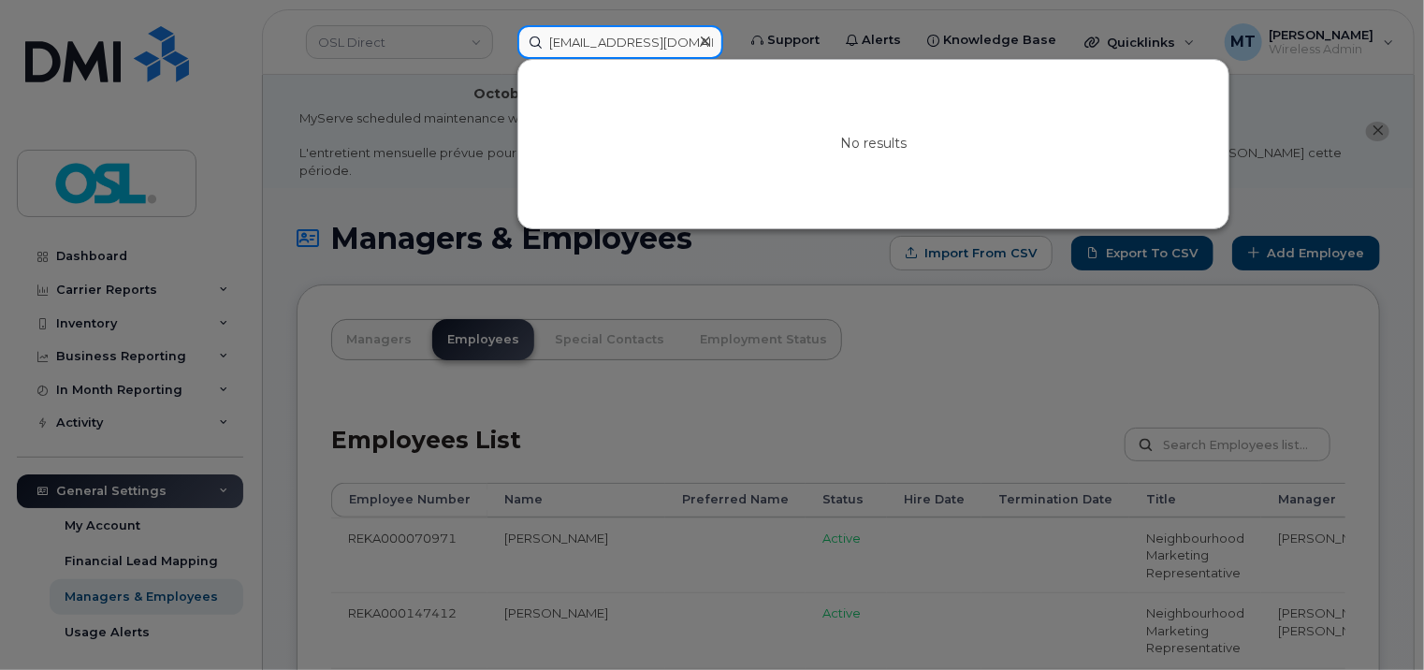
drag, startPoint x: 571, startPoint y: 44, endPoint x: 490, endPoint y: 43, distance: 80.5
click at [503, 43] on div "[EMAIL_ADDRESS][DOMAIN_NAME] No results" at bounding box center [621, 42] width 236 height 34
click at [576, 40] on input "[EMAIL_ADDRESS][DOMAIN_NAME]" at bounding box center [621, 42] width 206 height 34
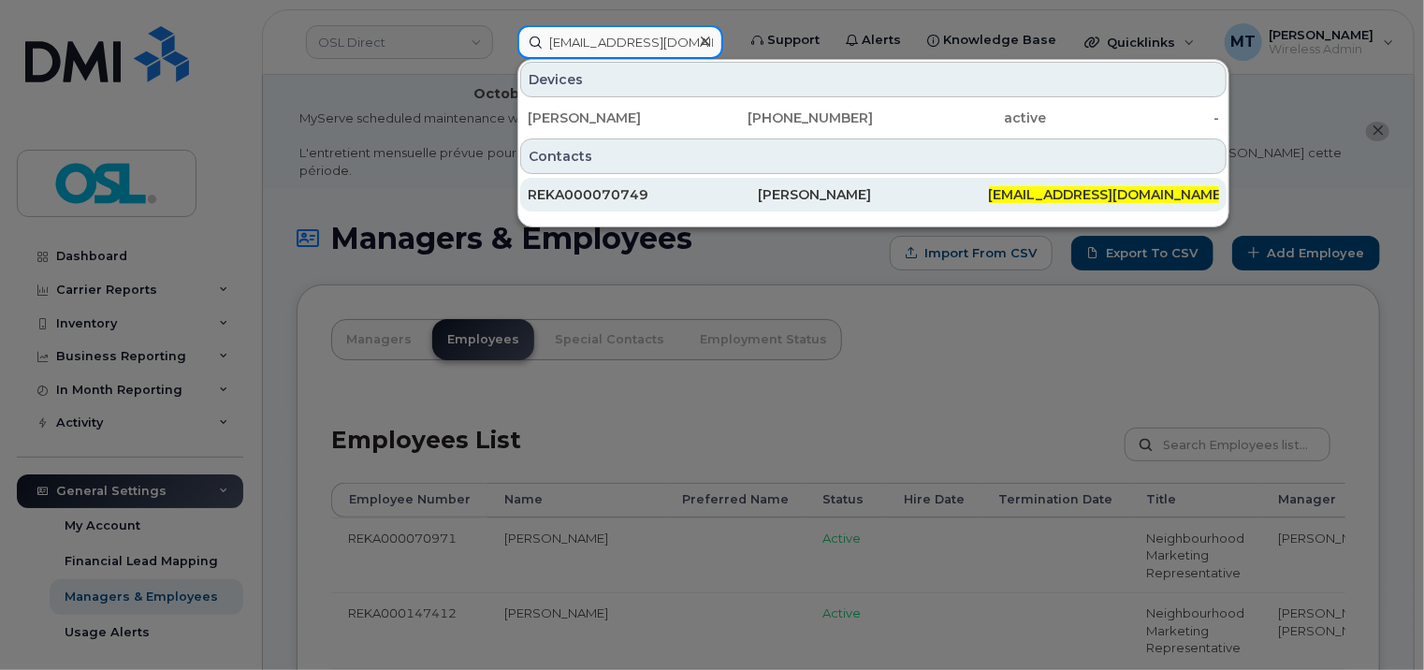
type input "[EMAIL_ADDRESS][DOMAIN_NAME]"
click at [711, 200] on div "REKA000070749" at bounding box center [643, 194] width 230 height 19
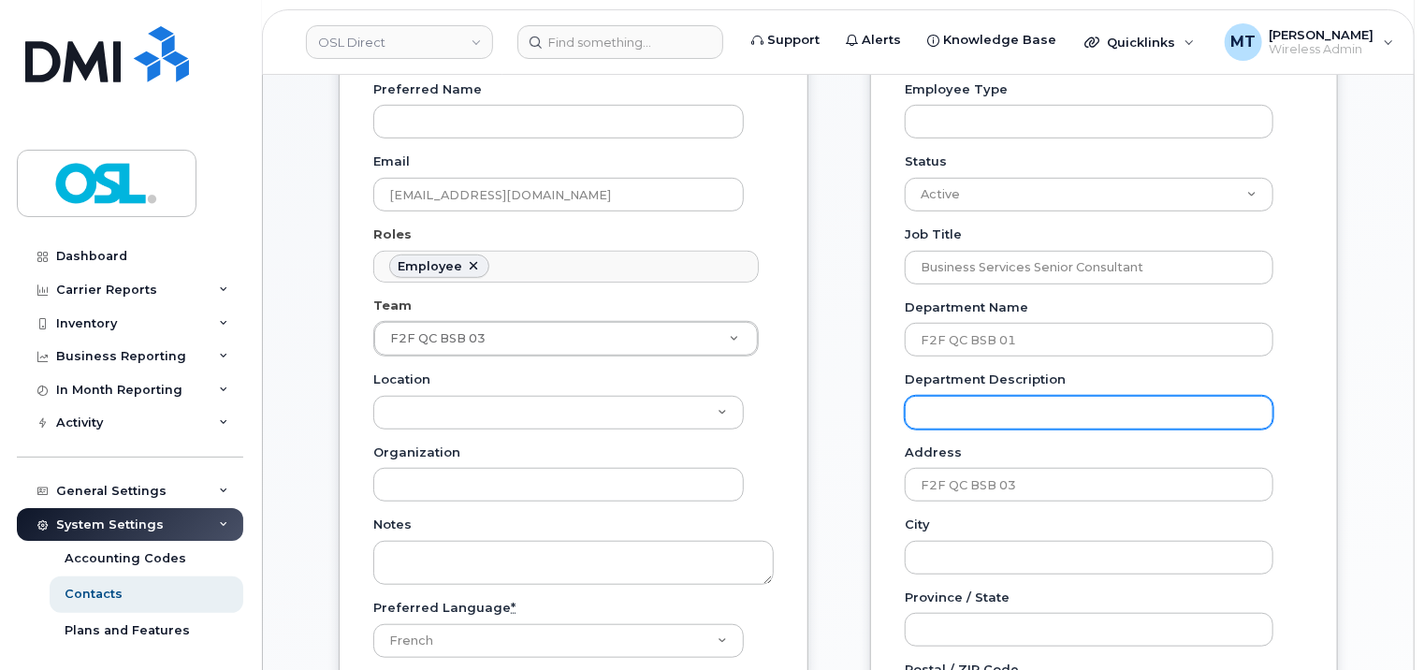
scroll to position [56, 0]
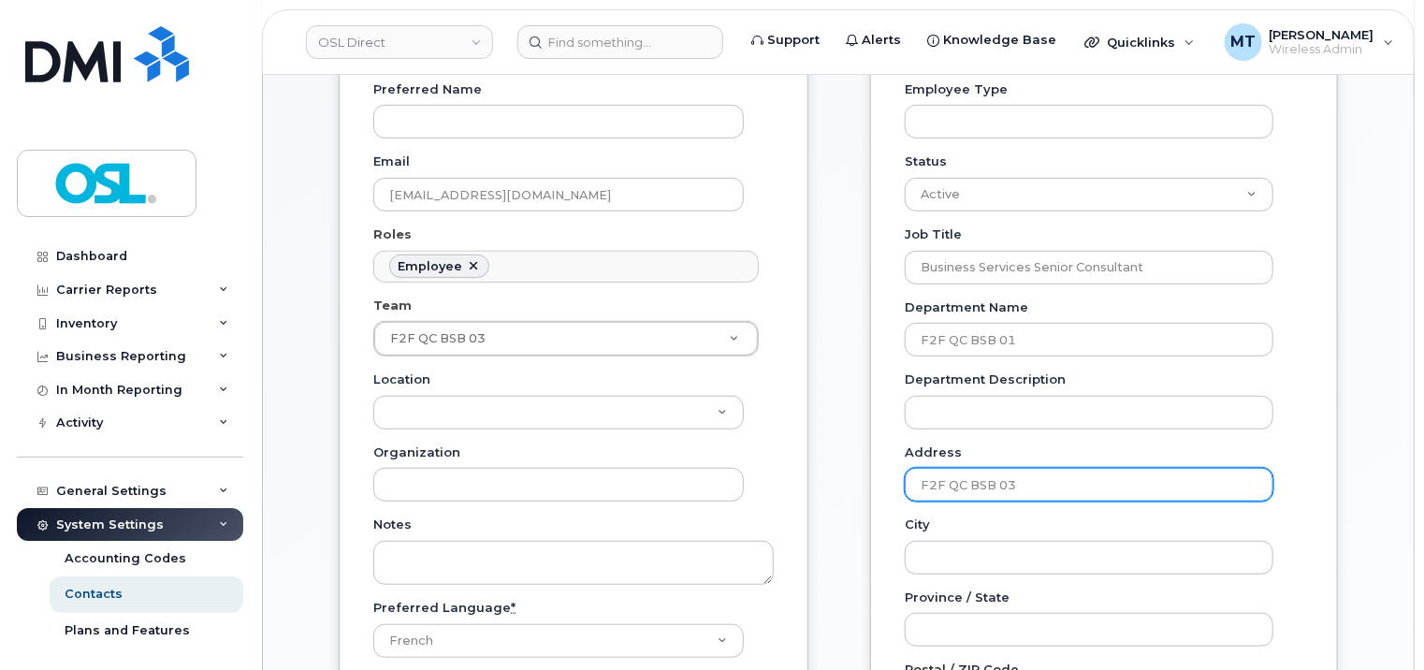
type input "F2F QC BSB 01"
click at [1063, 468] on input "F2F QC BSB 03" at bounding box center [1089, 485] width 369 height 34
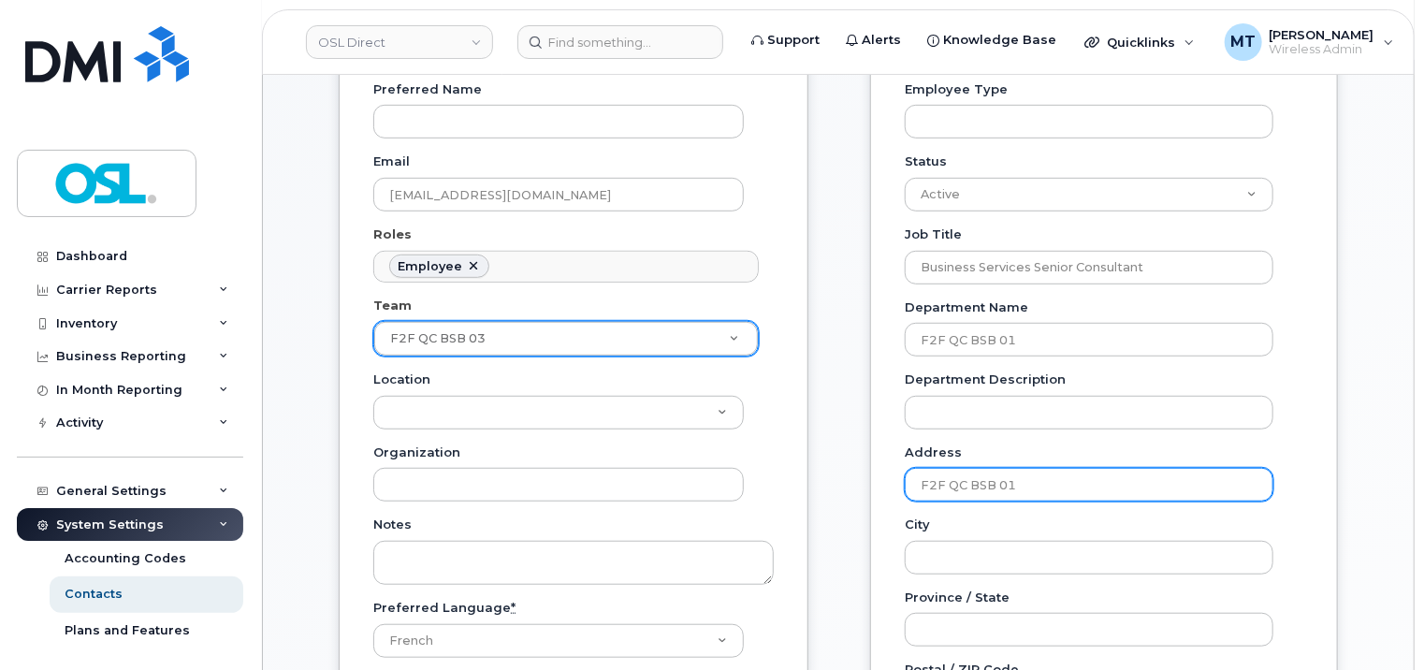
type input "F2F QC BSB 01"
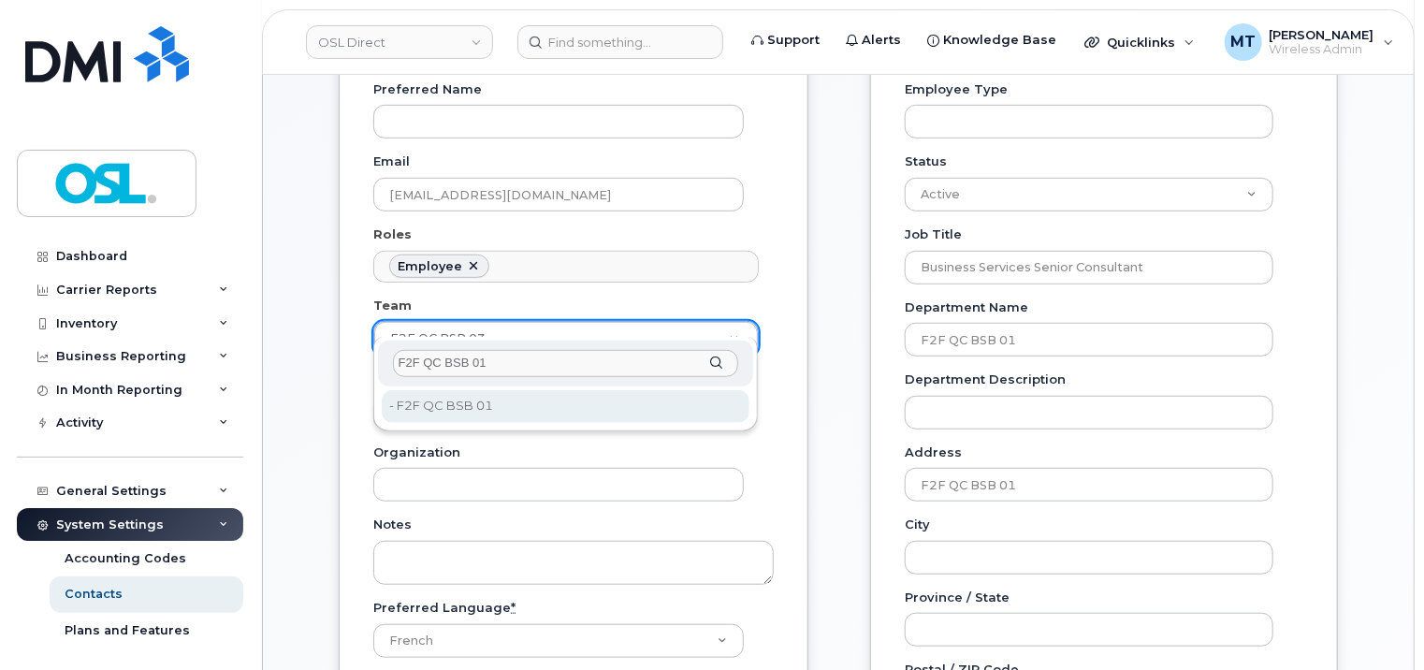
type input "F2F QC BSB 01"
type input "3358087"
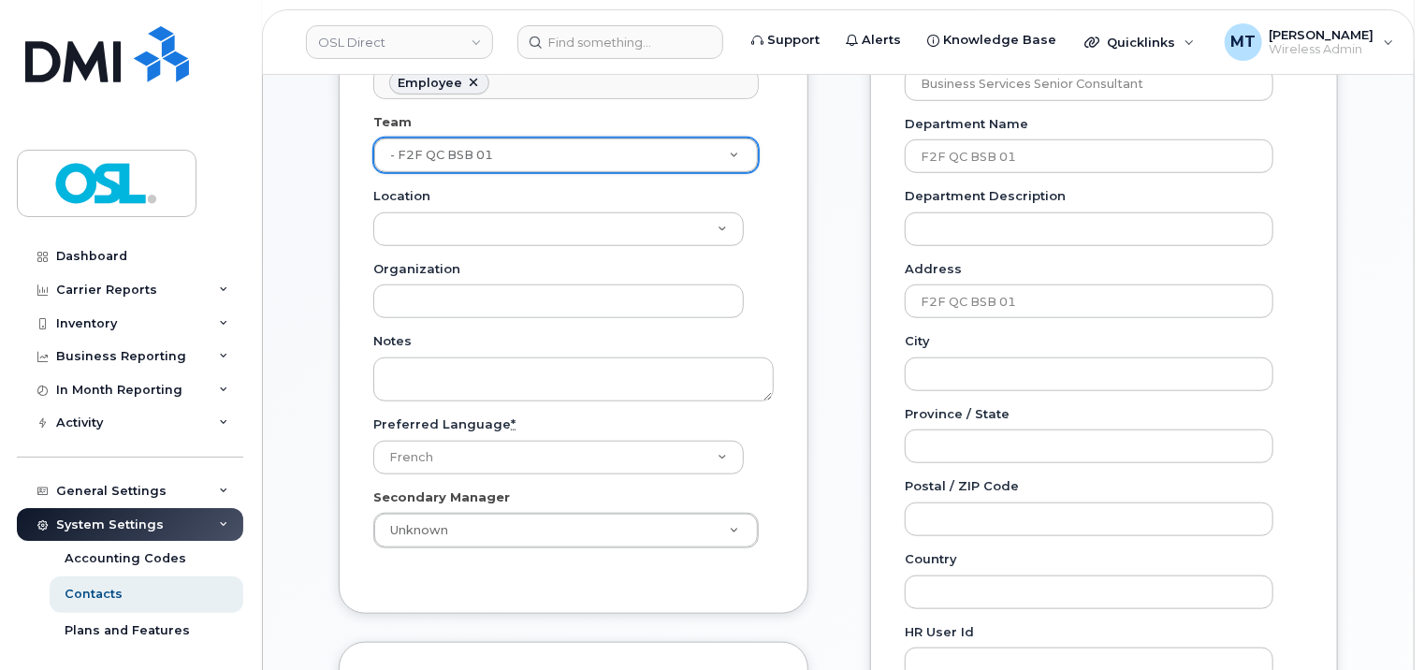
scroll to position [842, 0]
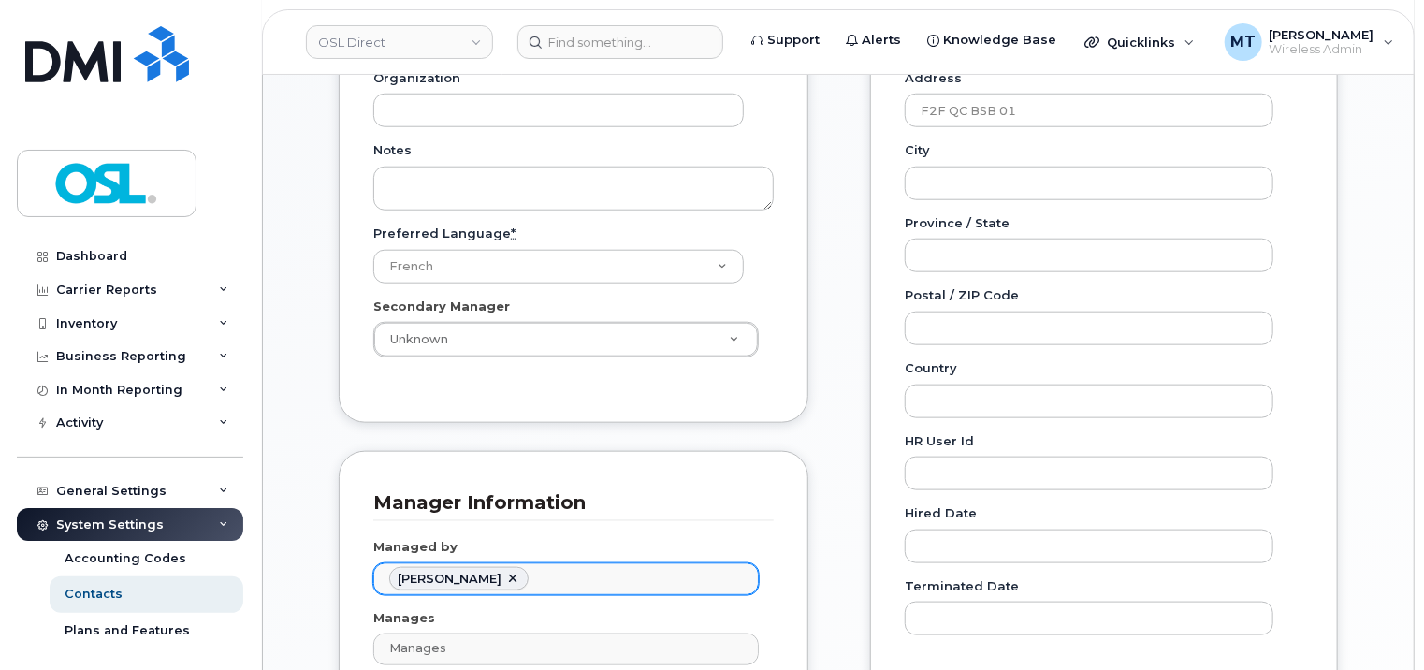
click at [520, 572] on link at bounding box center [512, 579] width 15 height 15
paste input "Eddrief"
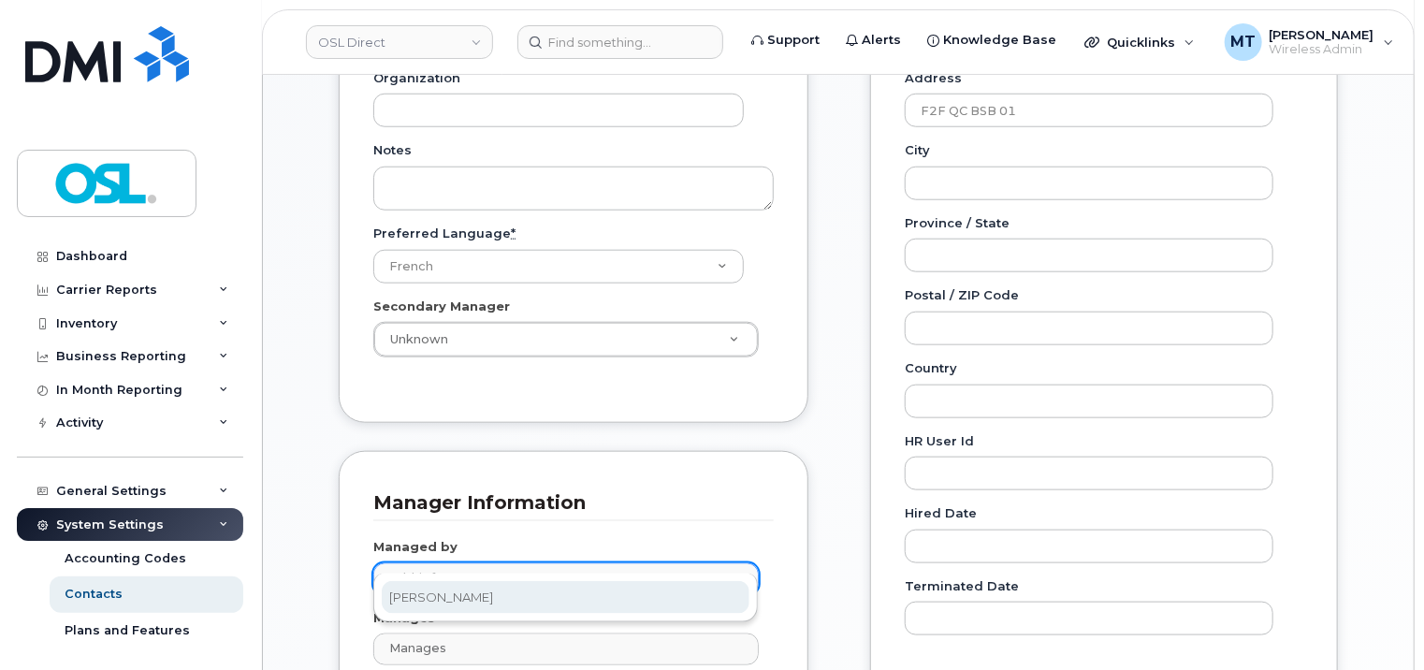
type input "Eddrief"
type input "1527399"
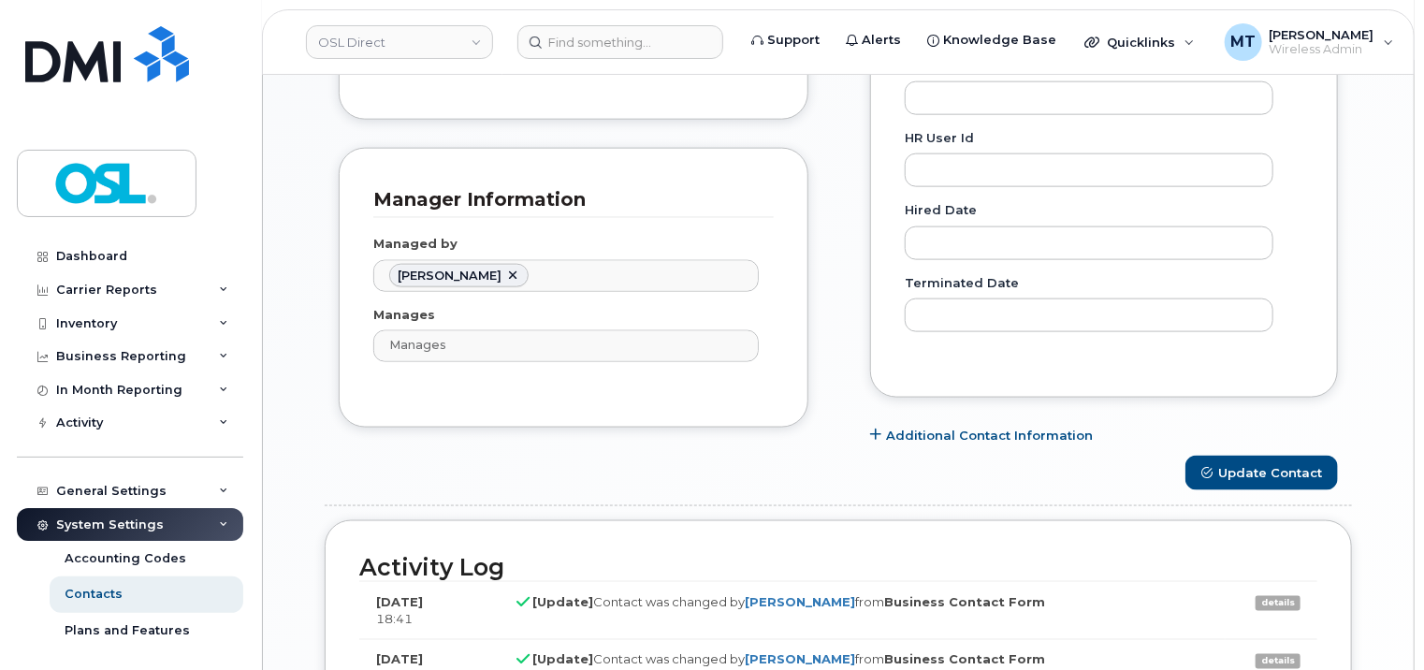
scroll to position [1310, 0]
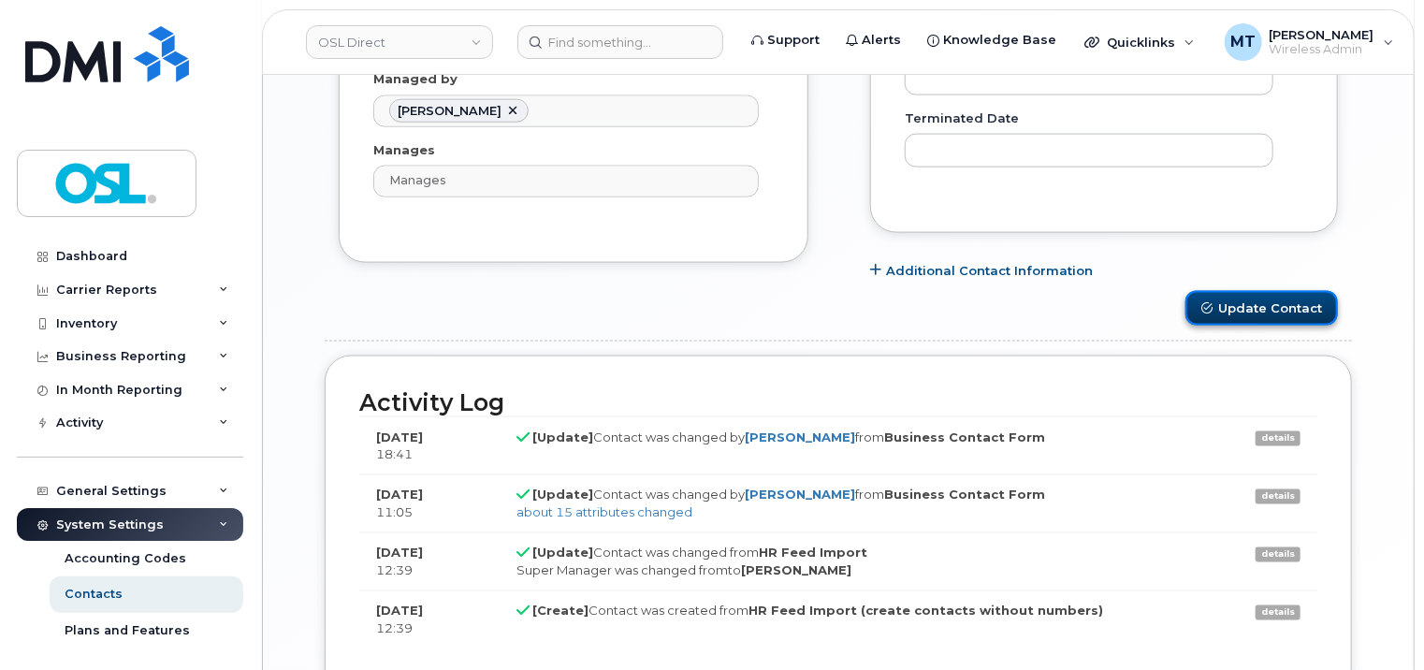
click at [1264, 291] on button "Update Contact" at bounding box center [1262, 308] width 153 height 35
